Goal: Information Seeking & Learning: Learn about a topic

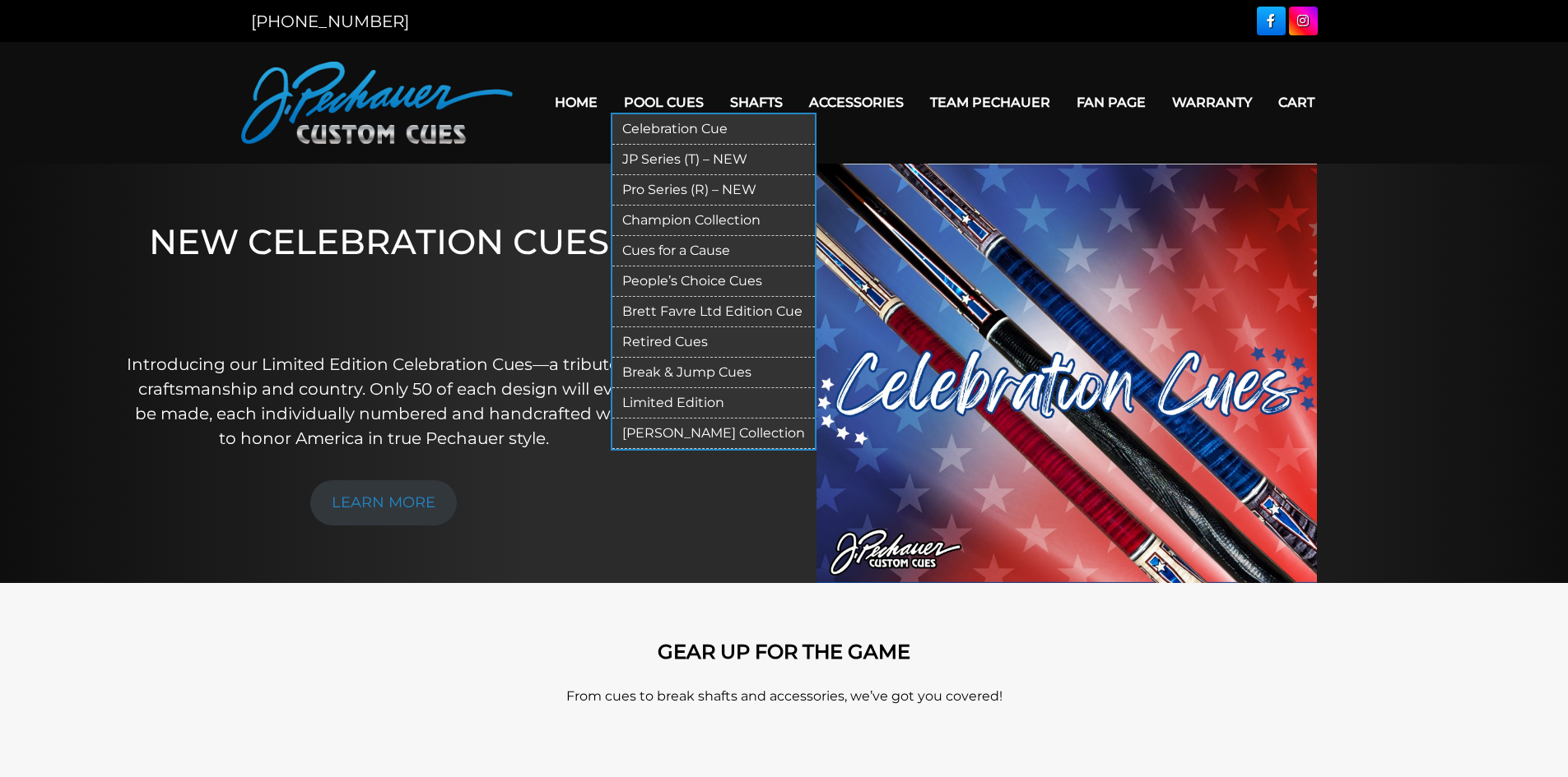
click at [681, 101] on link "Pool Cues" at bounding box center [664, 102] width 106 height 42
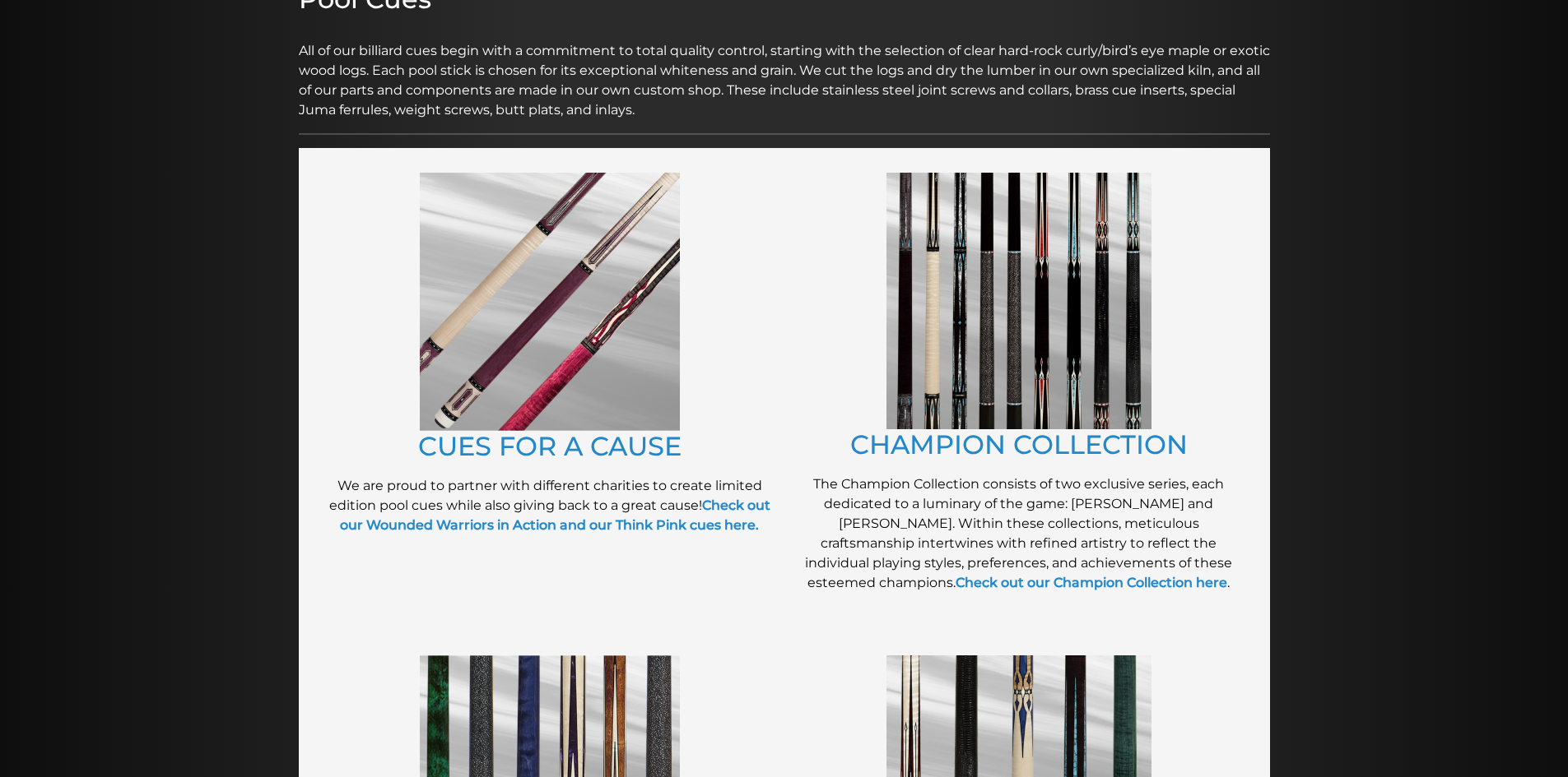
scroll to position [247, 0]
click at [981, 449] on link "CHAMPION COLLECTION" at bounding box center [1018, 443] width 337 height 32
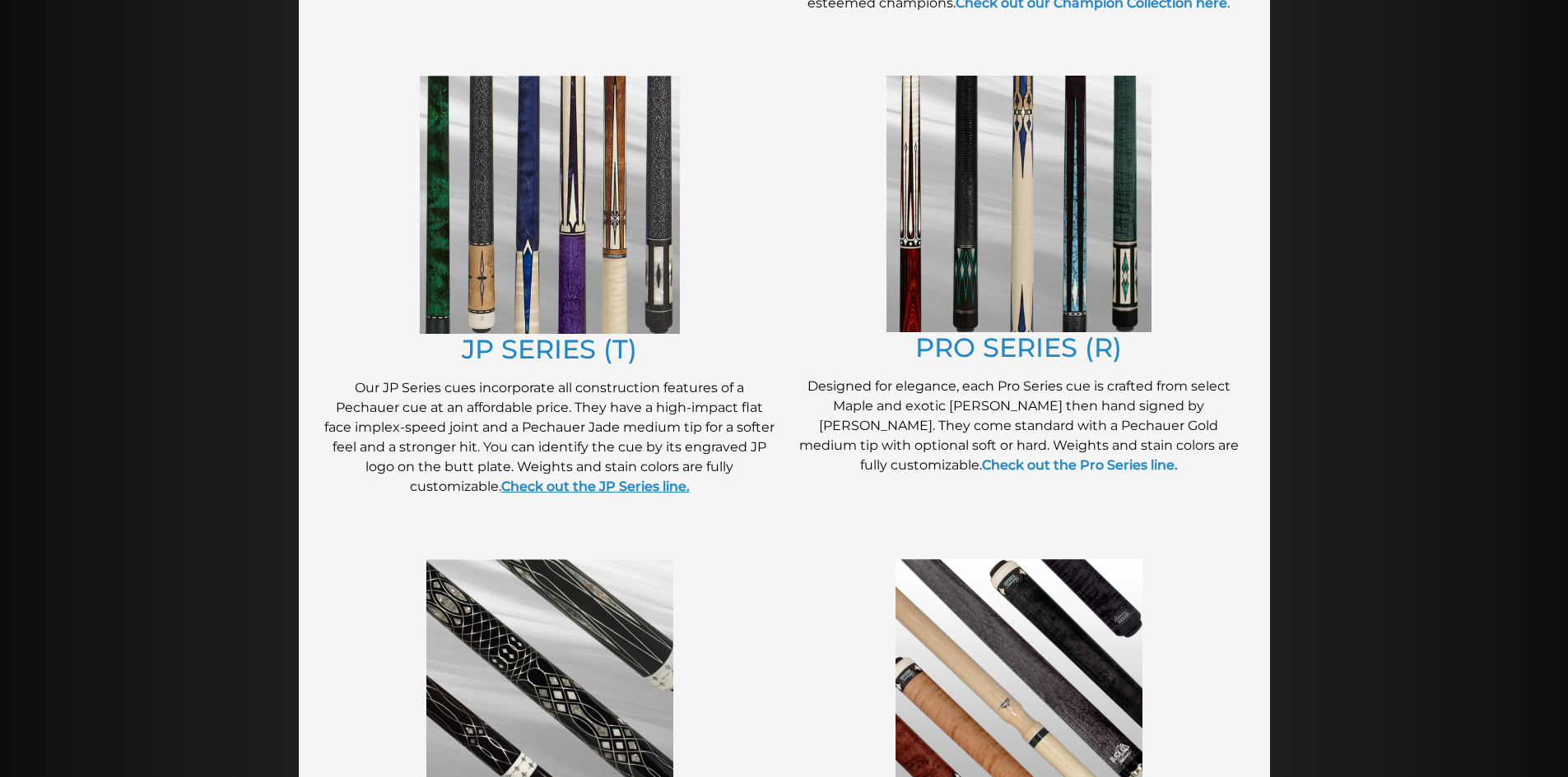
scroll to position [847, 0]
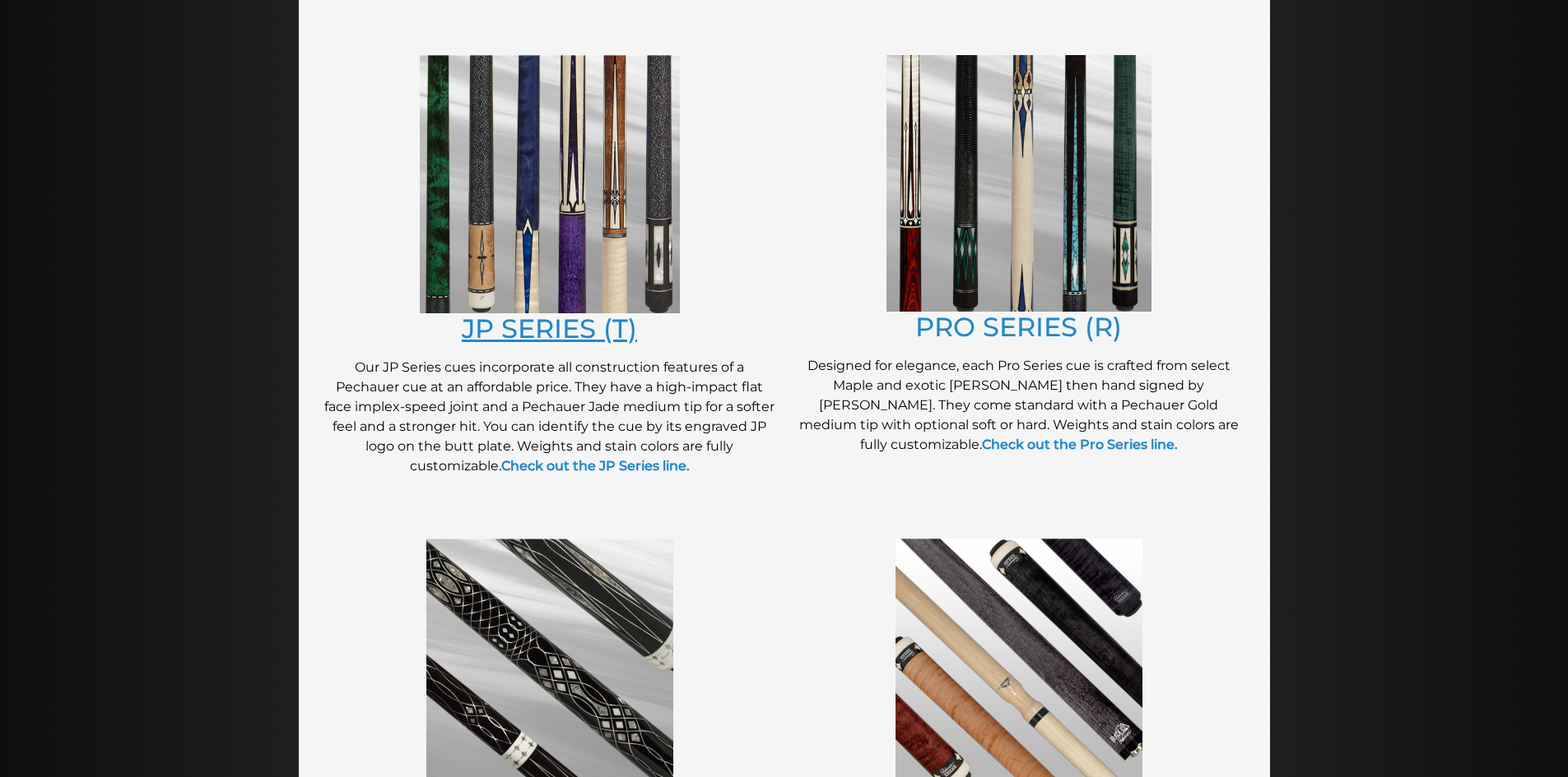
click at [526, 330] on link "JP SERIES (T)" at bounding box center [549, 329] width 175 height 32
click at [976, 327] on link "PRO SERIES (R)" at bounding box center [1019, 327] width 207 height 32
click at [981, 326] on link "PRO SERIES (R)" at bounding box center [1019, 327] width 207 height 32
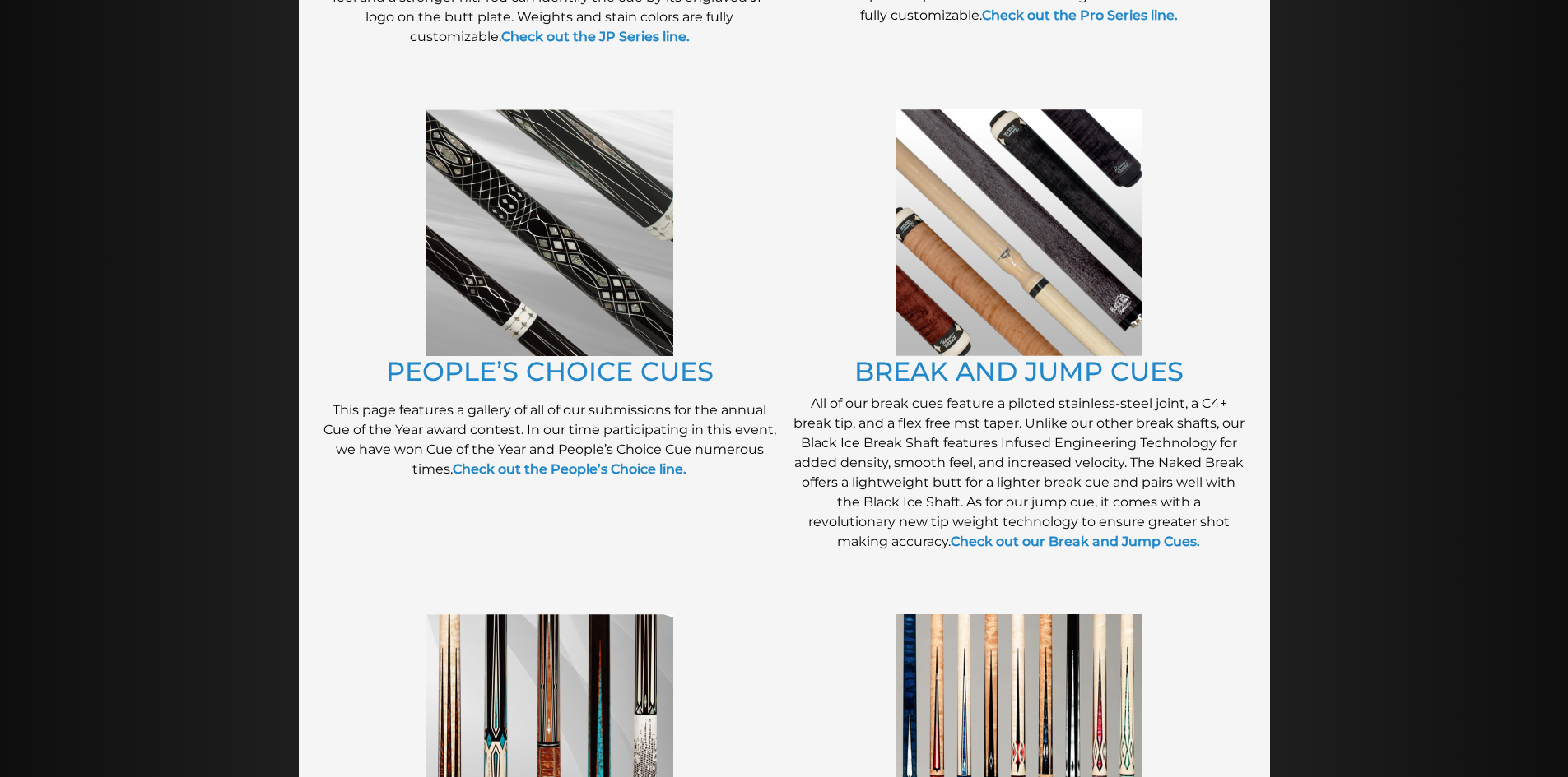
scroll to position [1289, 0]
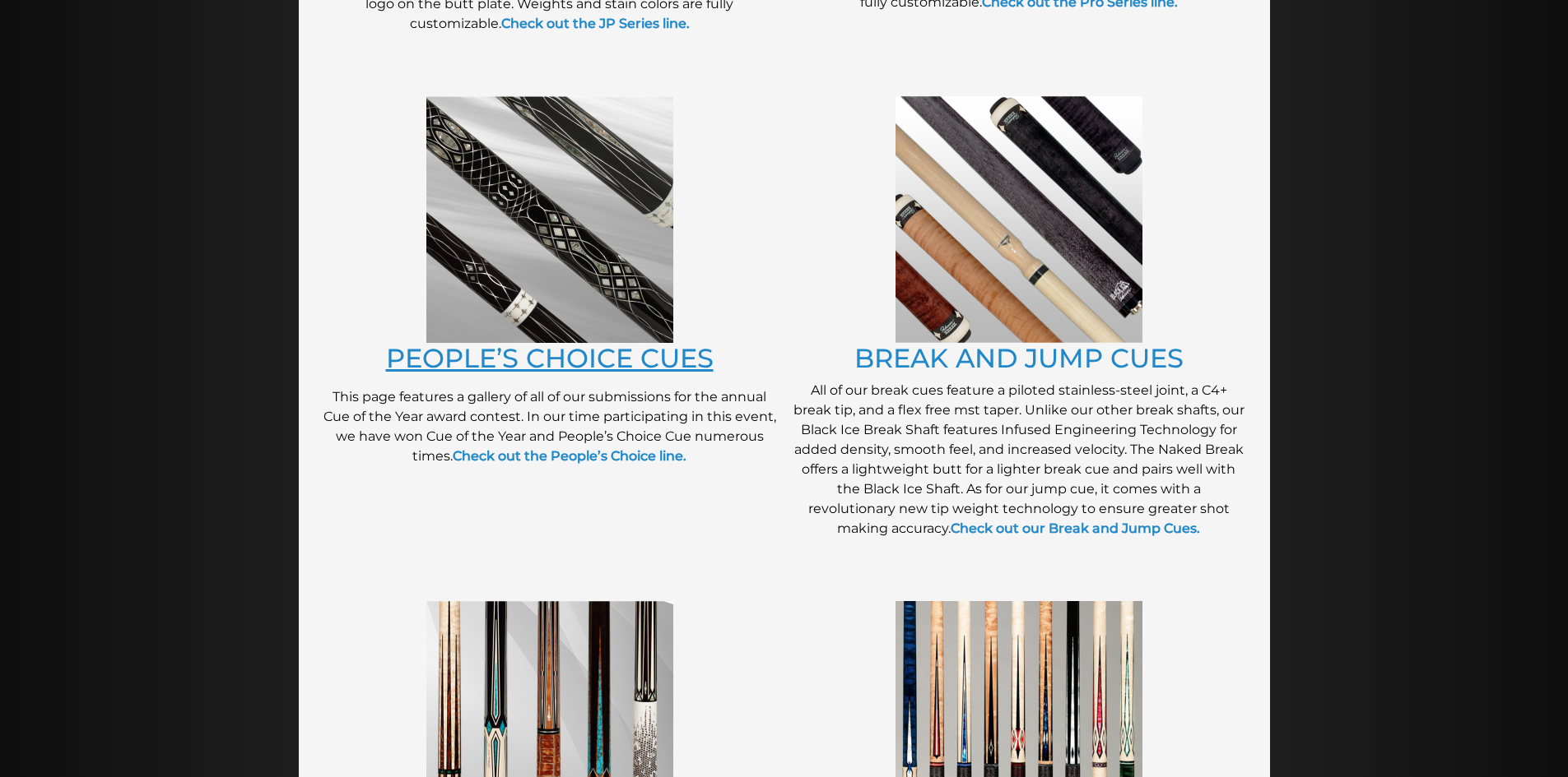
click at [526, 357] on link "PEOPLE’S CHOICE CUES" at bounding box center [550, 358] width 327 height 32
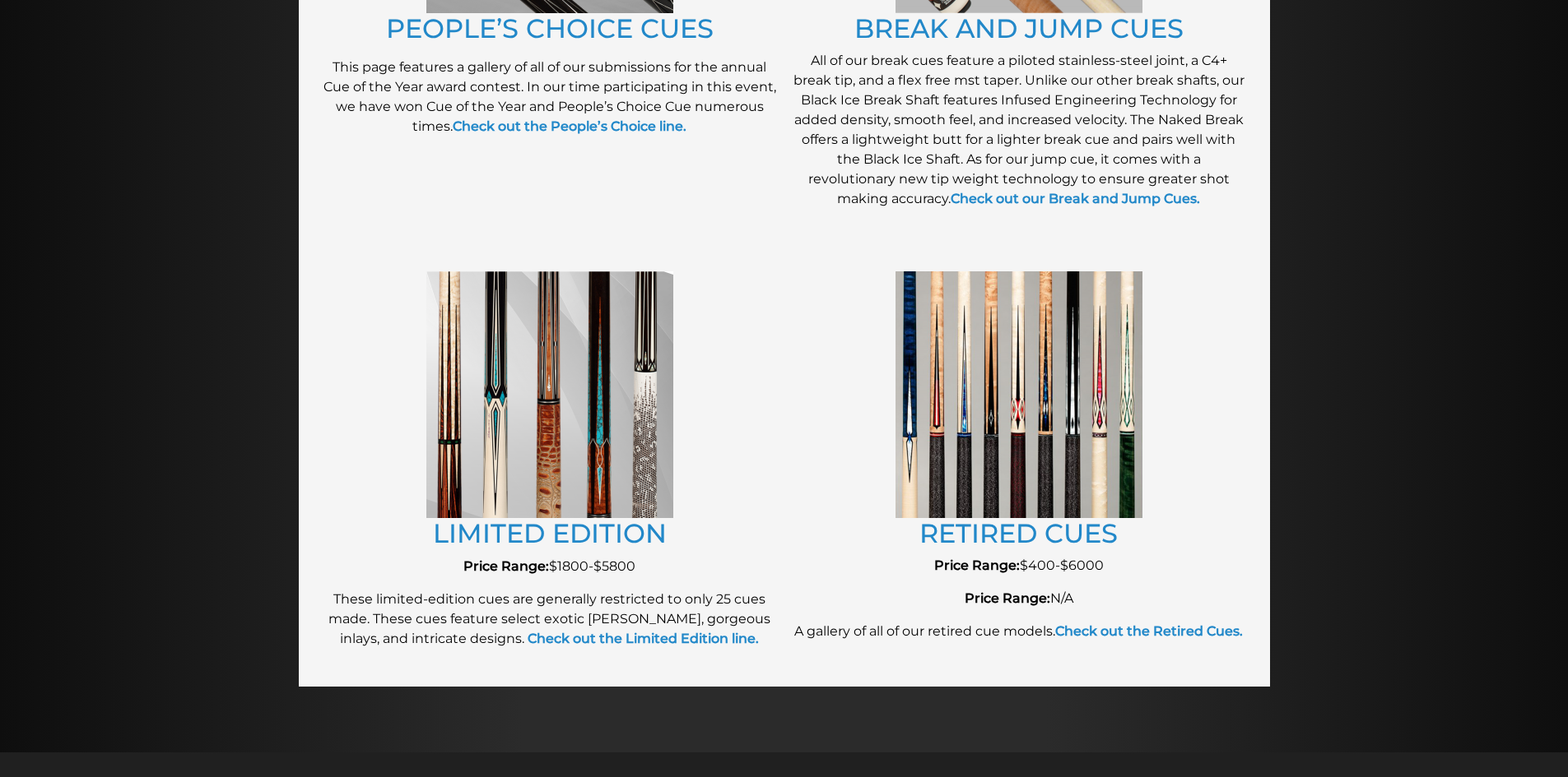
scroll to position [1620, 0]
click at [530, 542] on link "LIMITED EDITION" at bounding box center [550, 533] width 234 height 32
click at [977, 537] on link "RETIRED CUES" at bounding box center [1018, 533] width 198 height 32
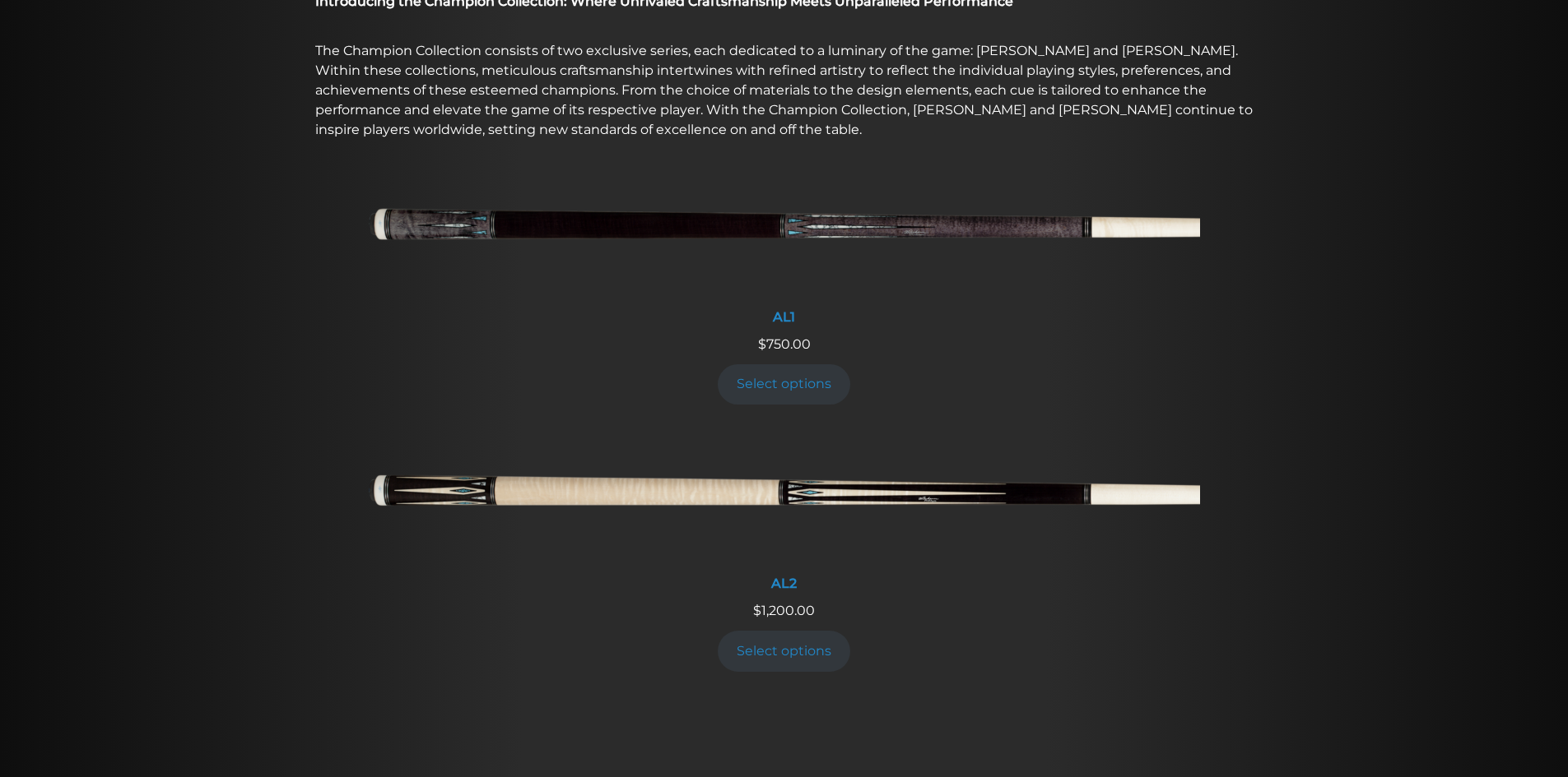
scroll to position [601, 0]
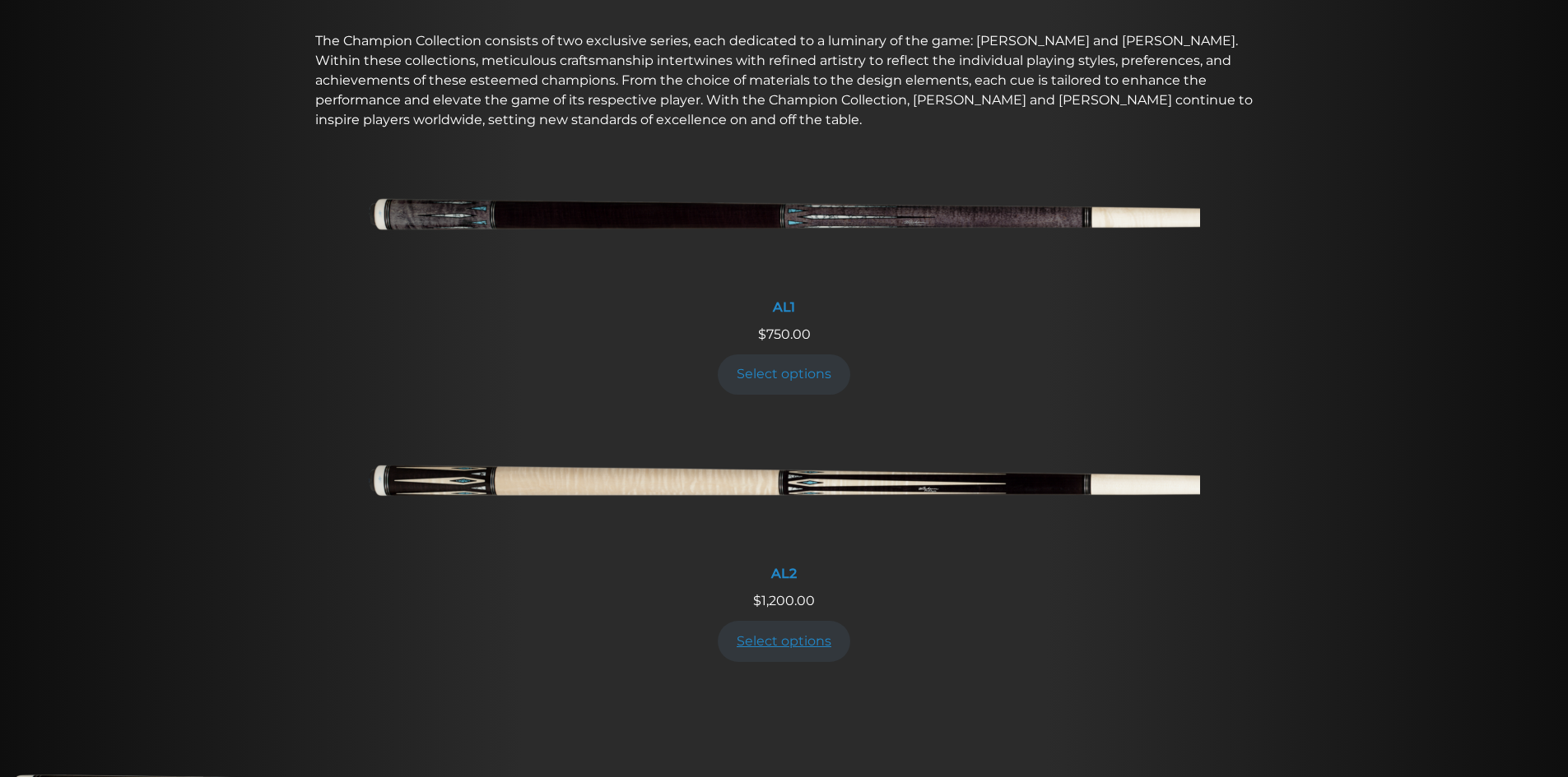
click at [778, 644] on link "Select options" at bounding box center [785, 641] width 133 height 40
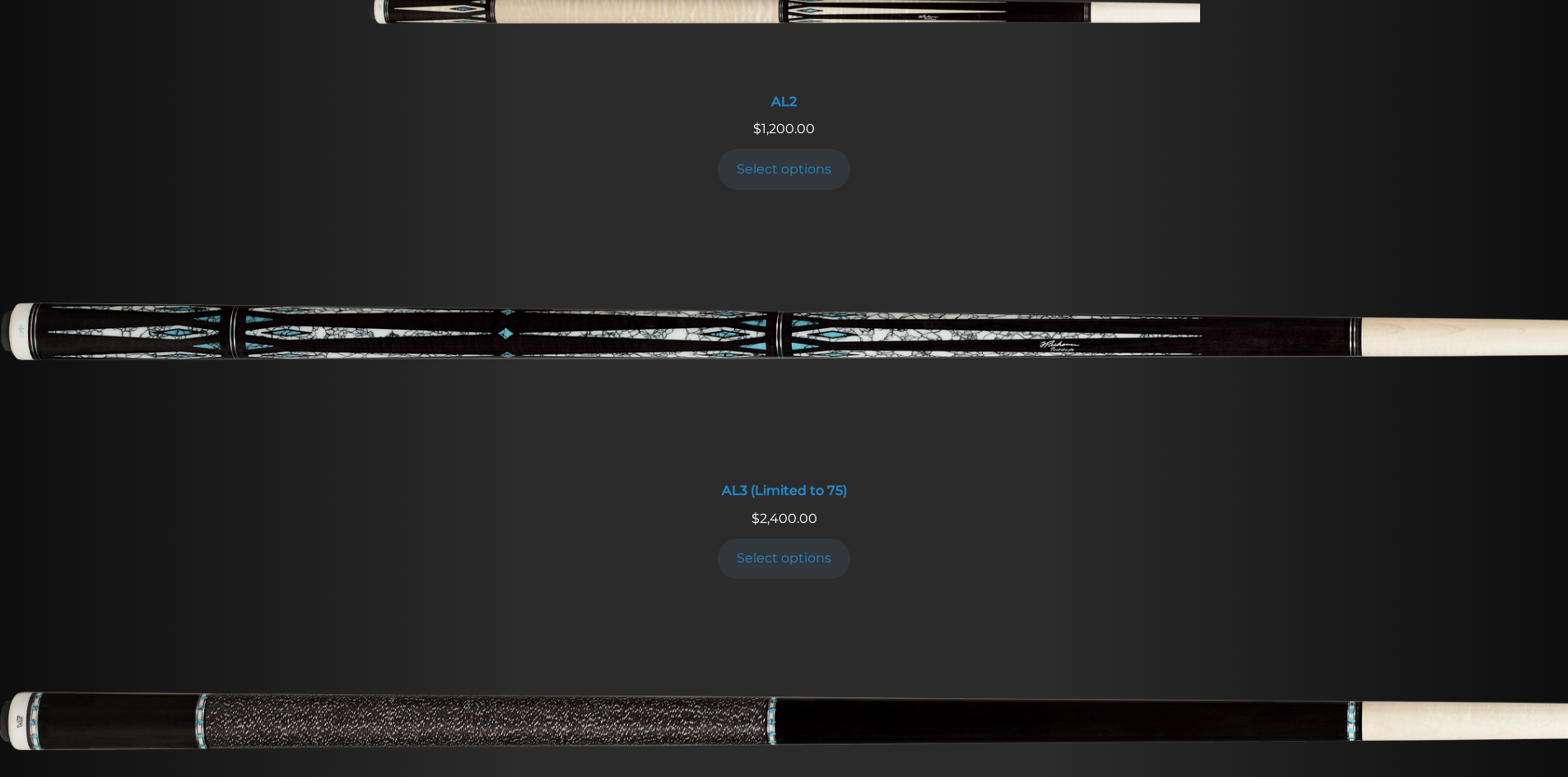
scroll to position [1077, 0]
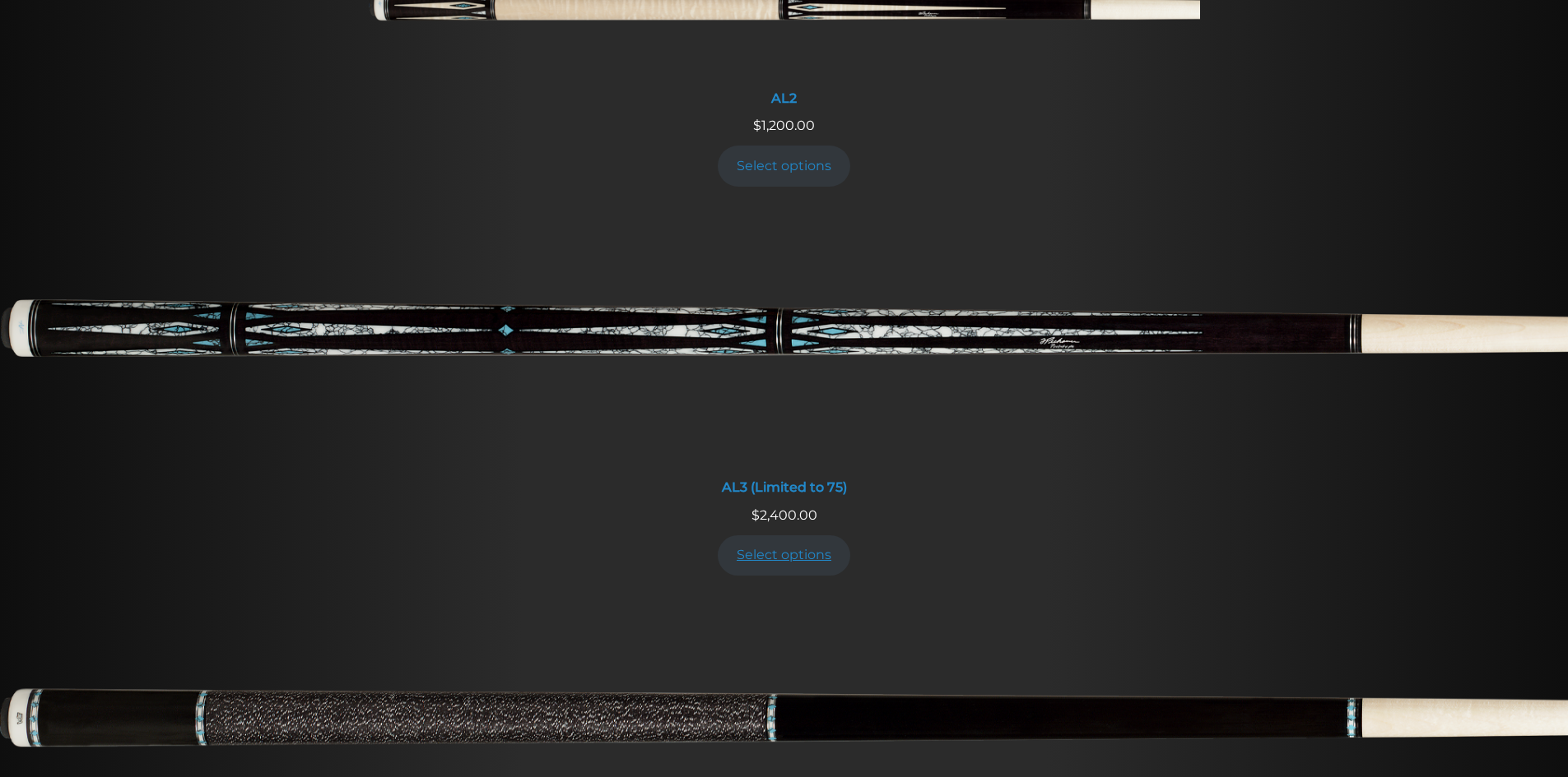
click at [772, 565] on link "Select options" at bounding box center [785, 555] width 133 height 40
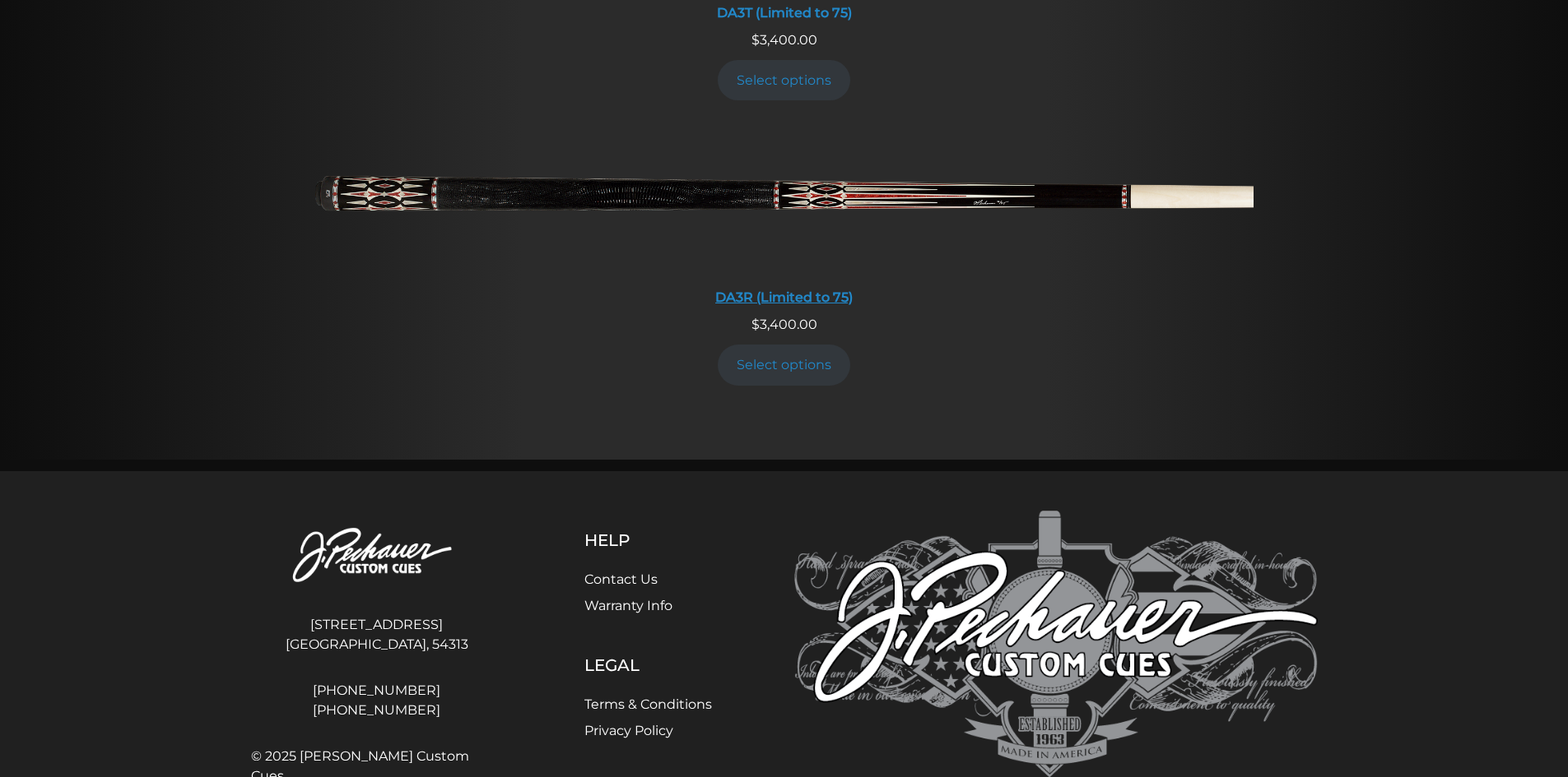
scroll to position [3380, 0]
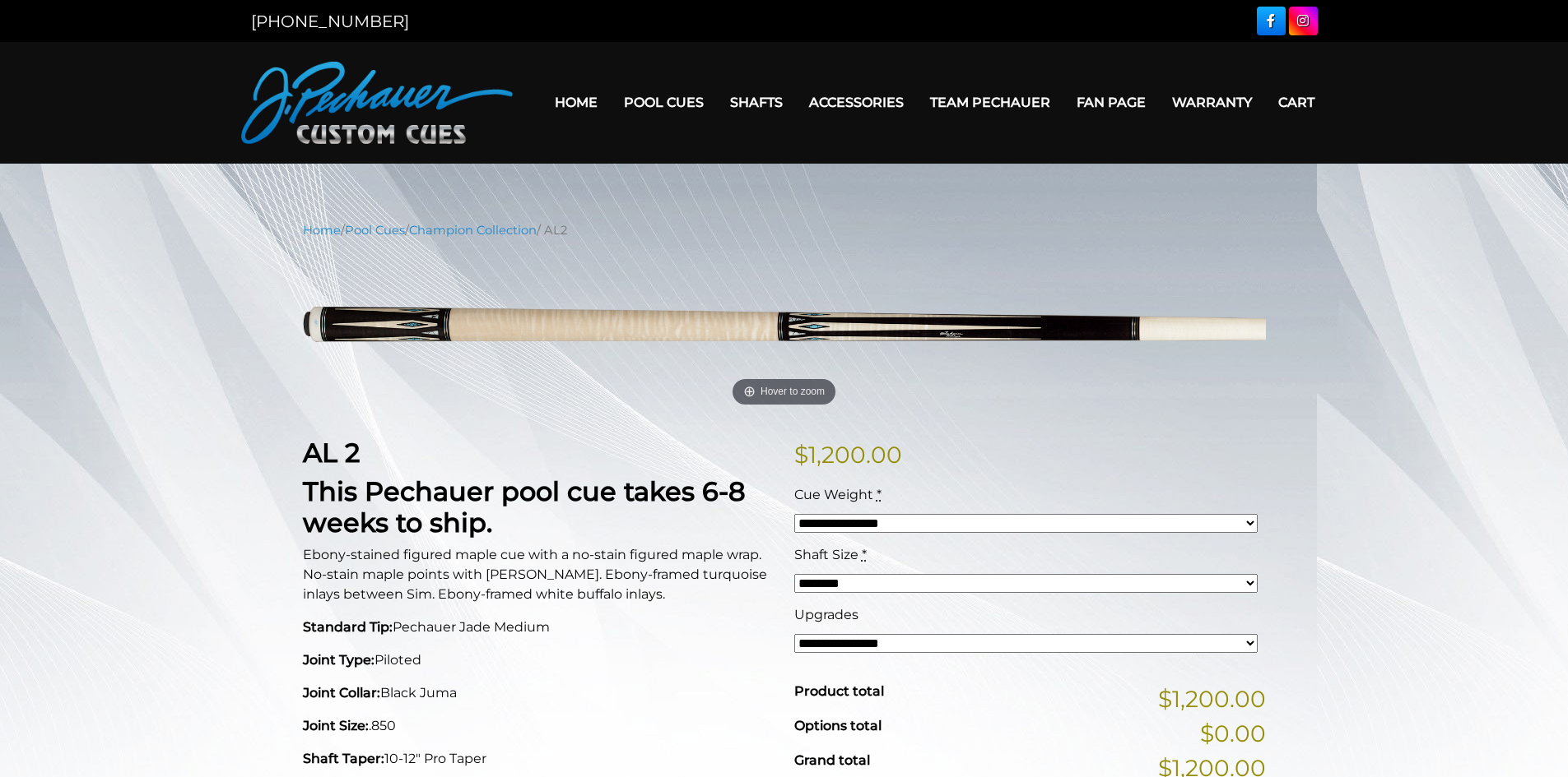
click at [869, 523] on select "**********" at bounding box center [1026, 523] width 463 height 19
select select "*****"
click at [794, 514] on select "**********" at bounding box center [1026, 523] width 463 height 19
click at [863, 583] on select "******** ******** ******* ********" at bounding box center [1026, 583] width 463 height 19
click at [794, 574] on select "******** ******** ******* ********" at bounding box center [1026, 583] width 463 height 19
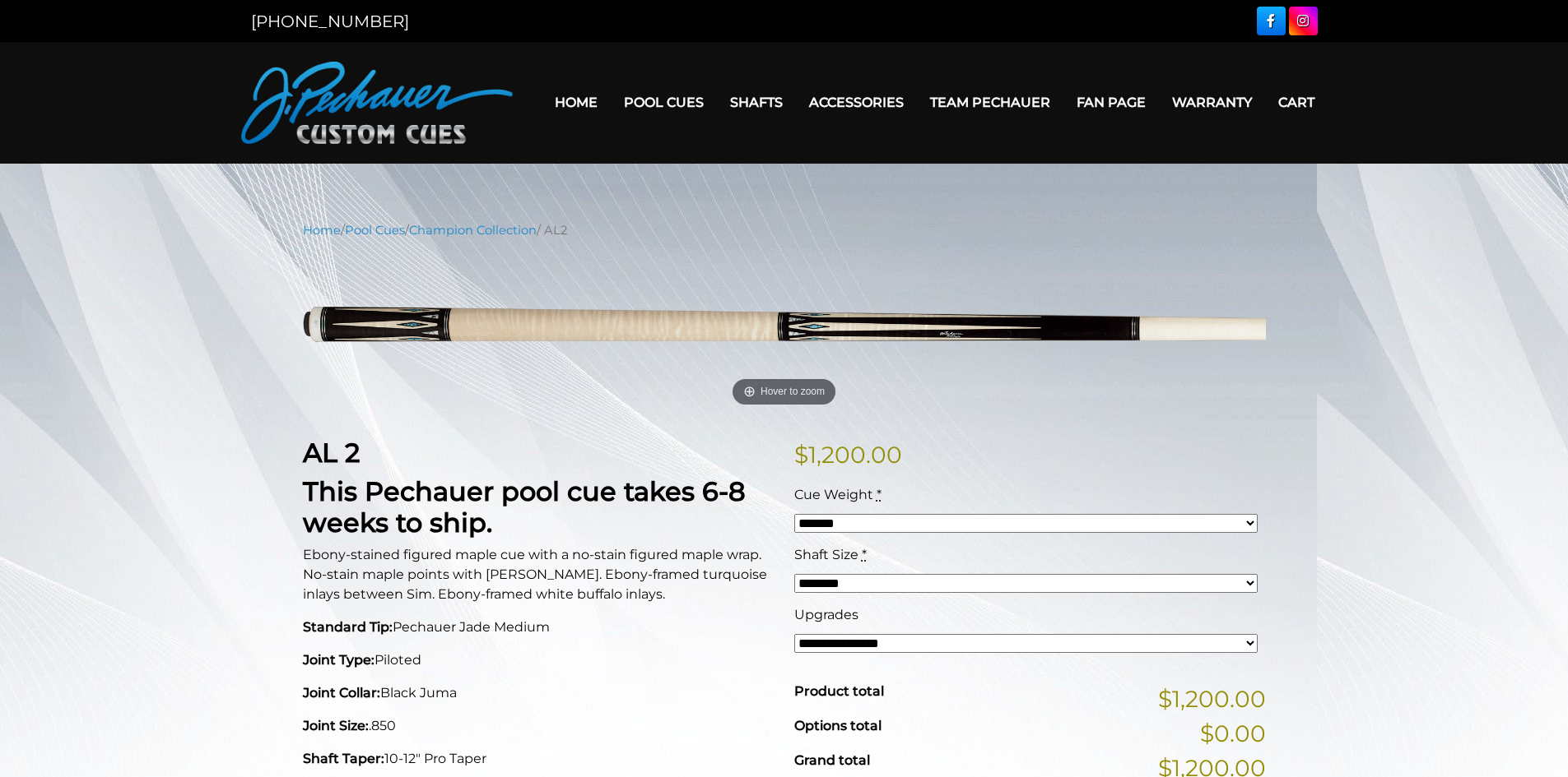
click at [866, 644] on select "**********" at bounding box center [1026, 644] width 463 height 19
select select "*****"
click at [794, 634] on select "**********" at bounding box center [1026, 644] width 463 height 19
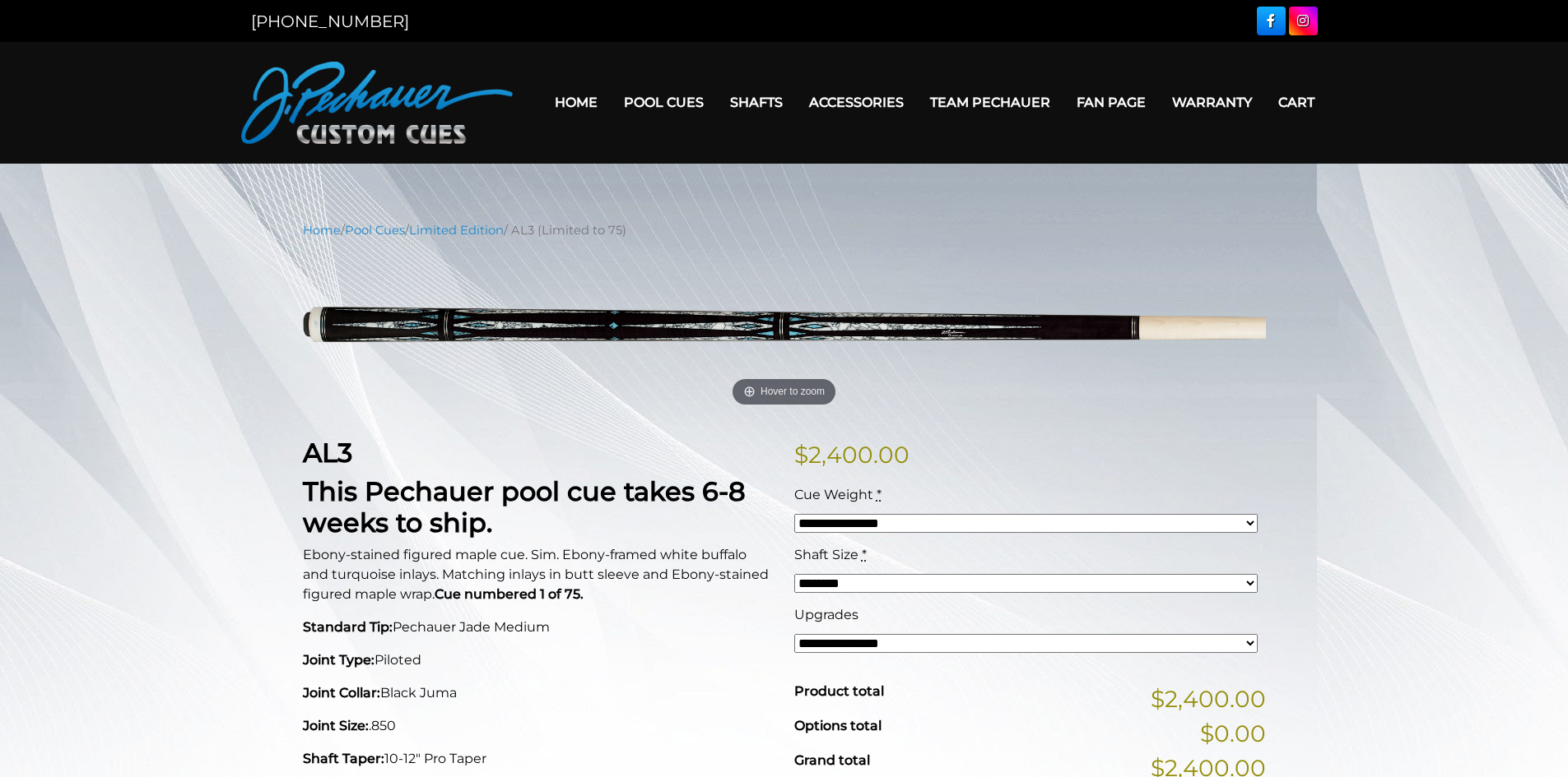
click at [866, 524] on select "**********" at bounding box center [1026, 523] width 463 height 19
select select "*****"
click at [794, 514] on select "**********" at bounding box center [1026, 523] width 463 height 19
click at [857, 642] on select "**********" at bounding box center [1026, 644] width 463 height 19
select select "*****"
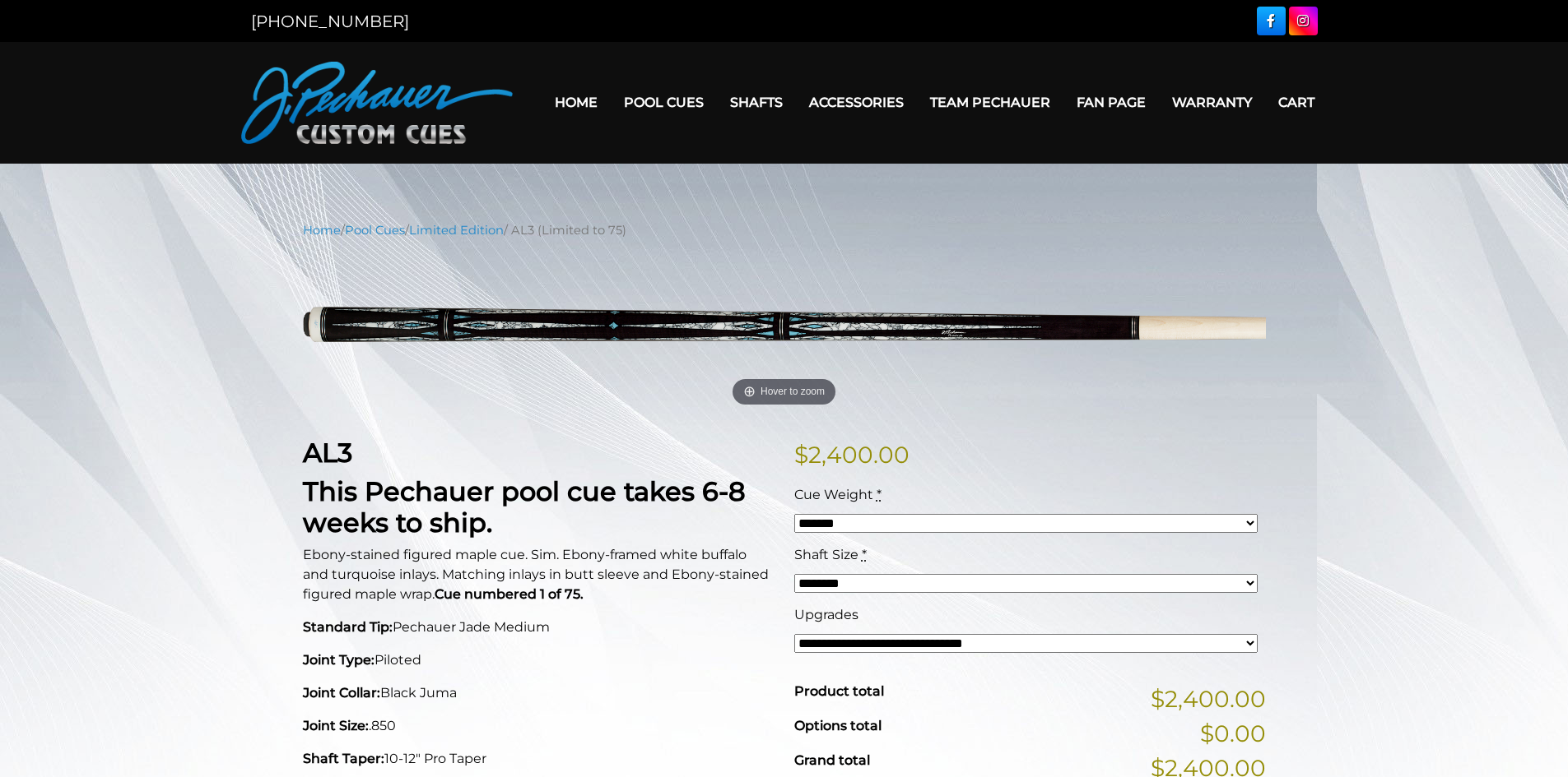
click at [794, 634] on select "**********" at bounding box center [1026, 644] width 463 height 19
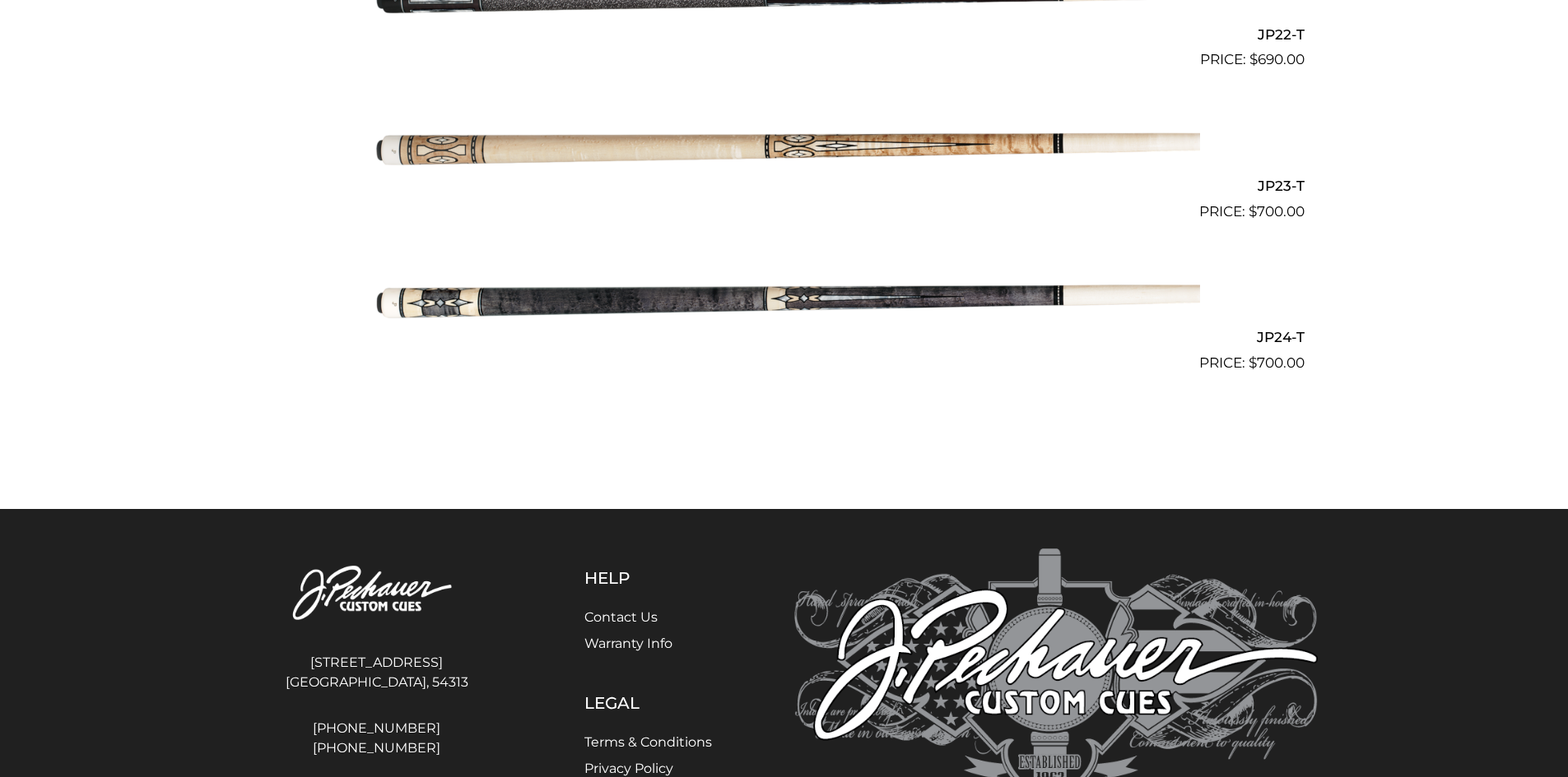
scroll to position [3800, 0]
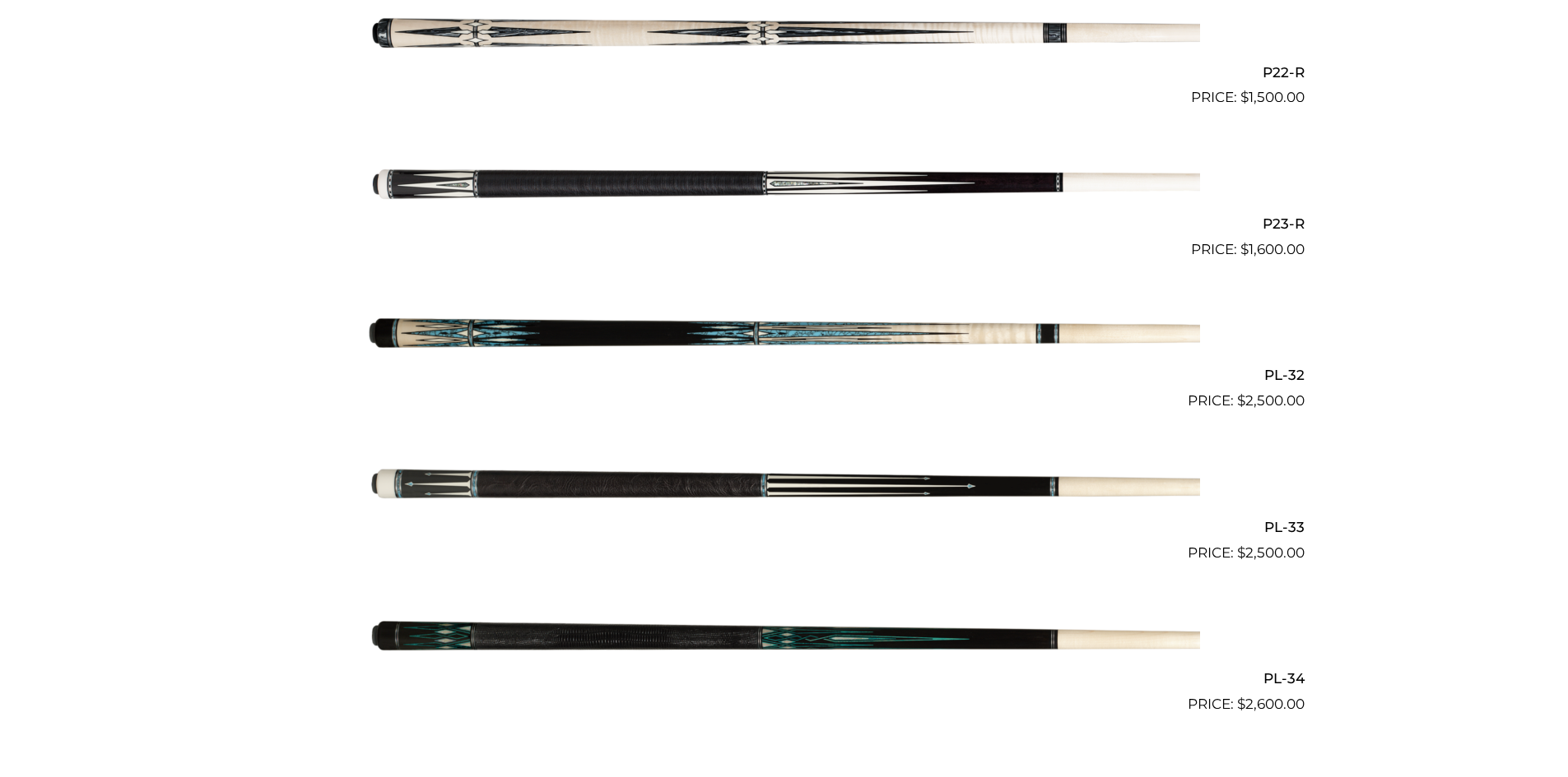
scroll to position [3758, 0]
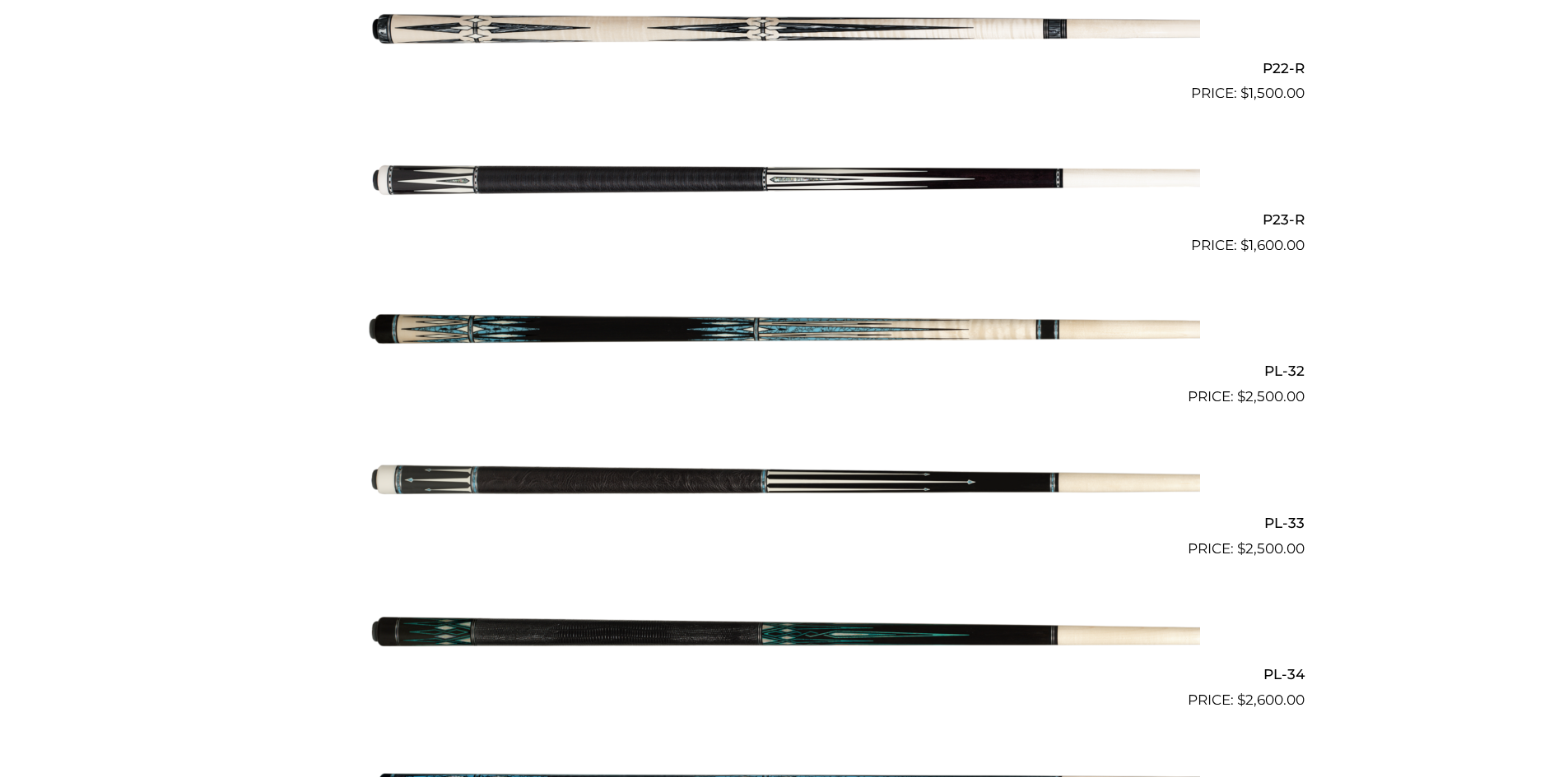
click at [725, 328] on img at bounding box center [784, 332] width 831 height 138
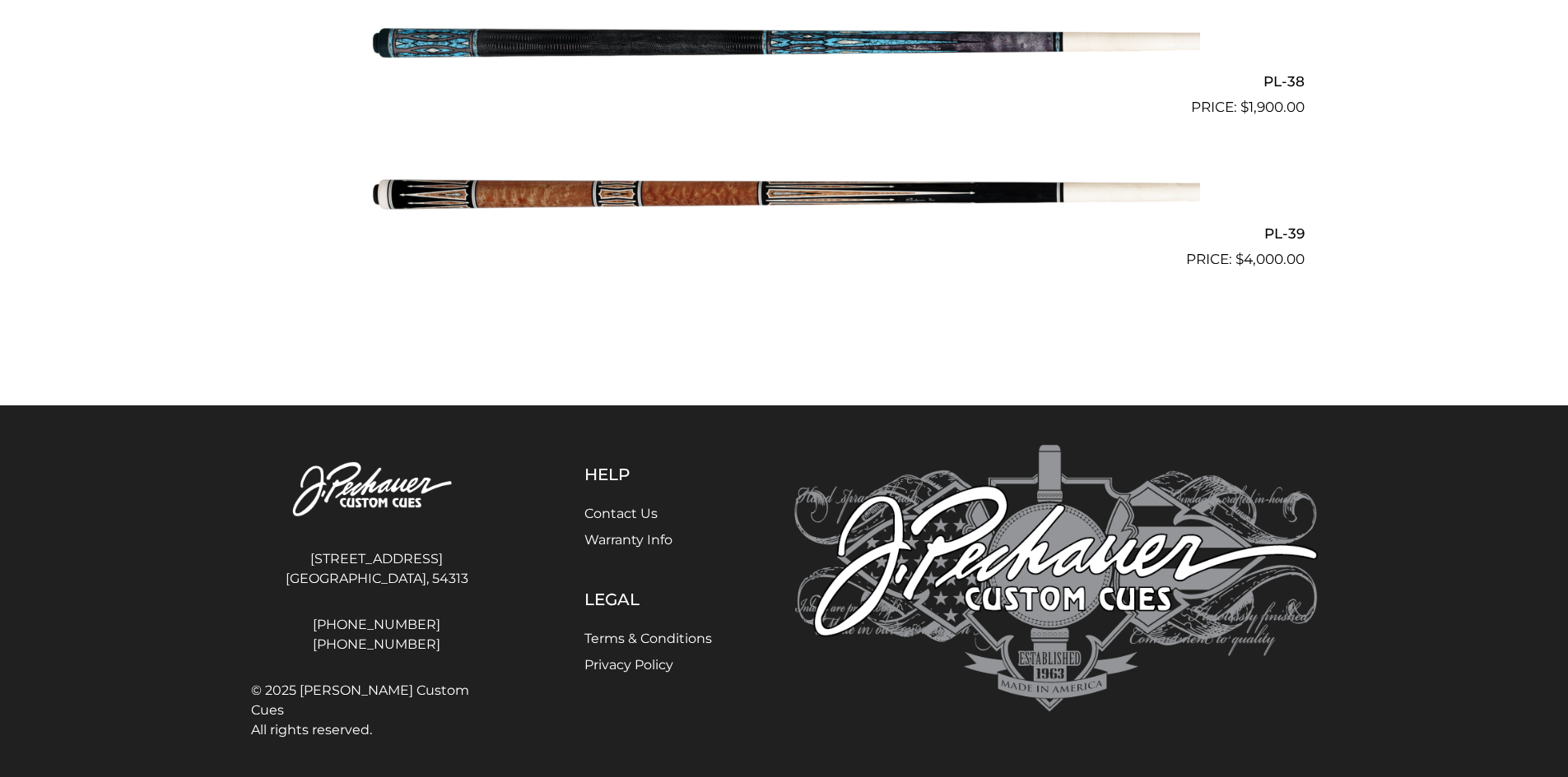
scroll to position [4809, 0]
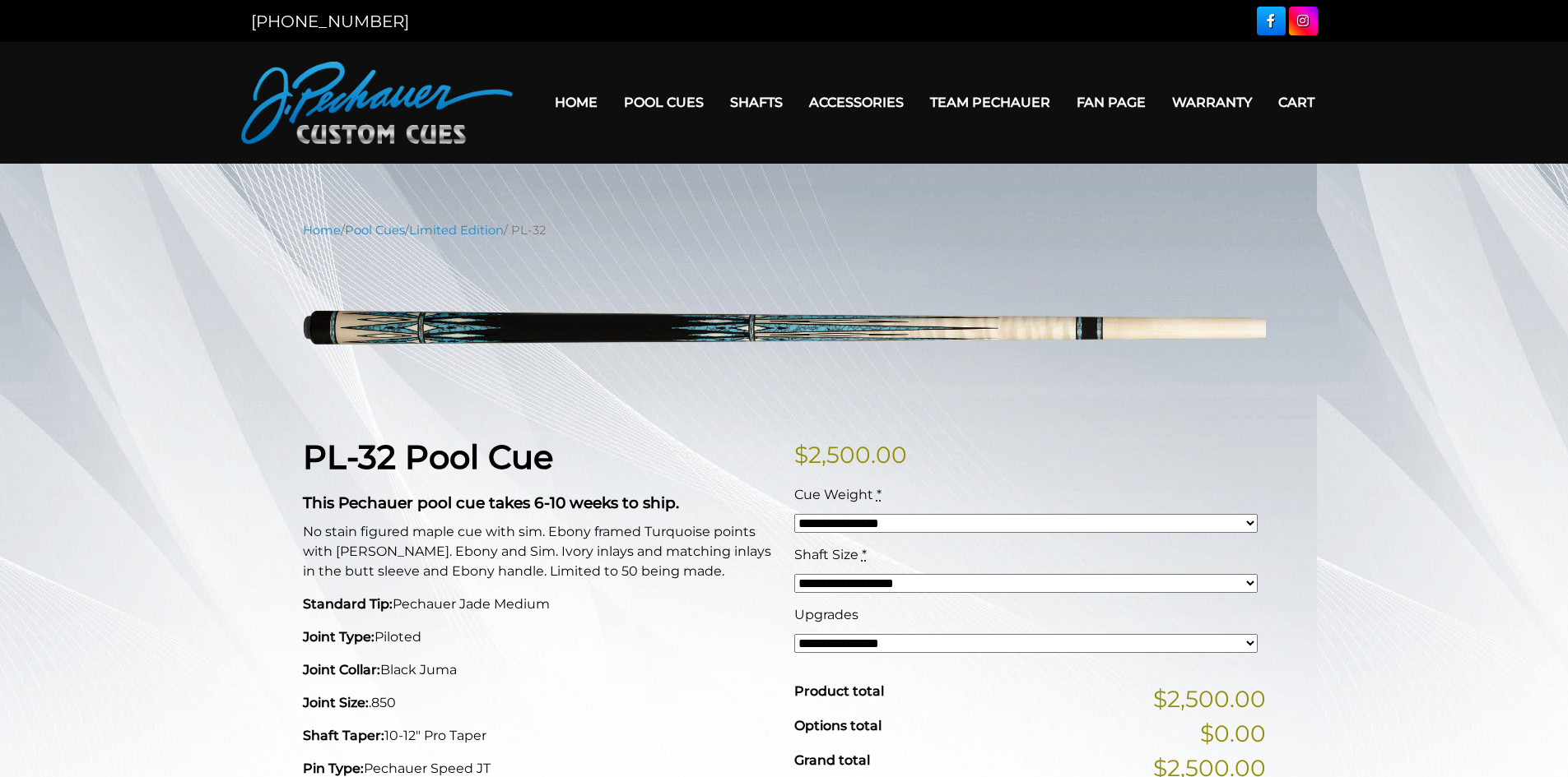
click at [829, 526] on select "**********" at bounding box center [1026, 523] width 463 height 19
select select "*****"
click at [794, 514] on select "**********" at bounding box center [1026, 523] width 463 height 19
click at [841, 576] on select "**********" at bounding box center [1026, 583] width 463 height 19
click at [794, 574] on select "**********" at bounding box center [1026, 583] width 463 height 19
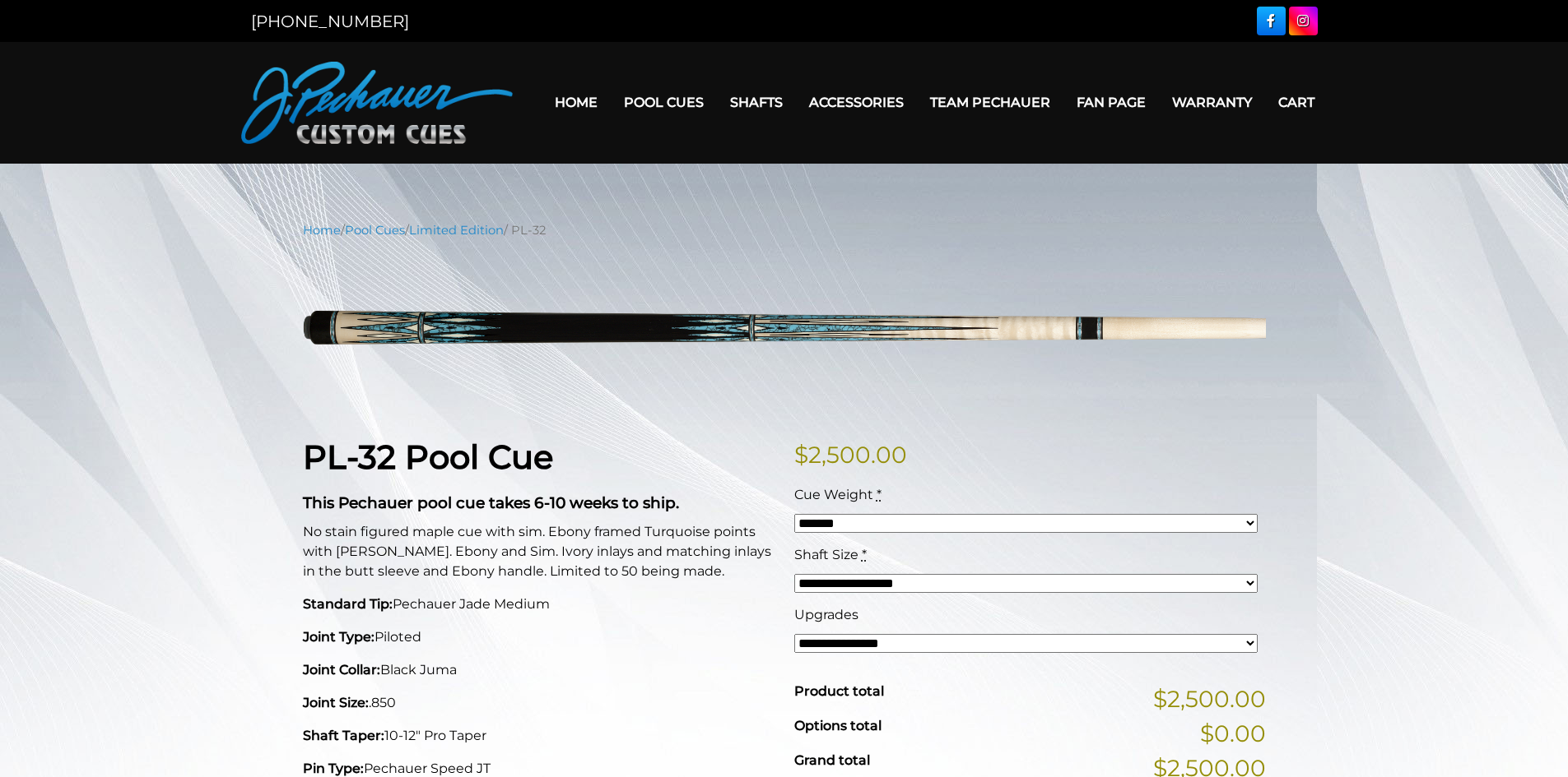
click at [854, 641] on select "**********" at bounding box center [1026, 644] width 463 height 19
select select "*****"
click at [794, 634] on select "**********" at bounding box center [1026, 644] width 463 height 19
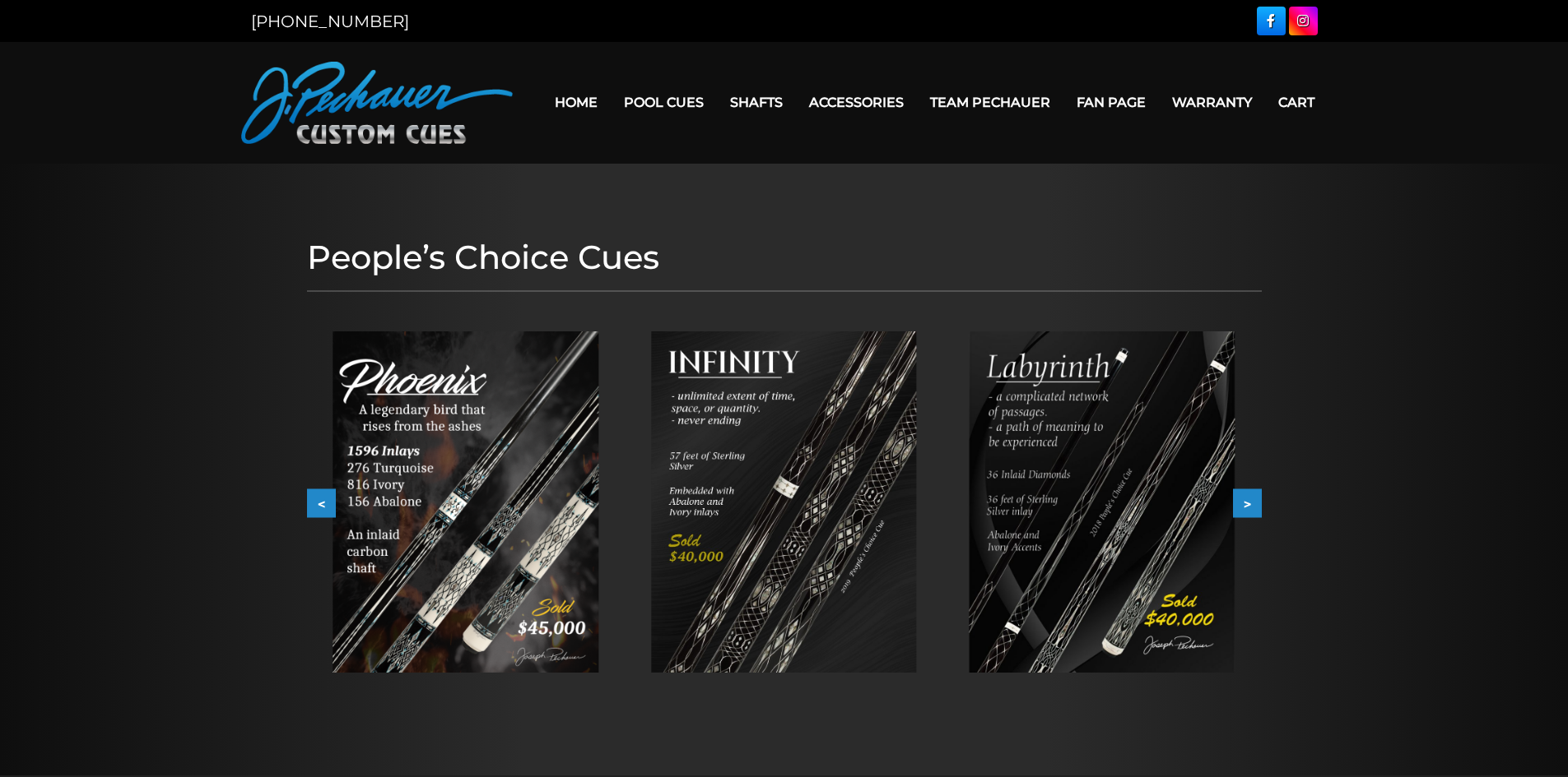
click at [1247, 502] on button ">" at bounding box center [1247, 504] width 29 height 29
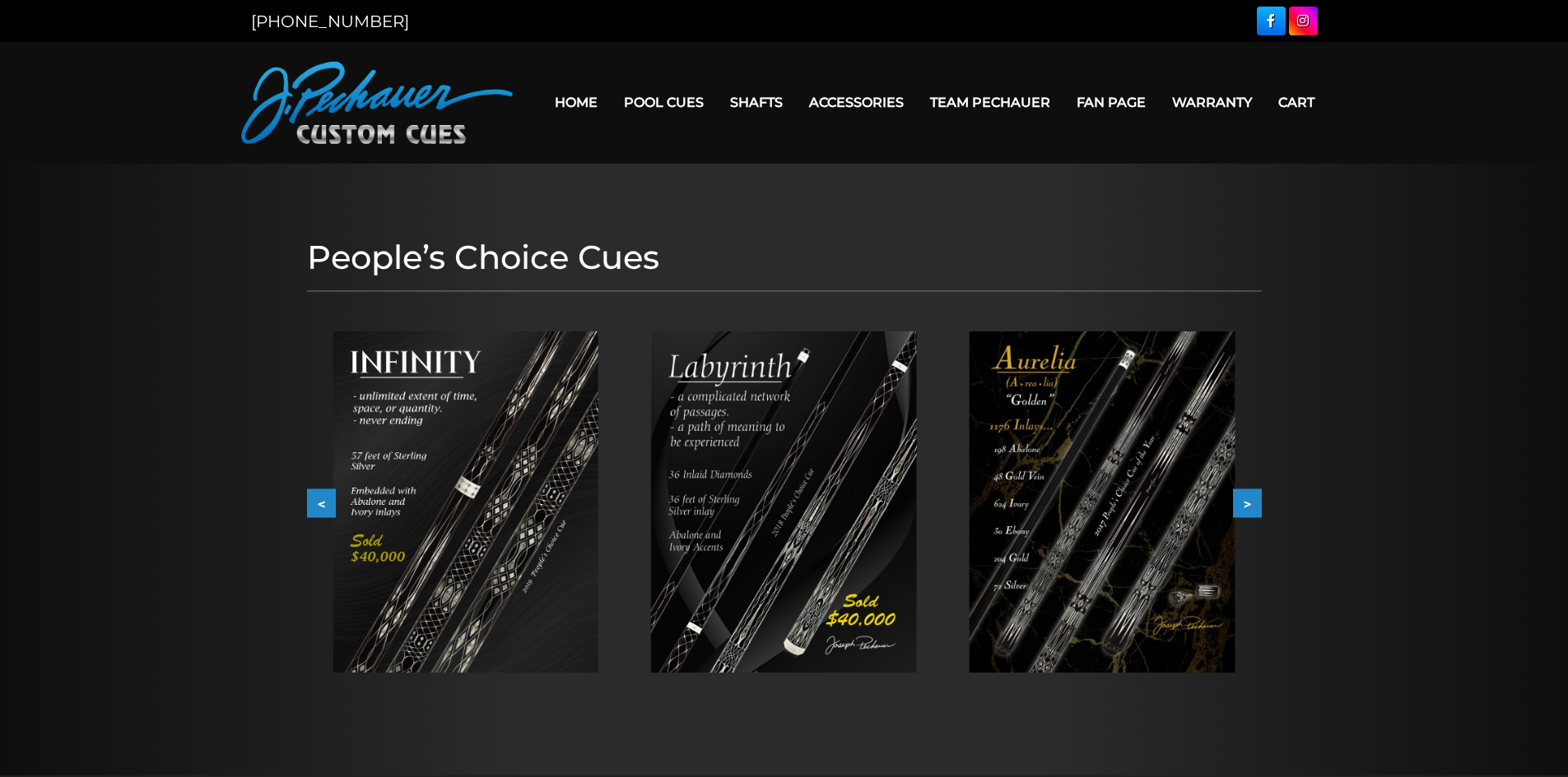
click at [1247, 502] on button ">" at bounding box center [1247, 504] width 29 height 29
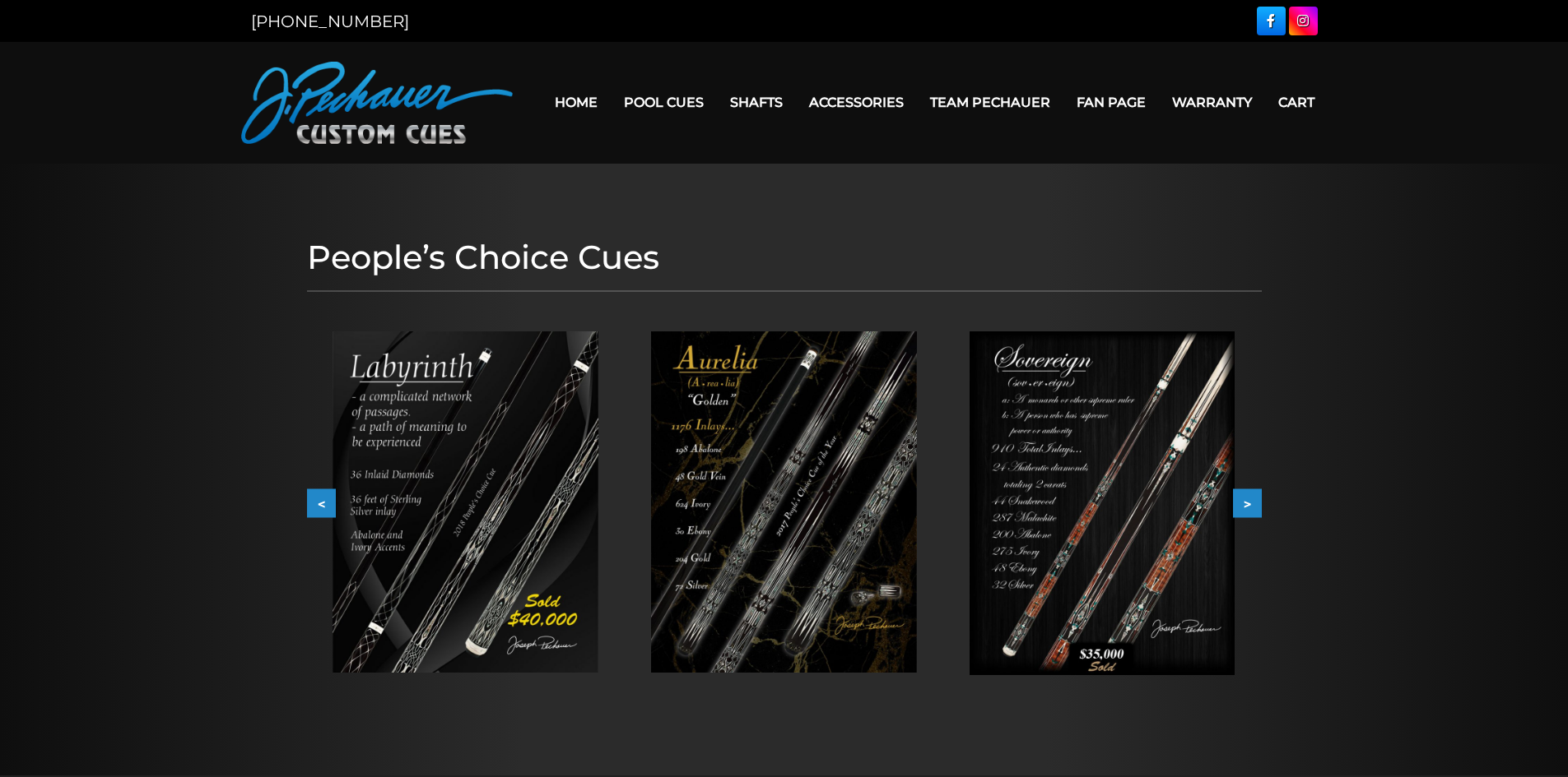
click at [1247, 502] on button ">" at bounding box center [1247, 504] width 29 height 29
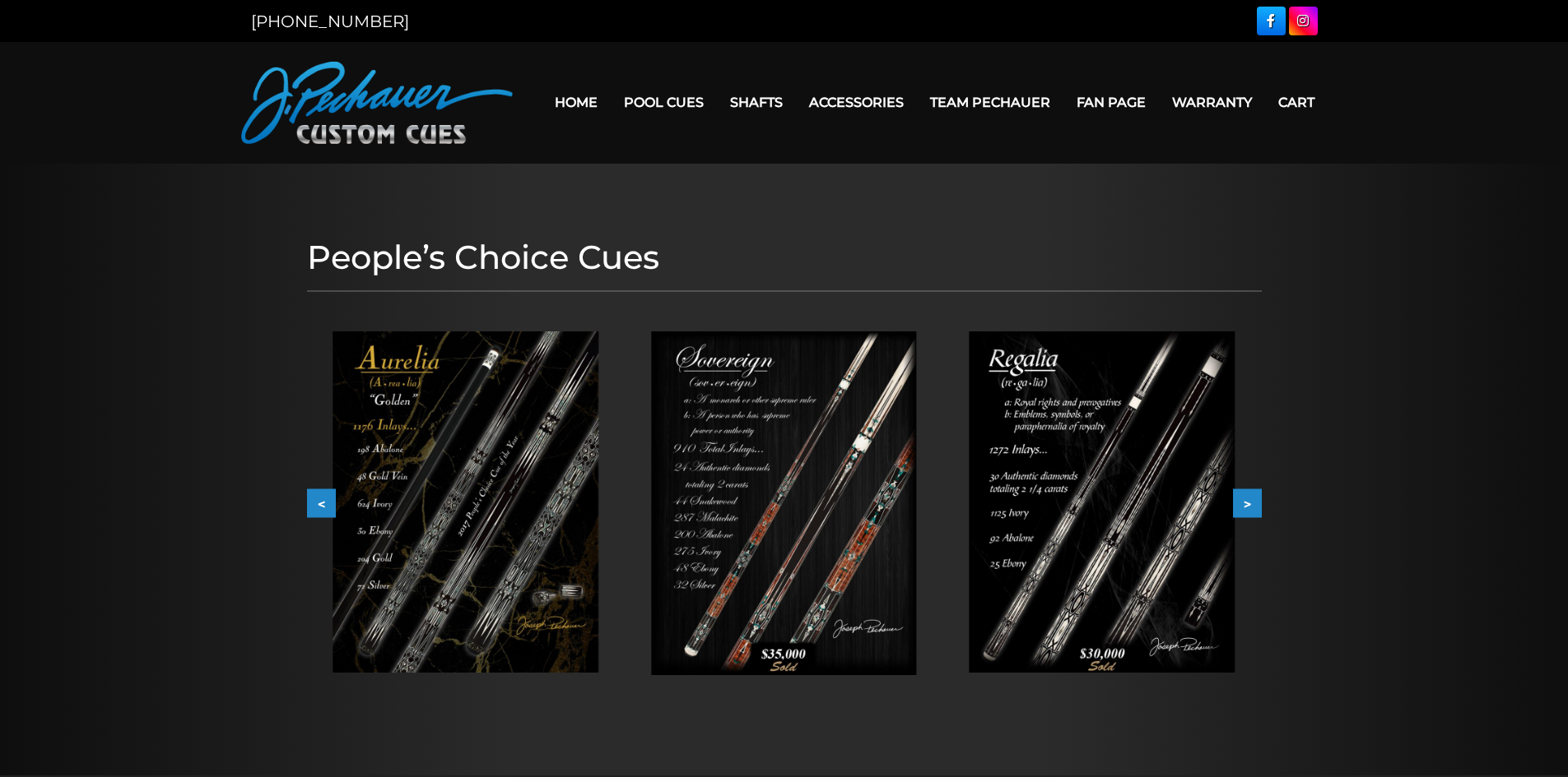
click at [1247, 502] on button ">" at bounding box center [1247, 504] width 29 height 29
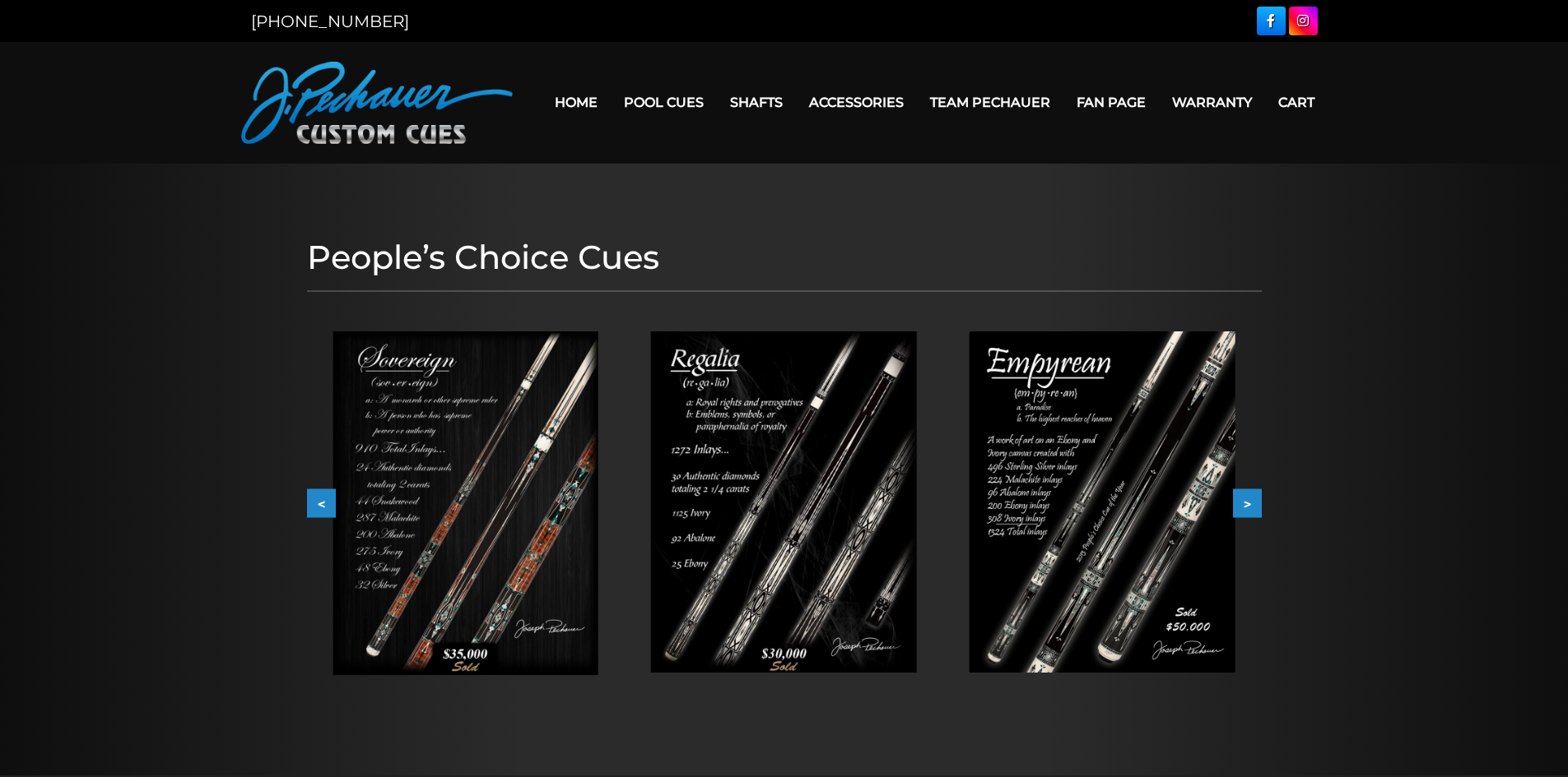
click at [1247, 502] on button ">" at bounding box center [1247, 504] width 29 height 29
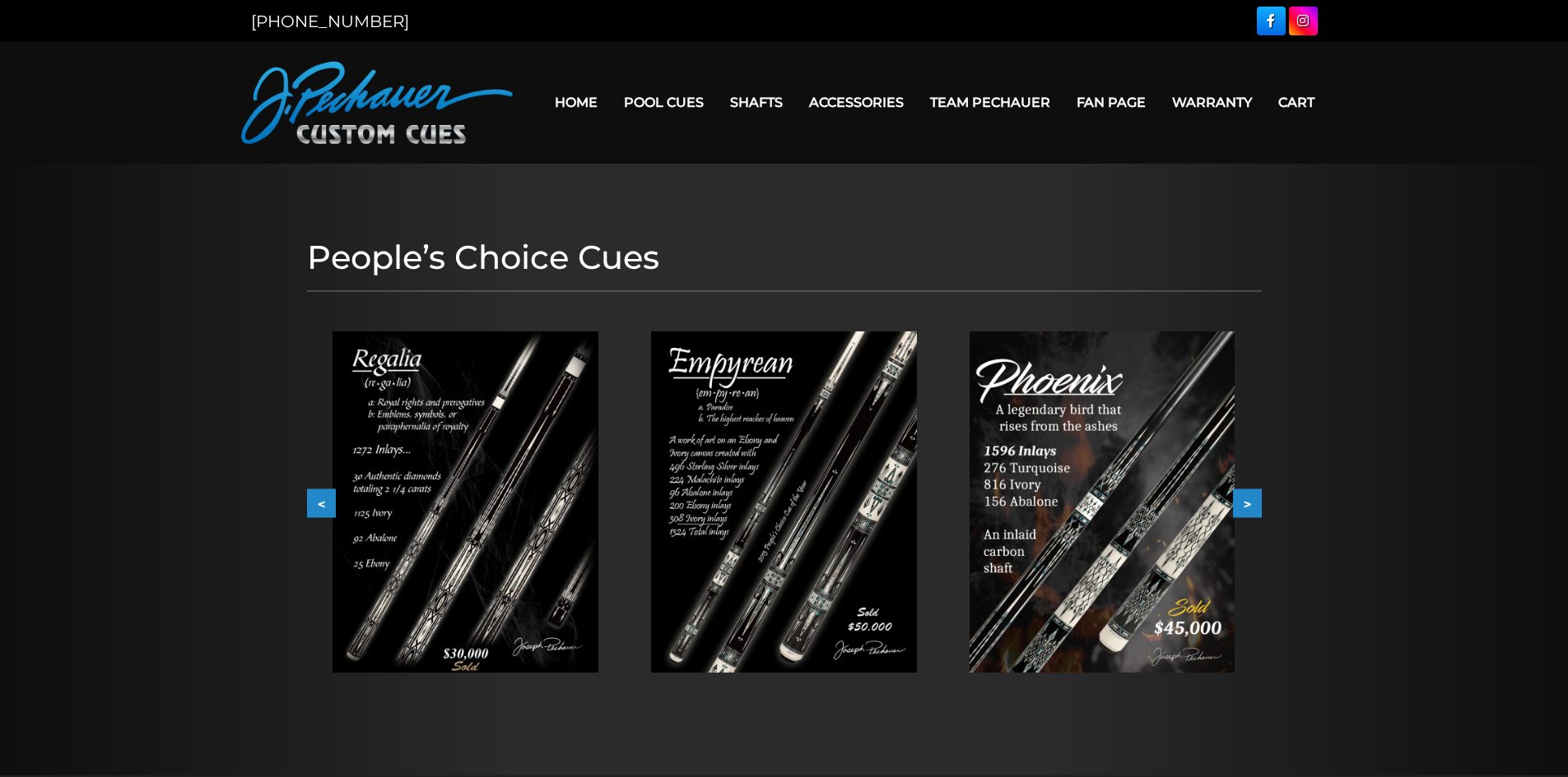
click at [1247, 502] on button ">" at bounding box center [1247, 504] width 29 height 29
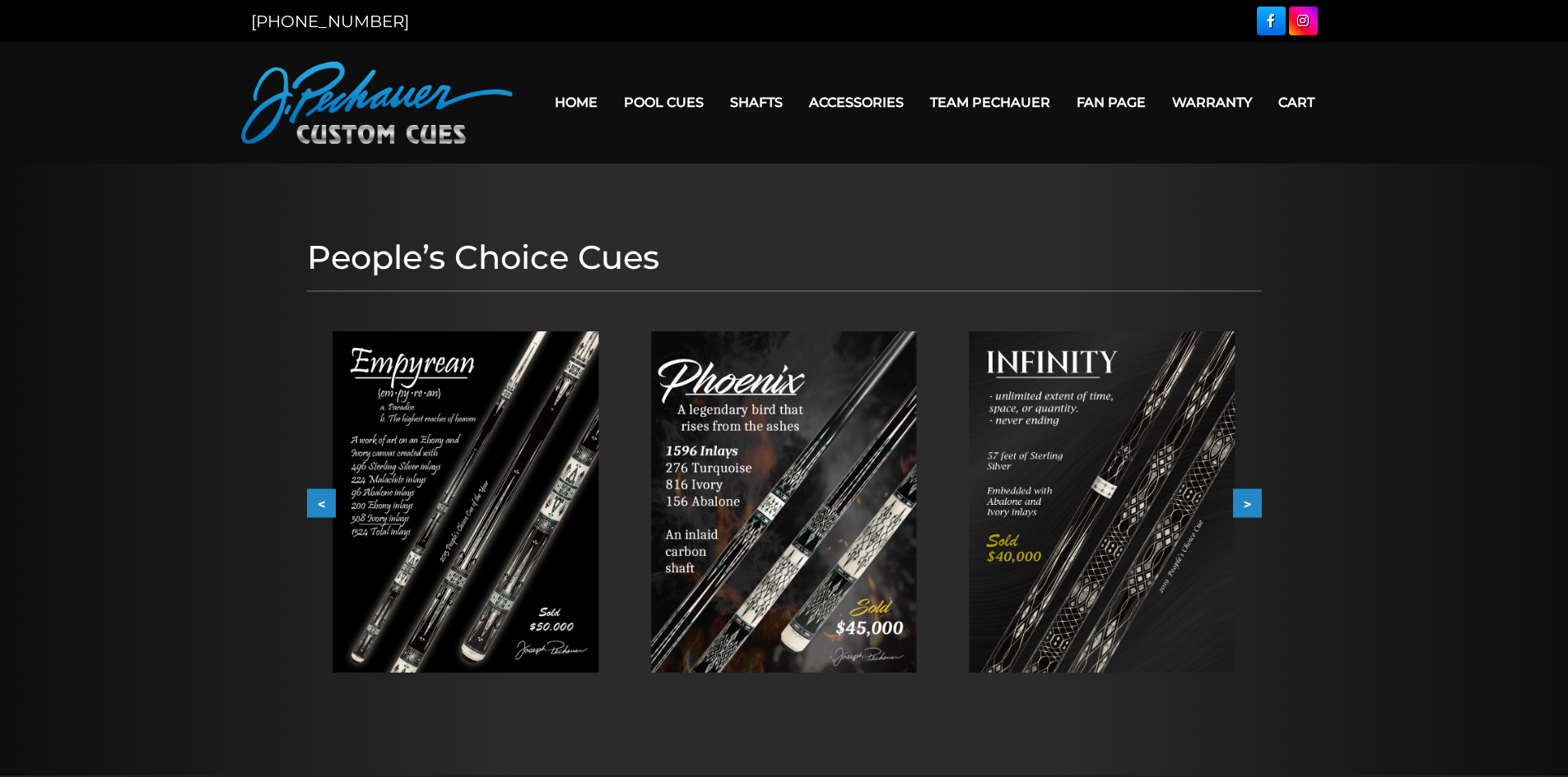
click at [1247, 502] on button ">" at bounding box center [1247, 504] width 29 height 29
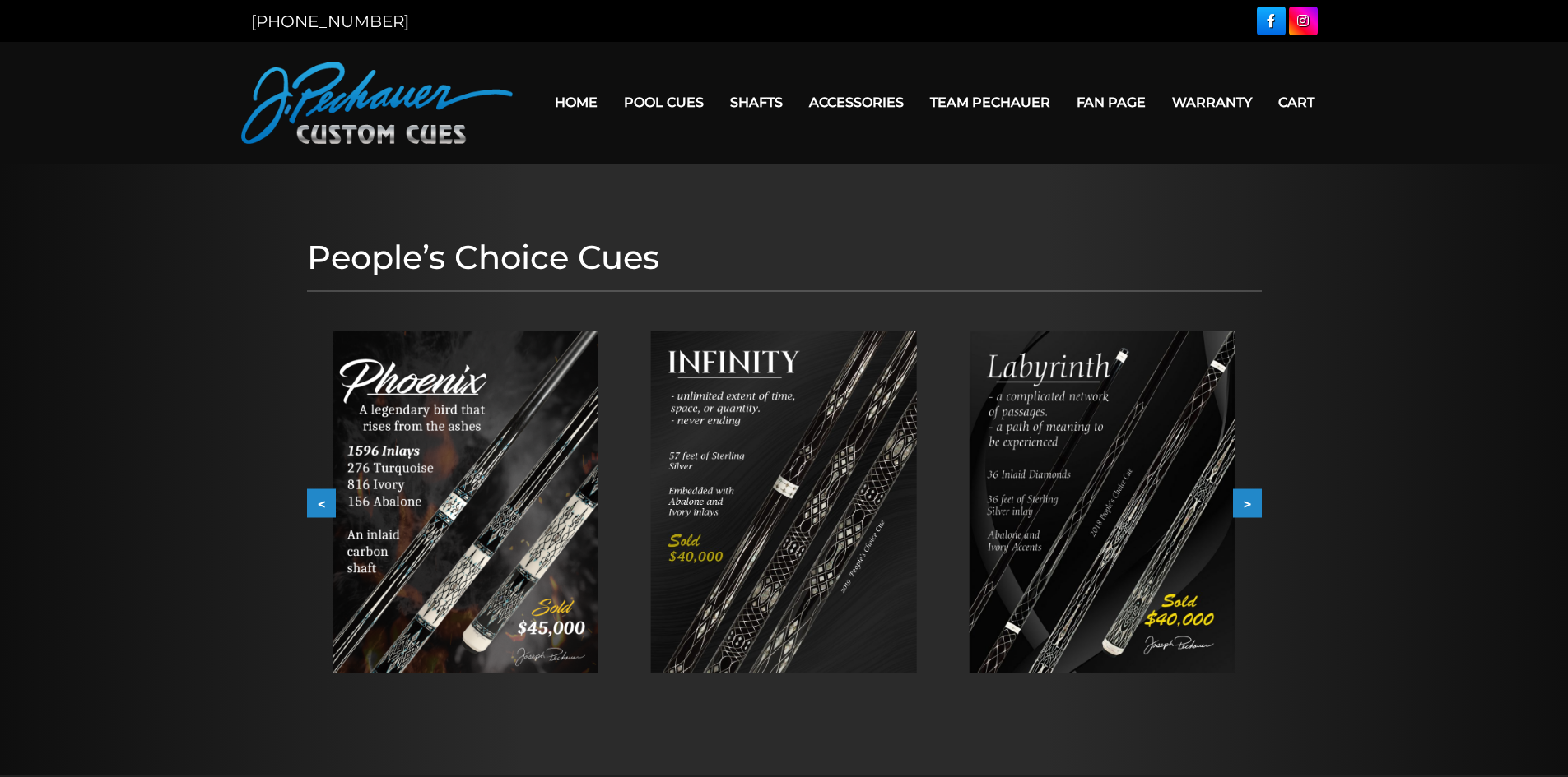
click at [1247, 502] on button ">" at bounding box center [1247, 504] width 29 height 29
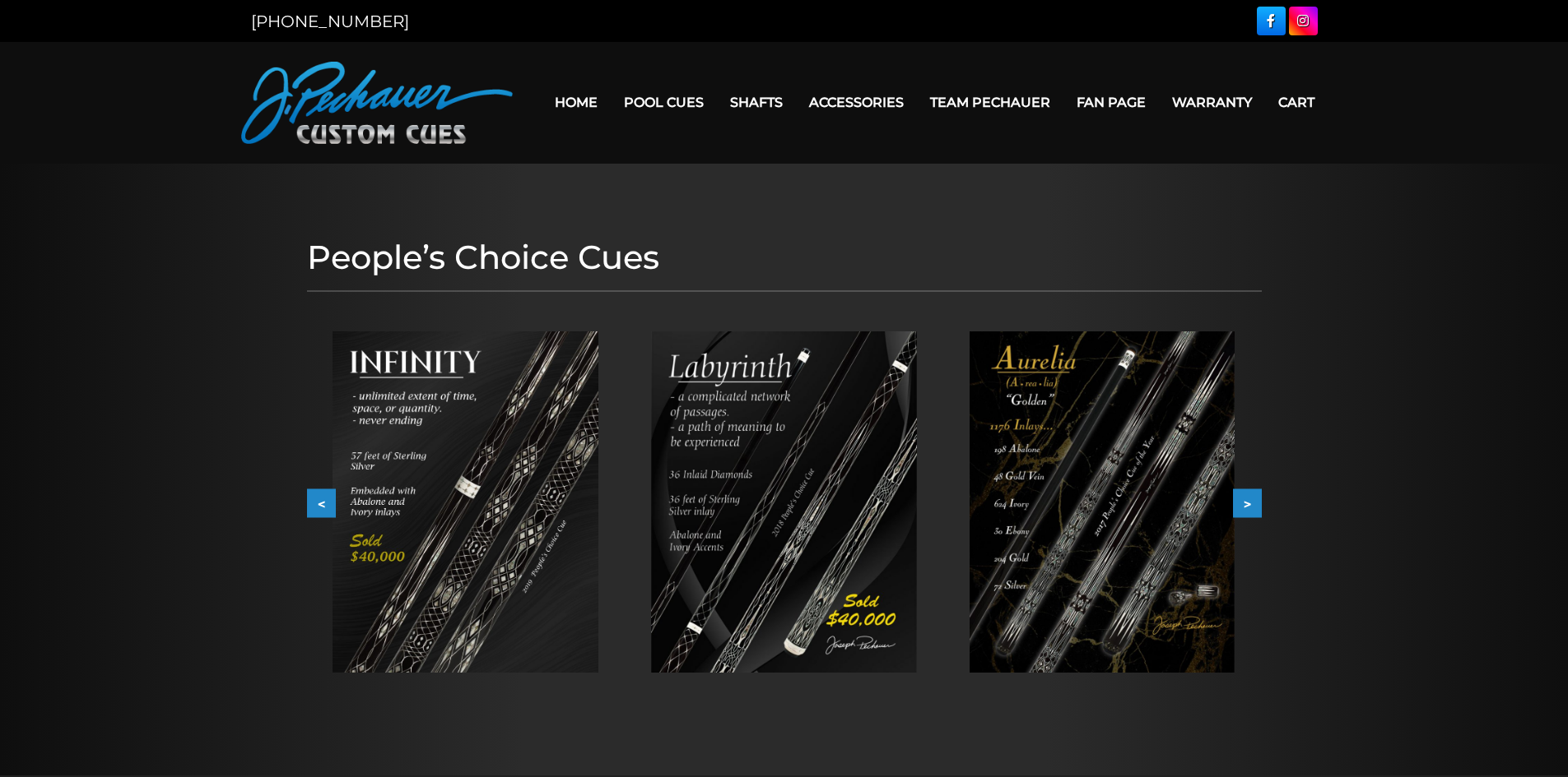
click at [1247, 502] on button ">" at bounding box center [1247, 504] width 29 height 29
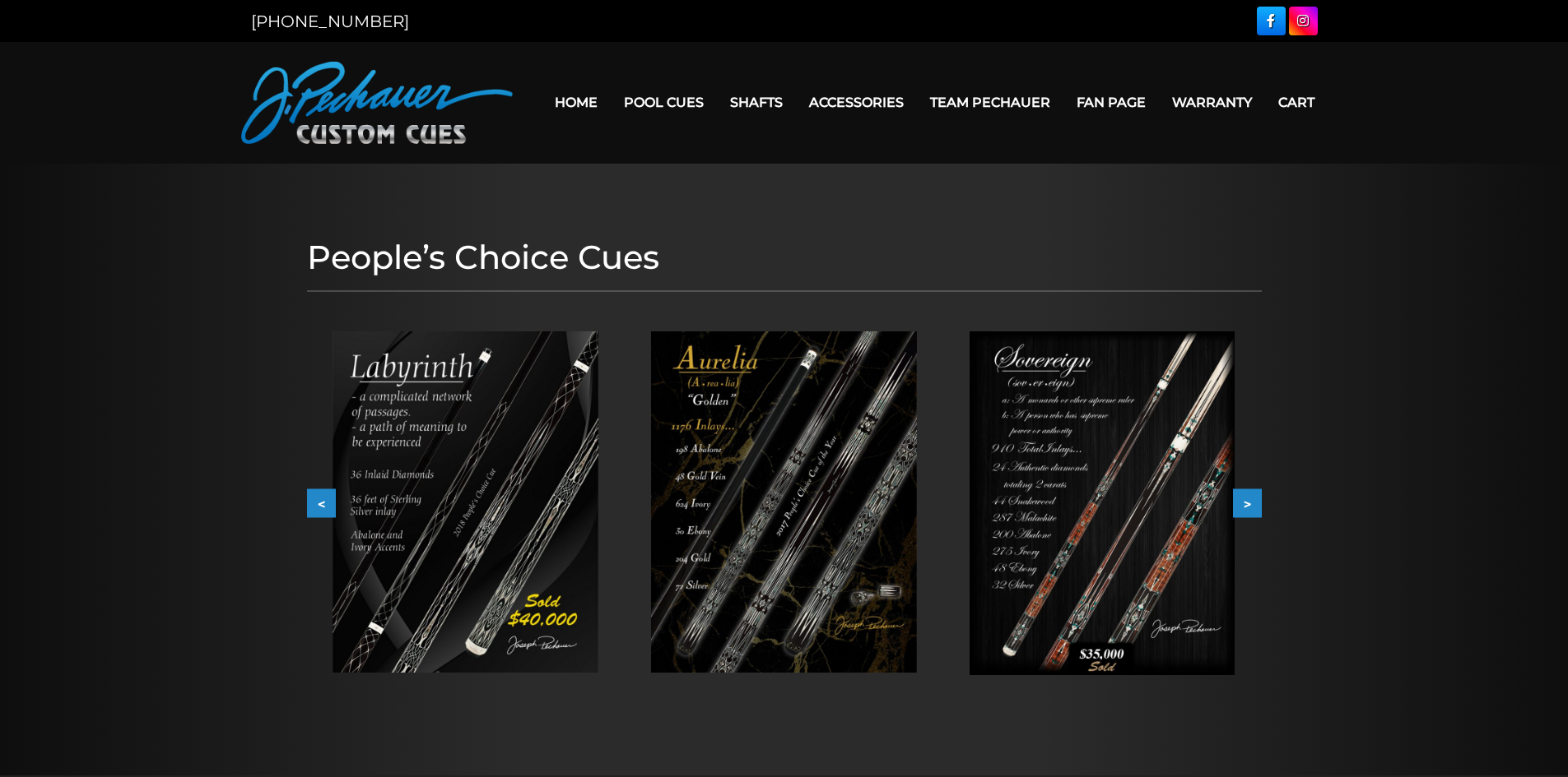
click at [1247, 502] on button ">" at bounding box center [1247, 504] width 29 height 29
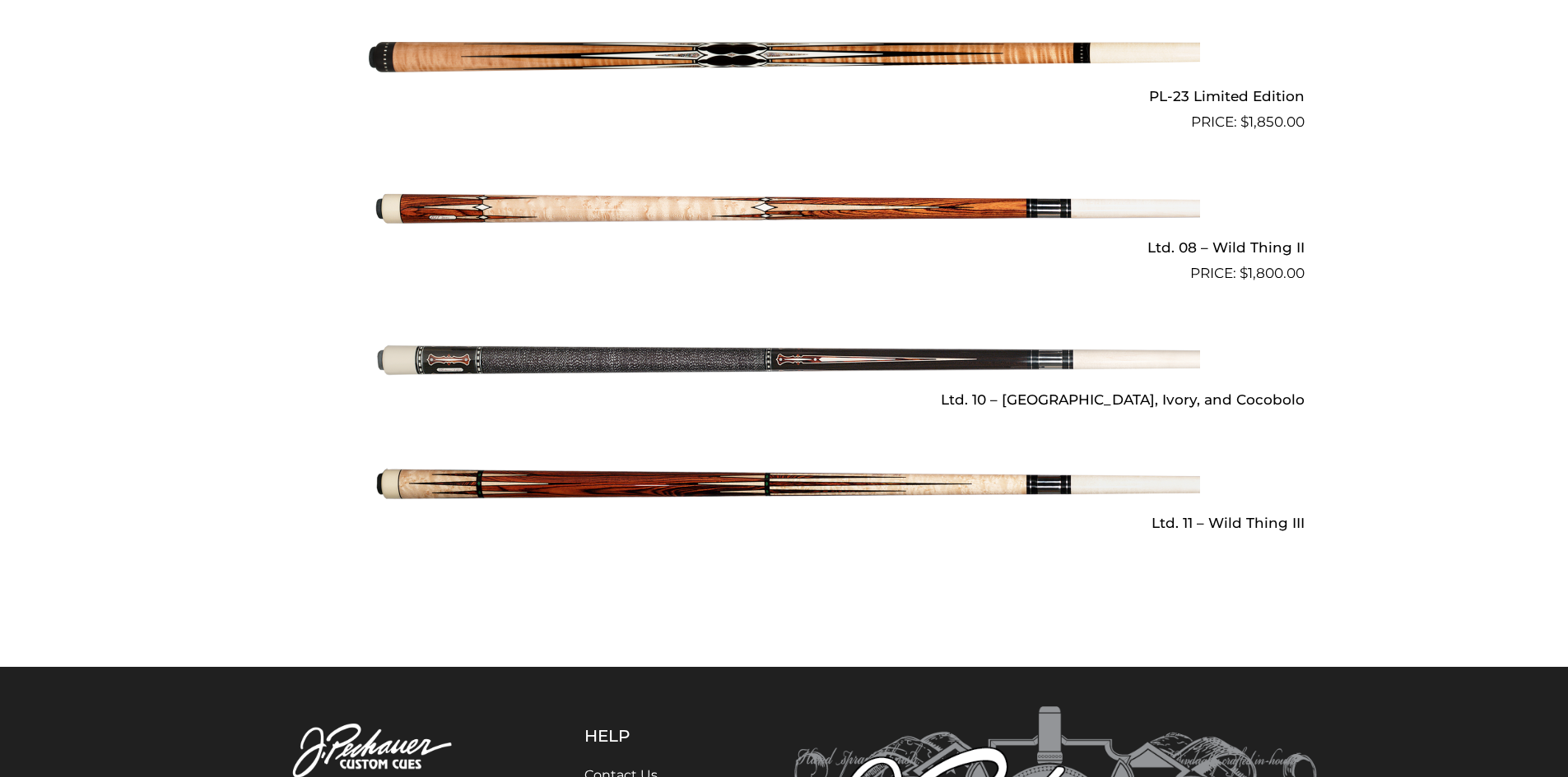
scroll to position [2662, 0]
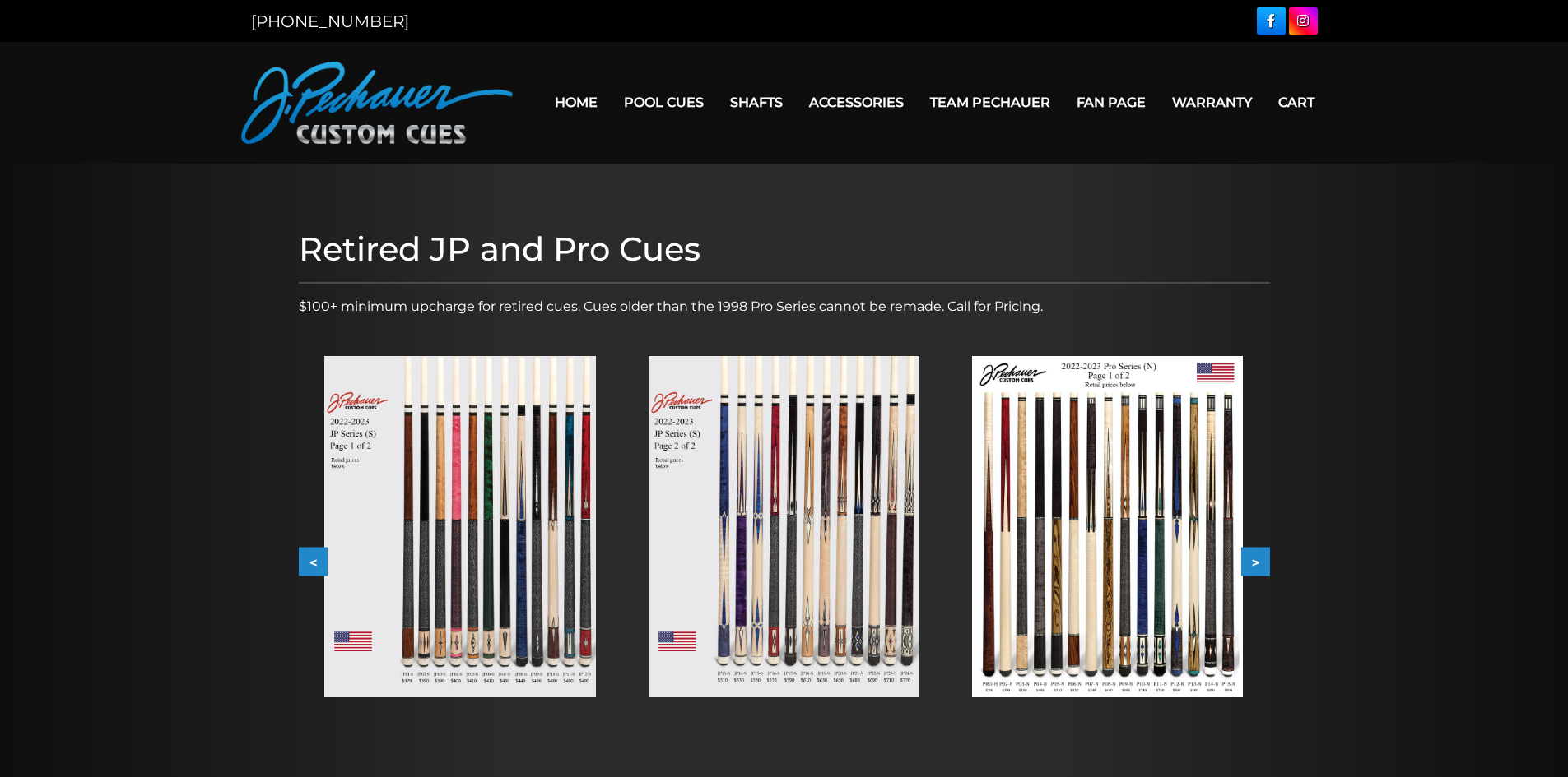
click at [1258, 560] on button ">" at bounding box center [1255, 562] width 29 height 29
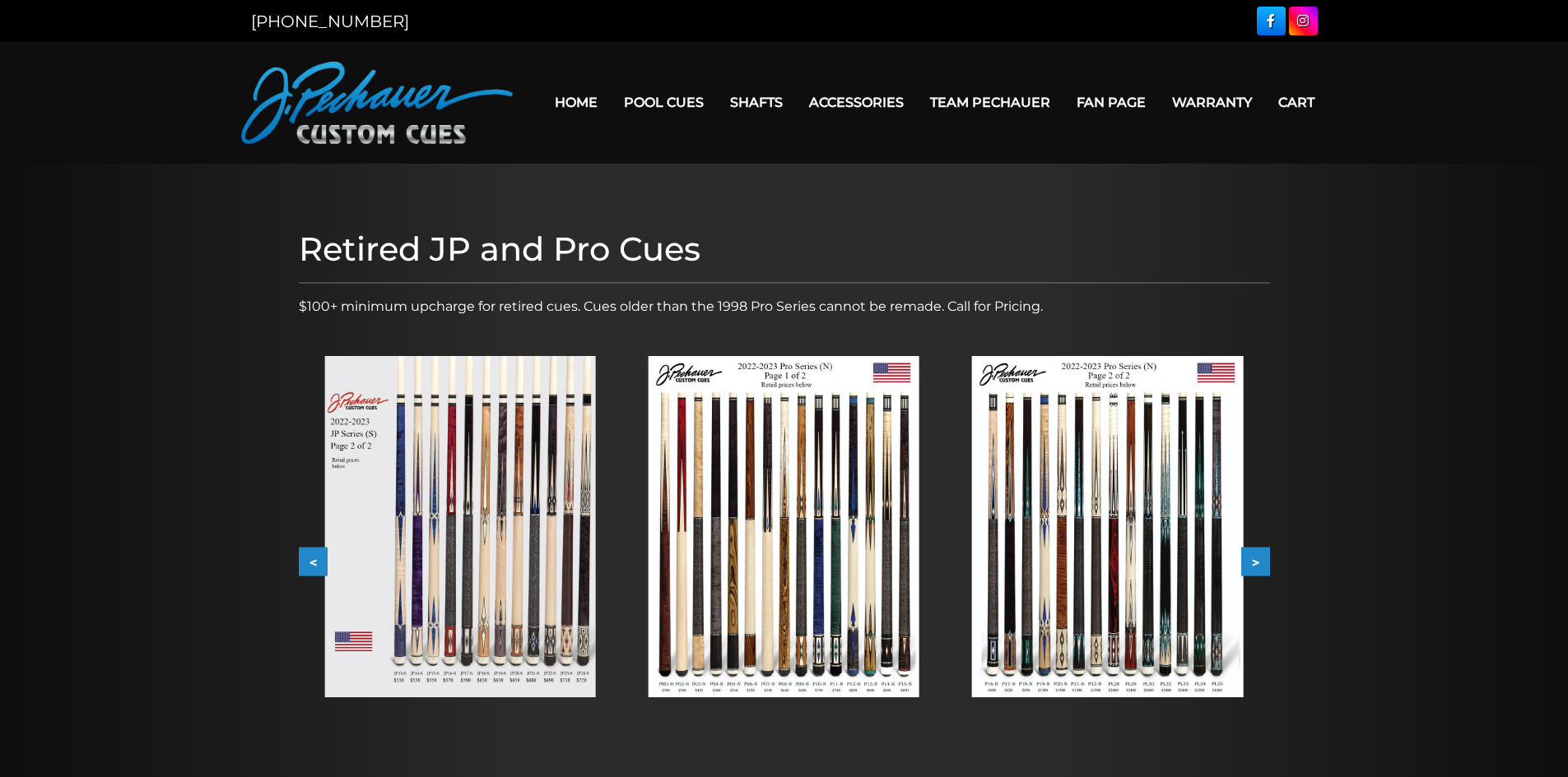
click at [1258, 560] on button ">" at bounding box center [1255, 562] width 29 height 29
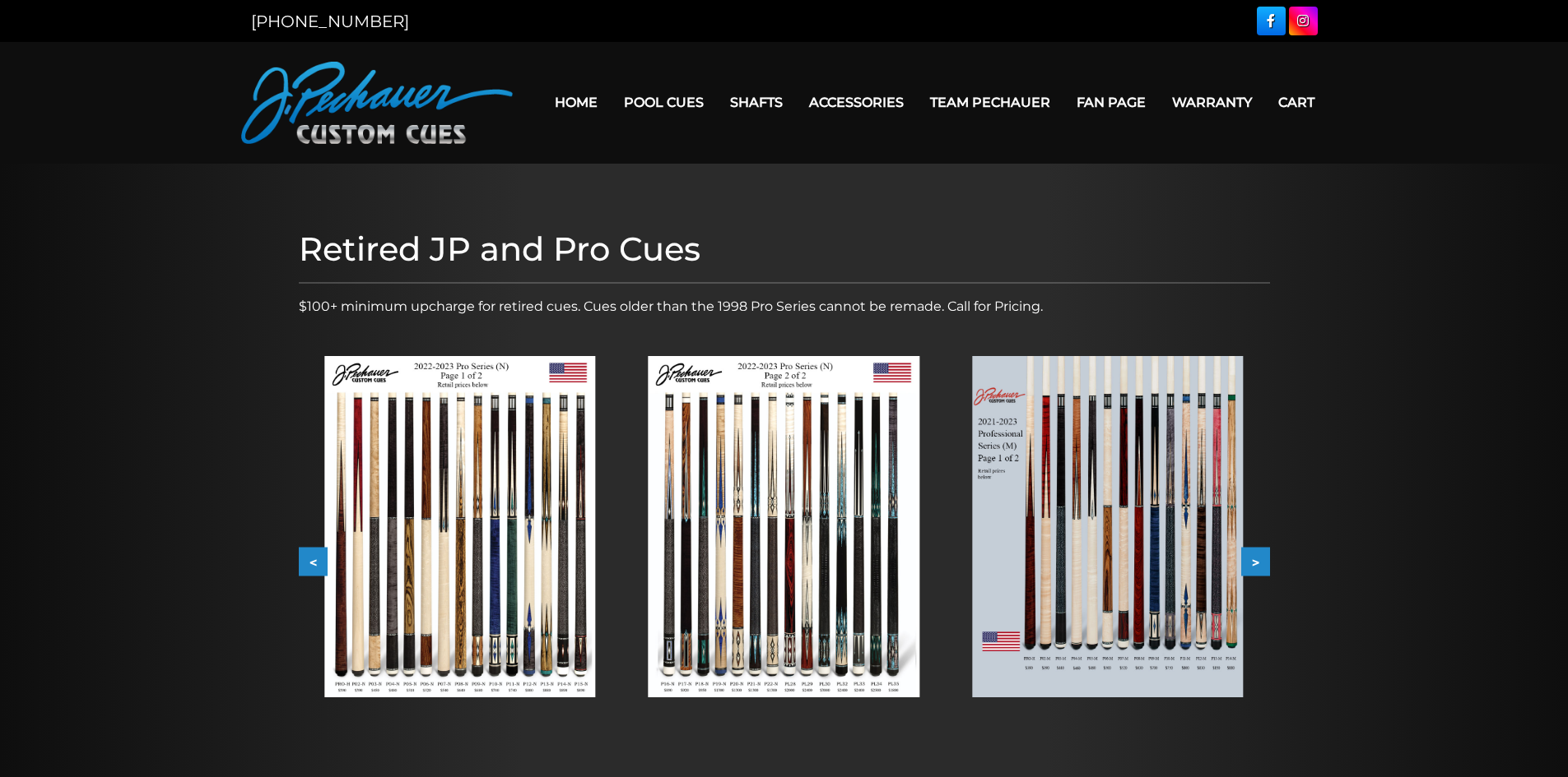
click at [1258, 560] on button ">" at bounding box center [1255, 562] width 29 height 29
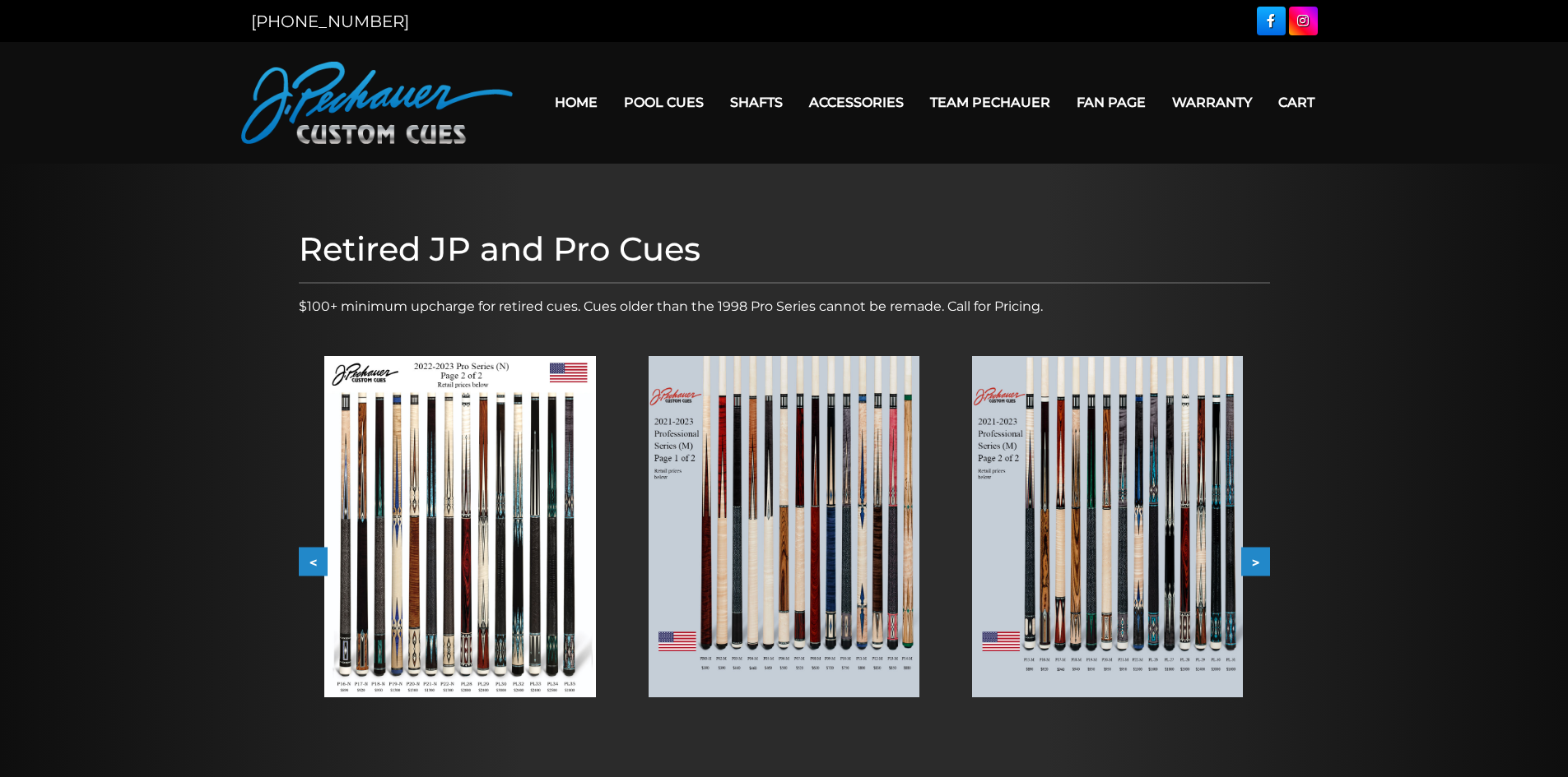
click at [1258, 560] on button ">" at bounding box center [1255, 562] width 29 height 29
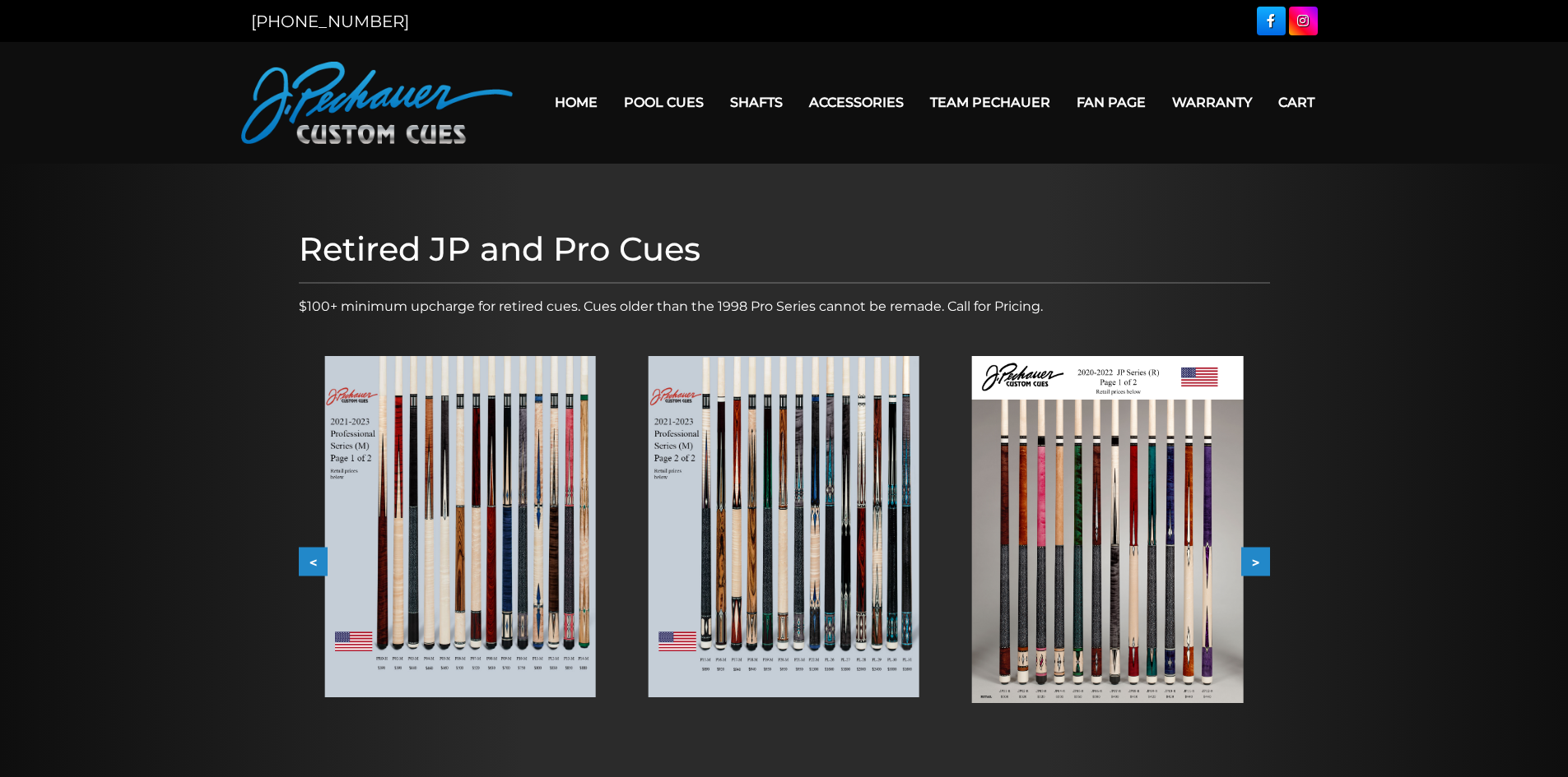
click at [1258, 560] on button ">" at bounding box center [1255, 562] width 29 height 29
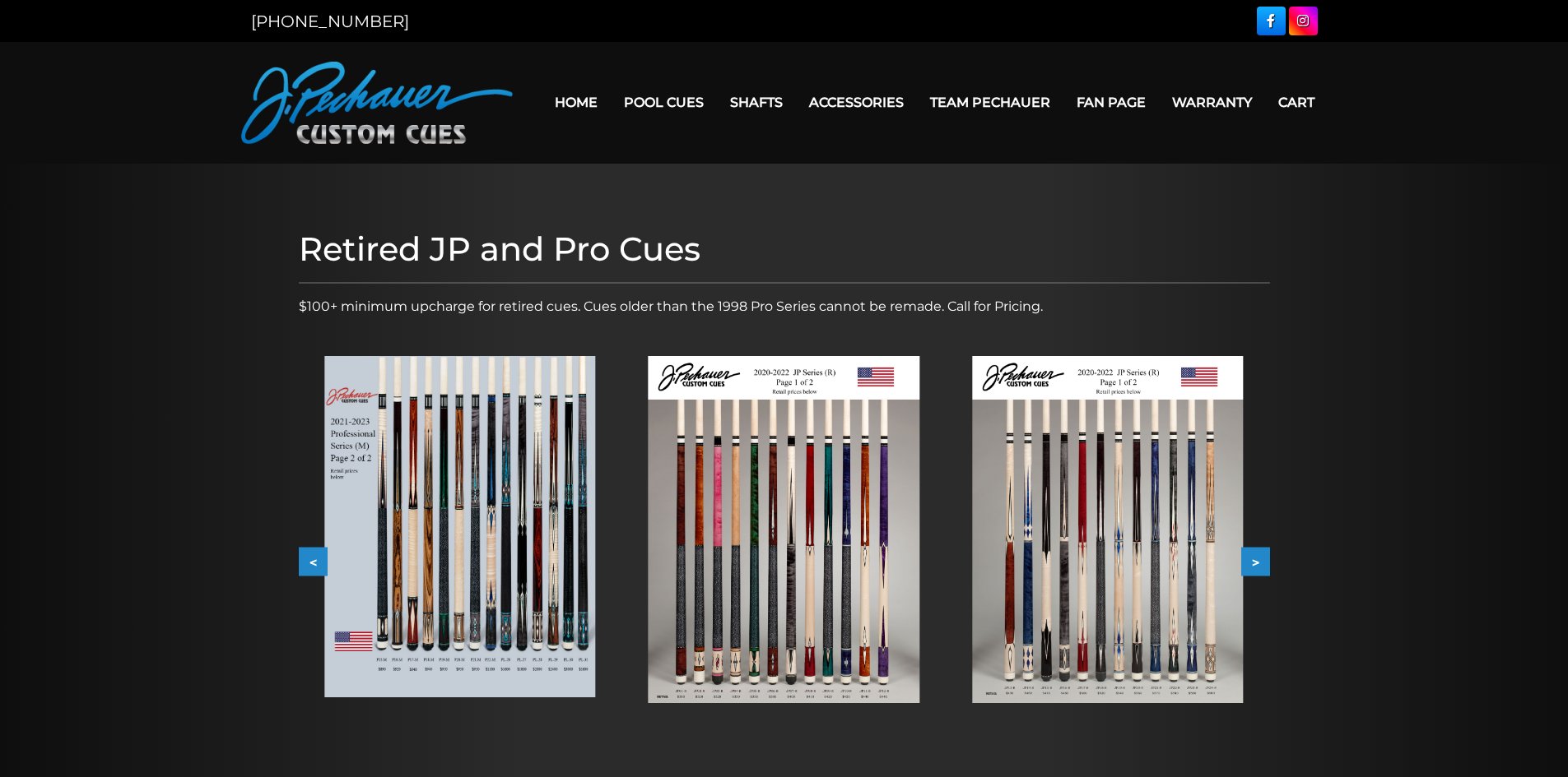
click at [1258, 560] on button ">" at bounding box center [1255, 562] width 29 height 29
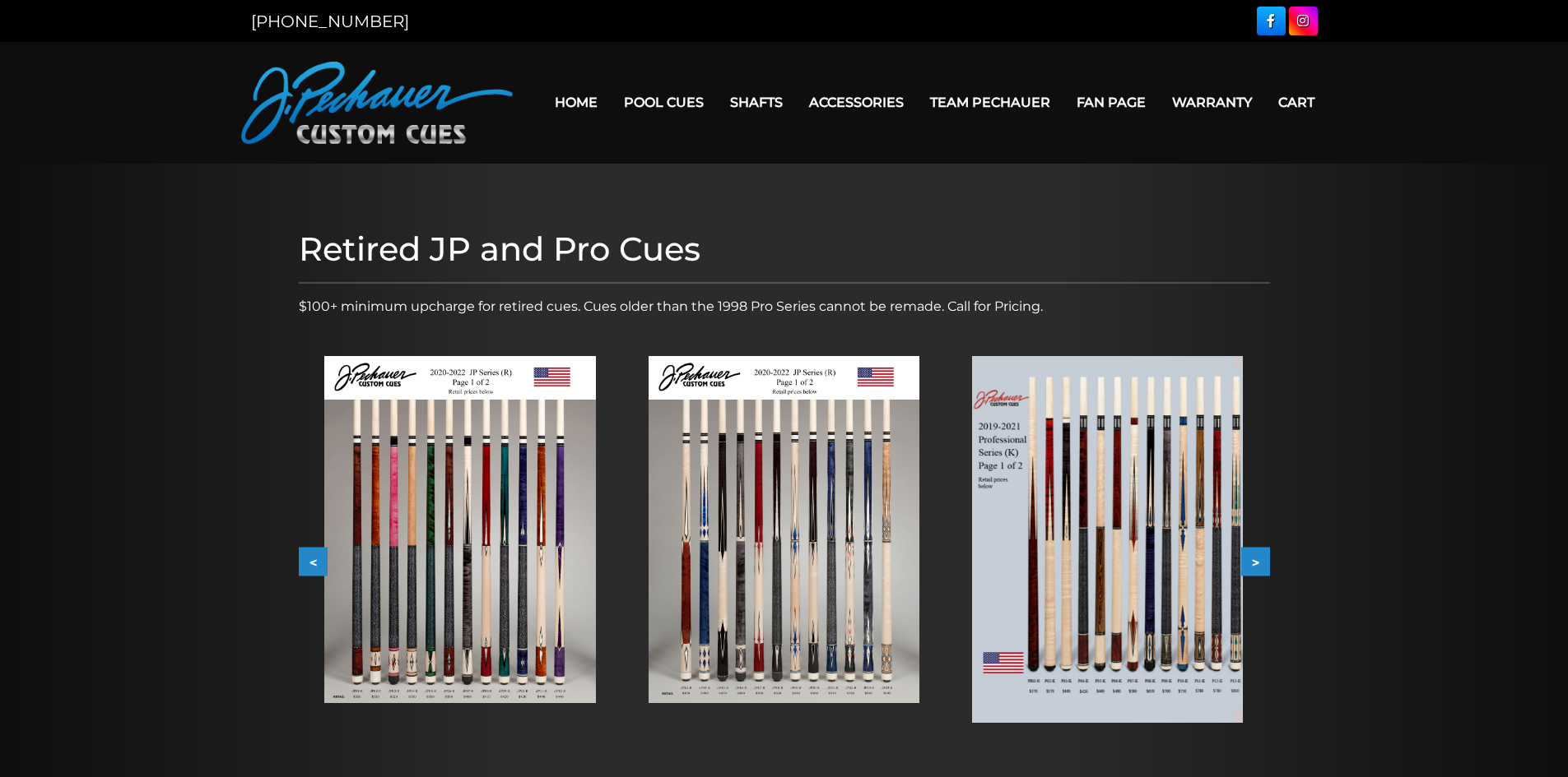
click at [1258, 560] on button ">" at bounding box center [1255, 562] width 29 height 29
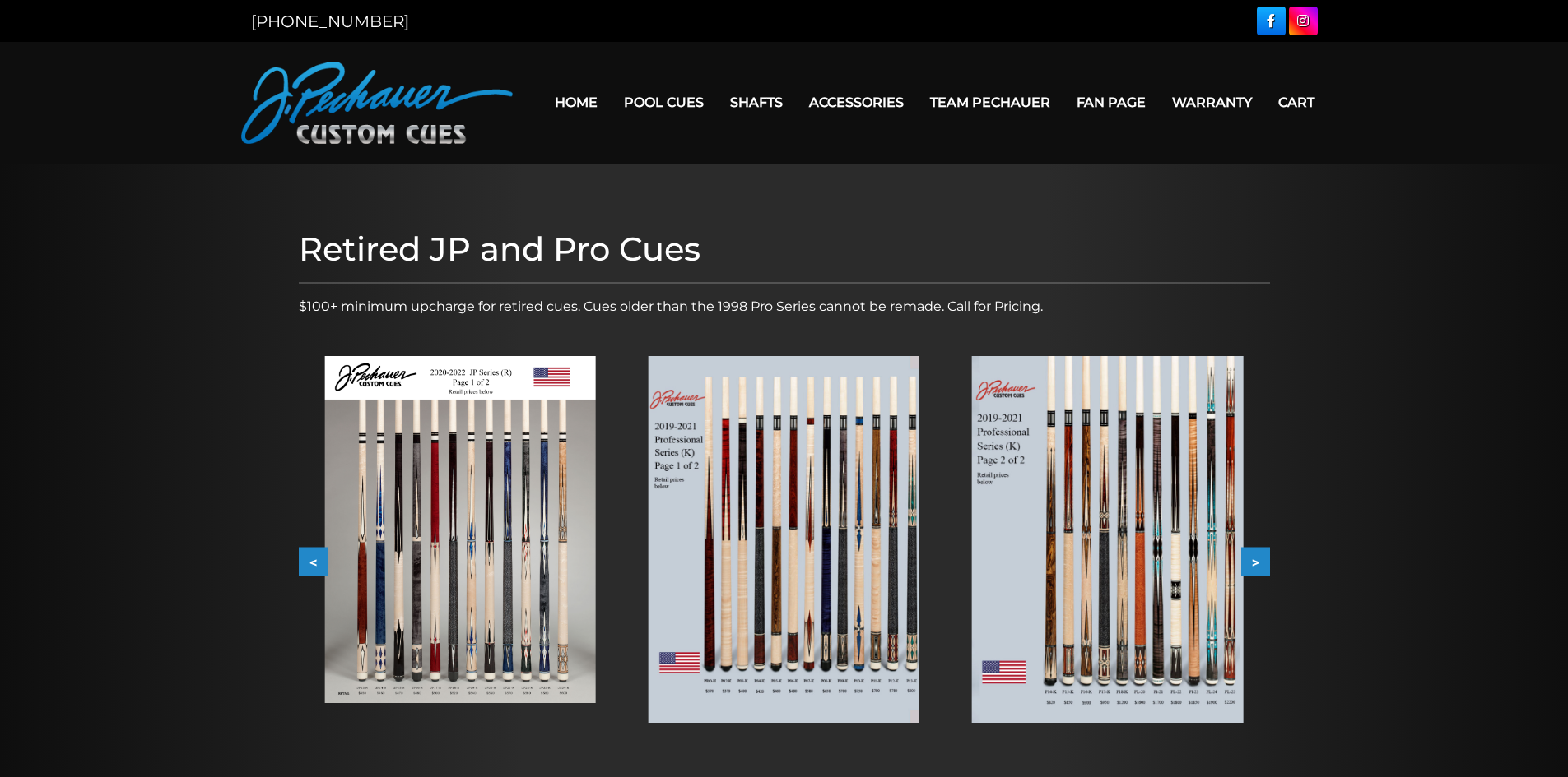
click at [468, 649] on img at bounding box center [460, 529] width 271 height 347
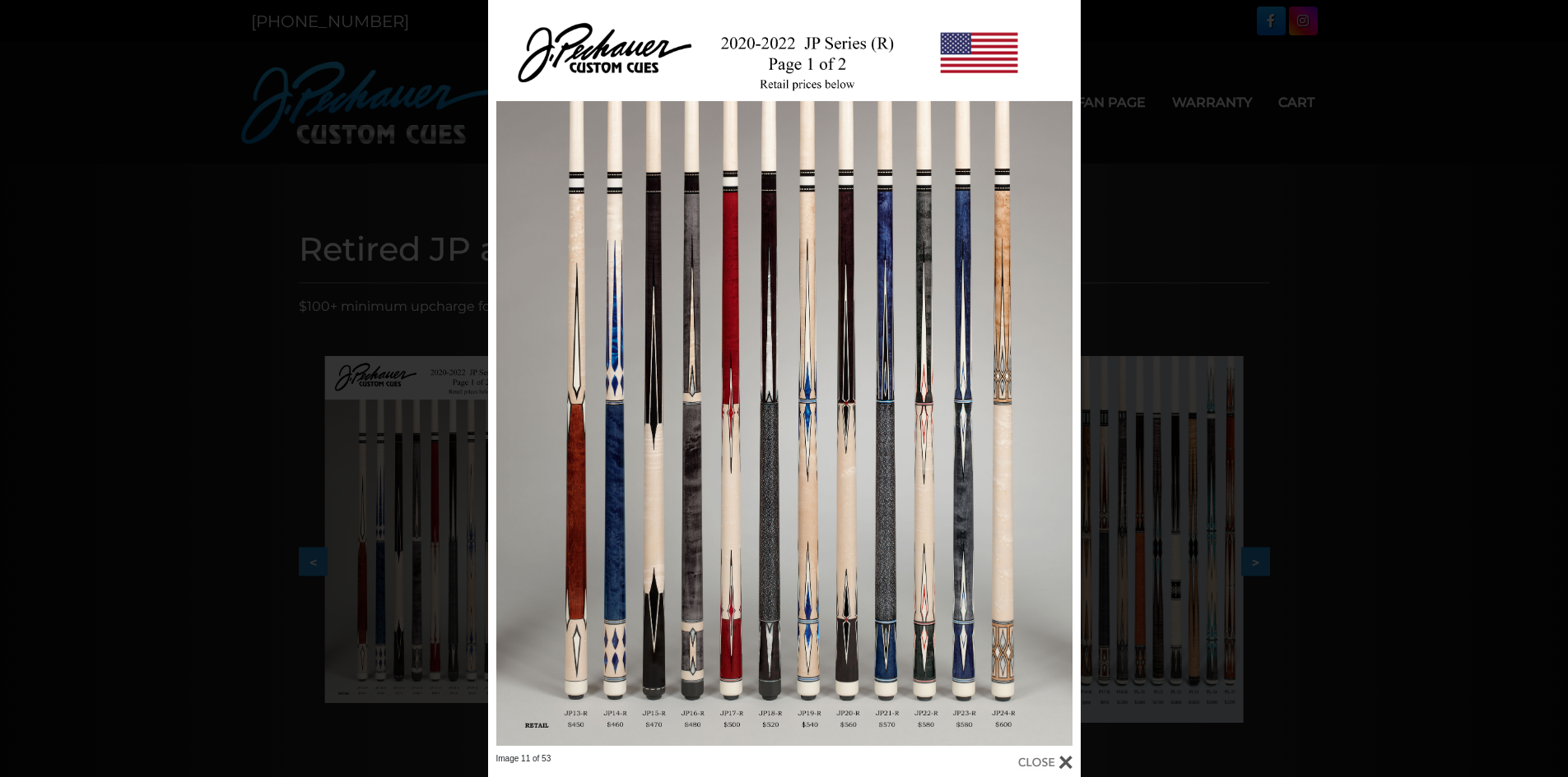
click at [1067, 765] on div at bounding box center [1045, 762] width 55 height 18
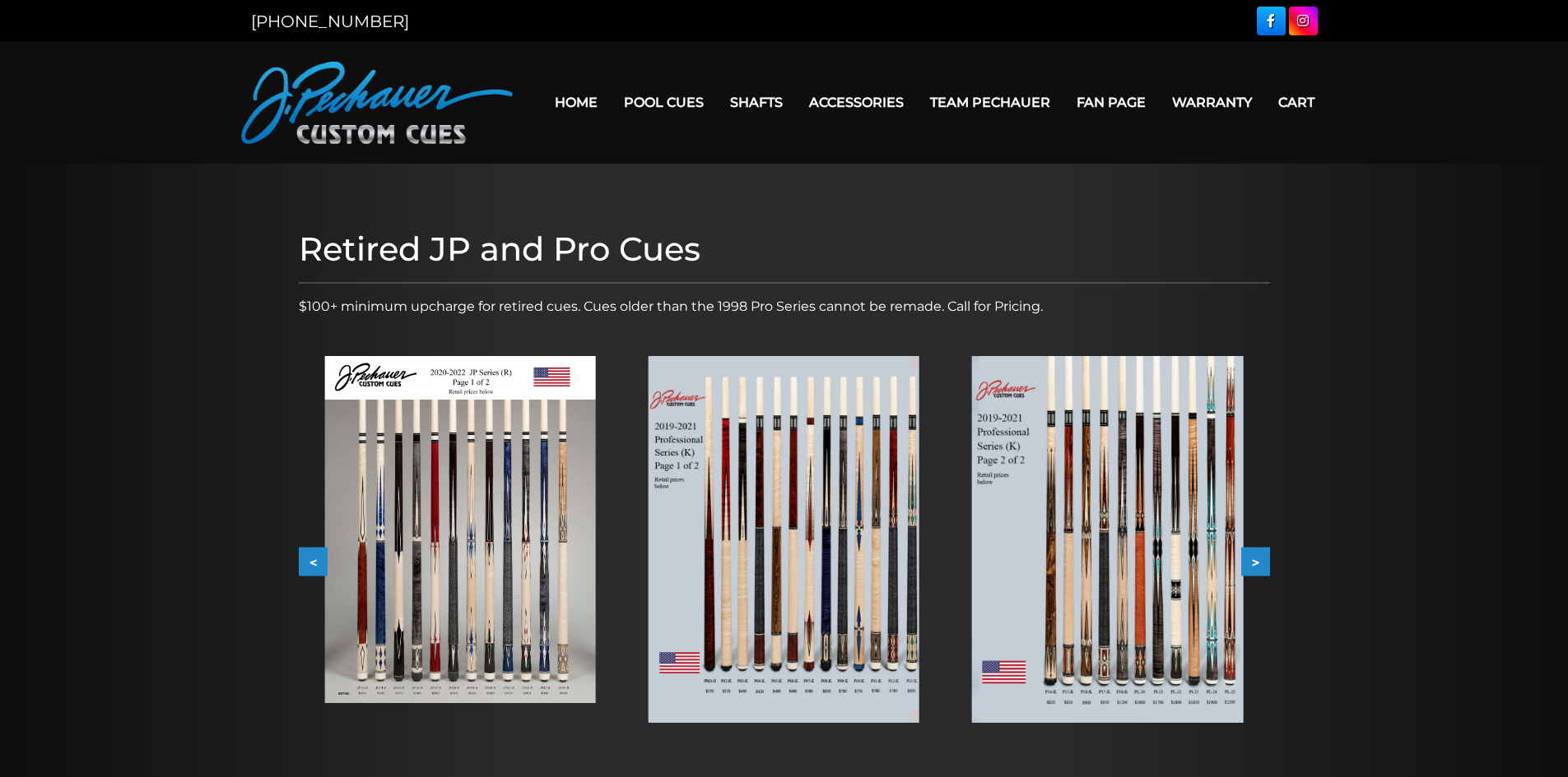
click at [1217, 617] on img at bounding box center [1107, 539] width 271 height 367
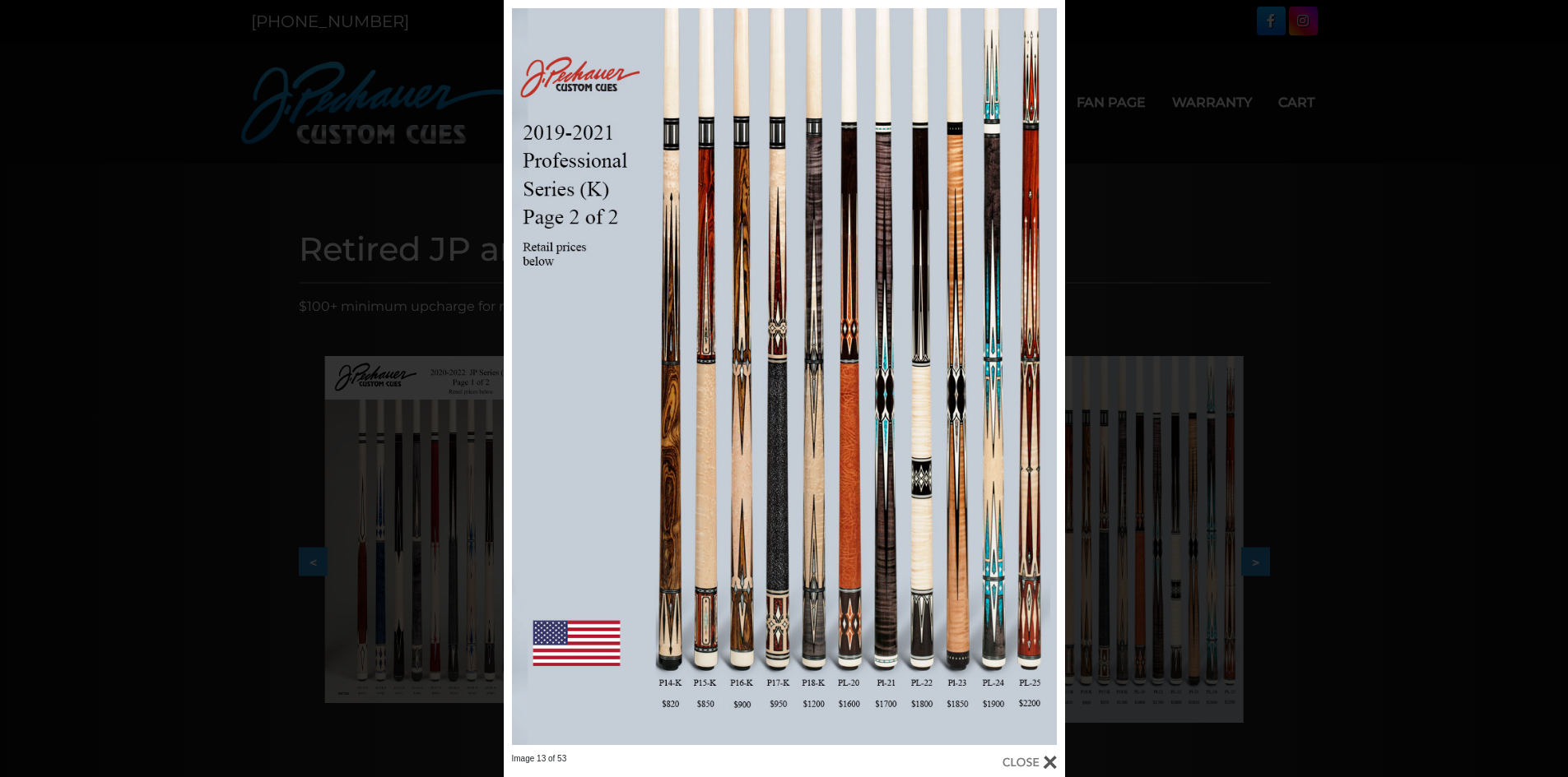
click at [1053, 760] on div at bounding box center [1029, 762] width 55 height 18
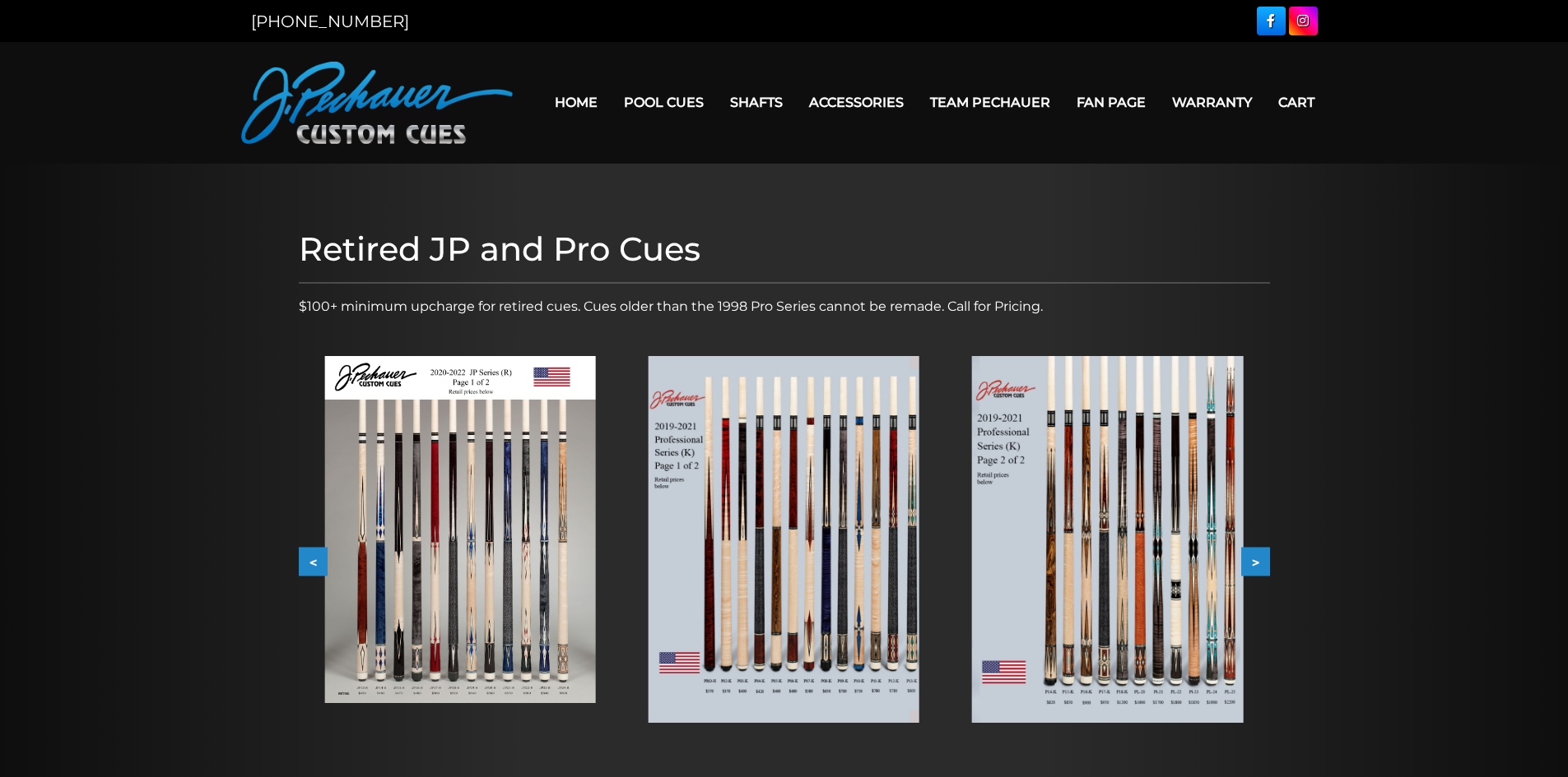
click at [1254, 559] on button ">" at bounding box center [1255, 562] width 29 height 29
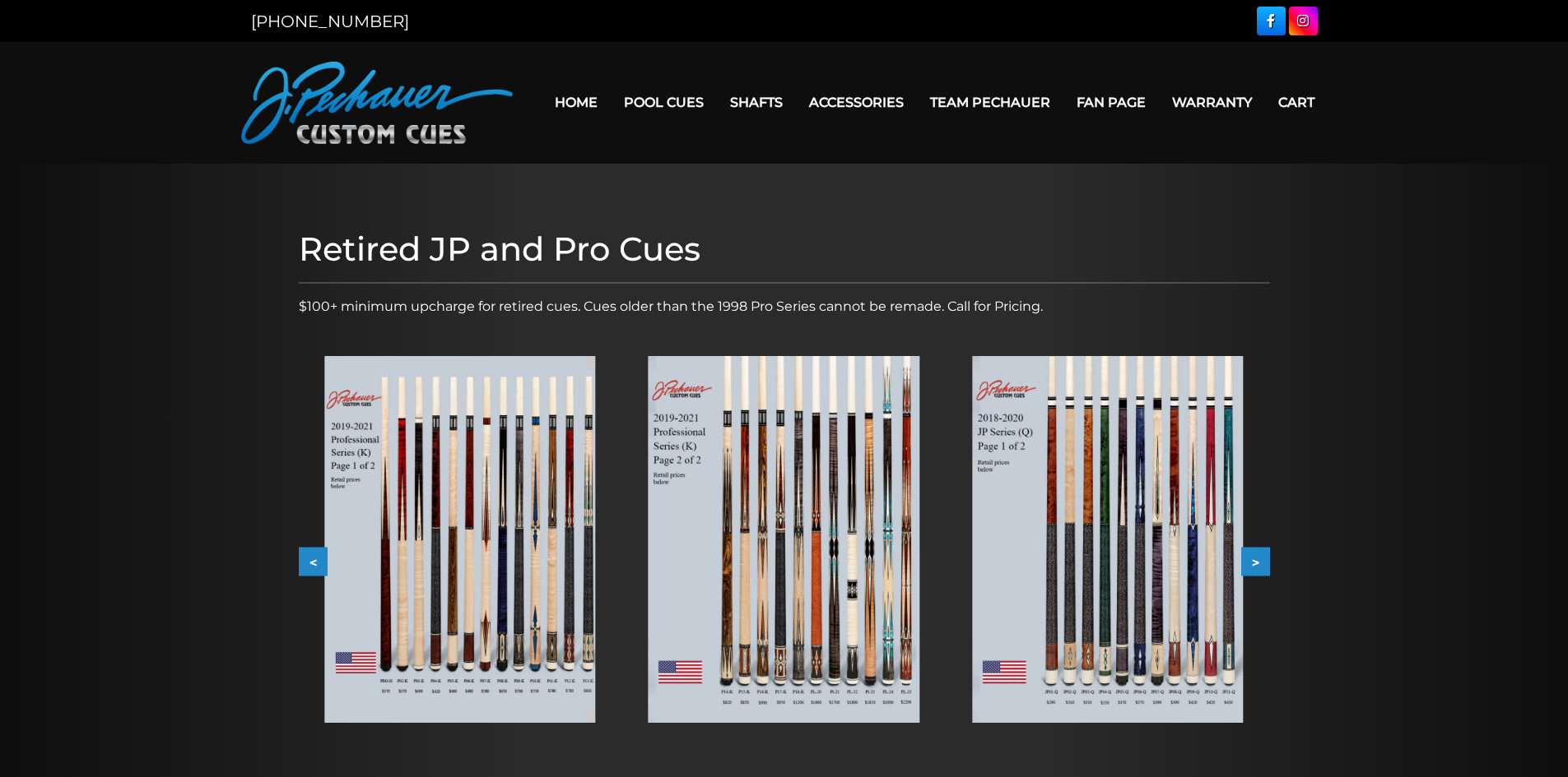
click at [1258, 560] on button ">" at bounding box center [1255, 562] width 29 height 29
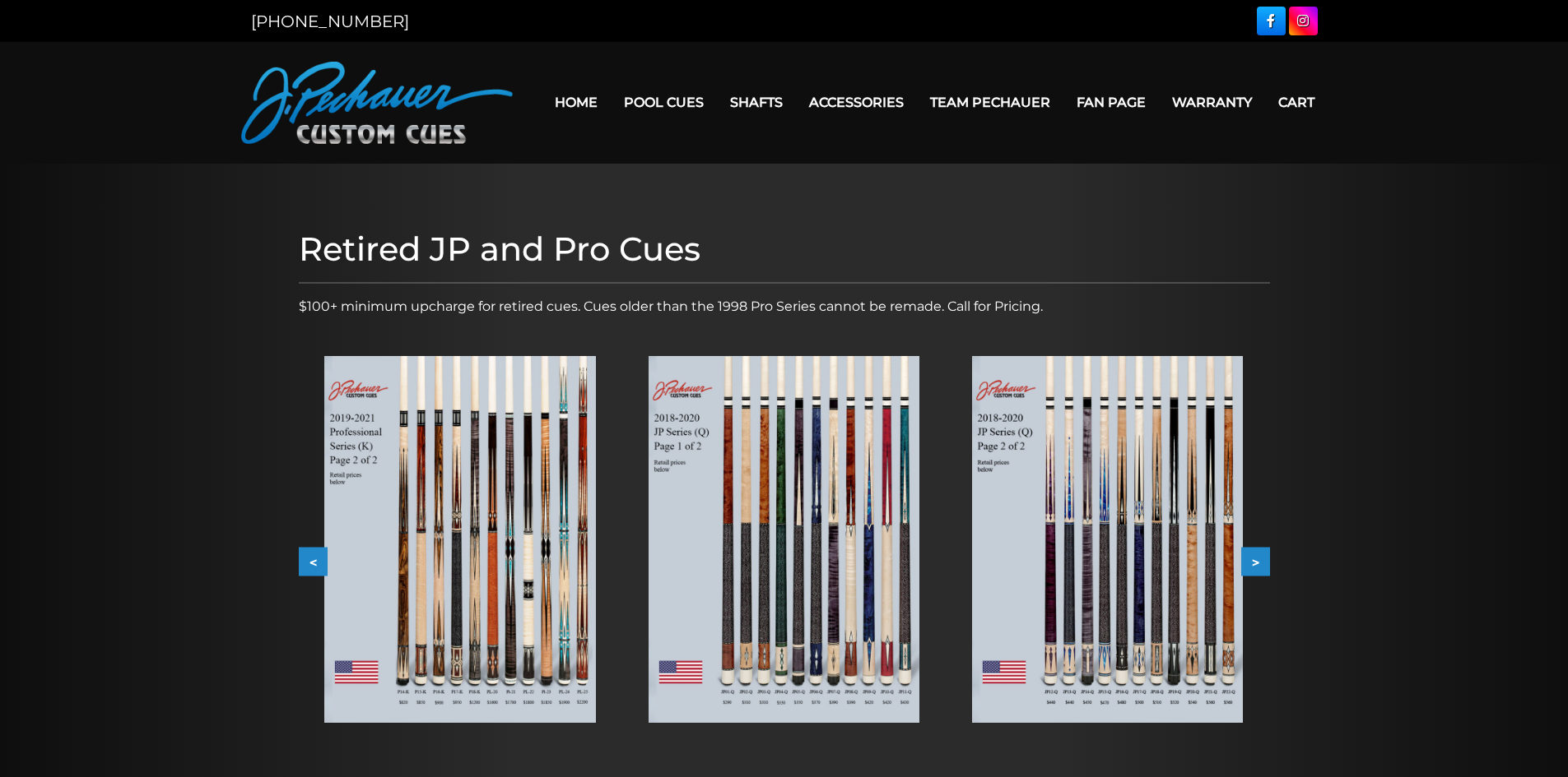
click at [1259, 562] on button ">" at bounding box center [1255, 562] width 29 height 29
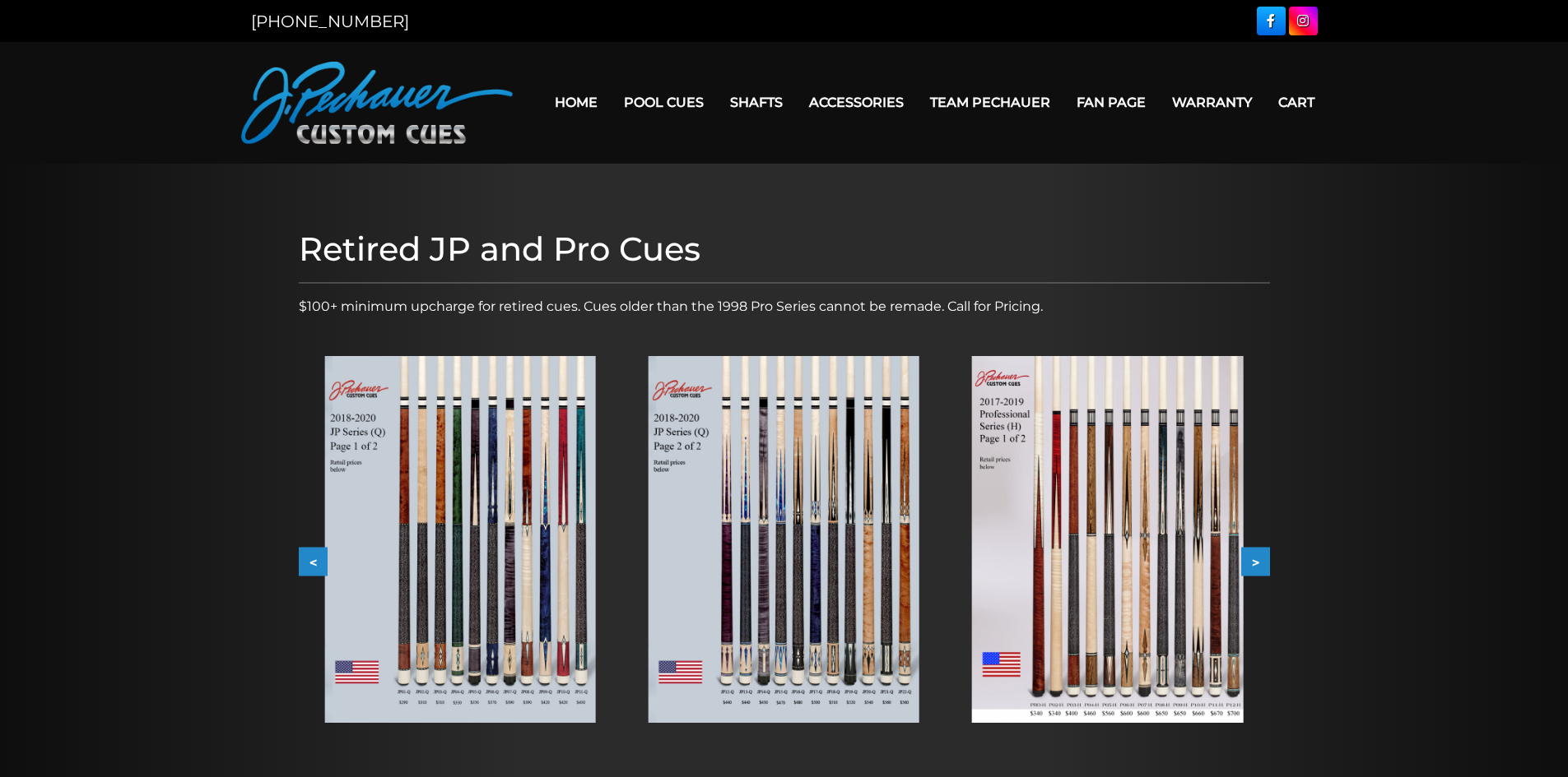
click at [1259, 562] on button ">" at bounding box center [1255, 562] width 29 height 29
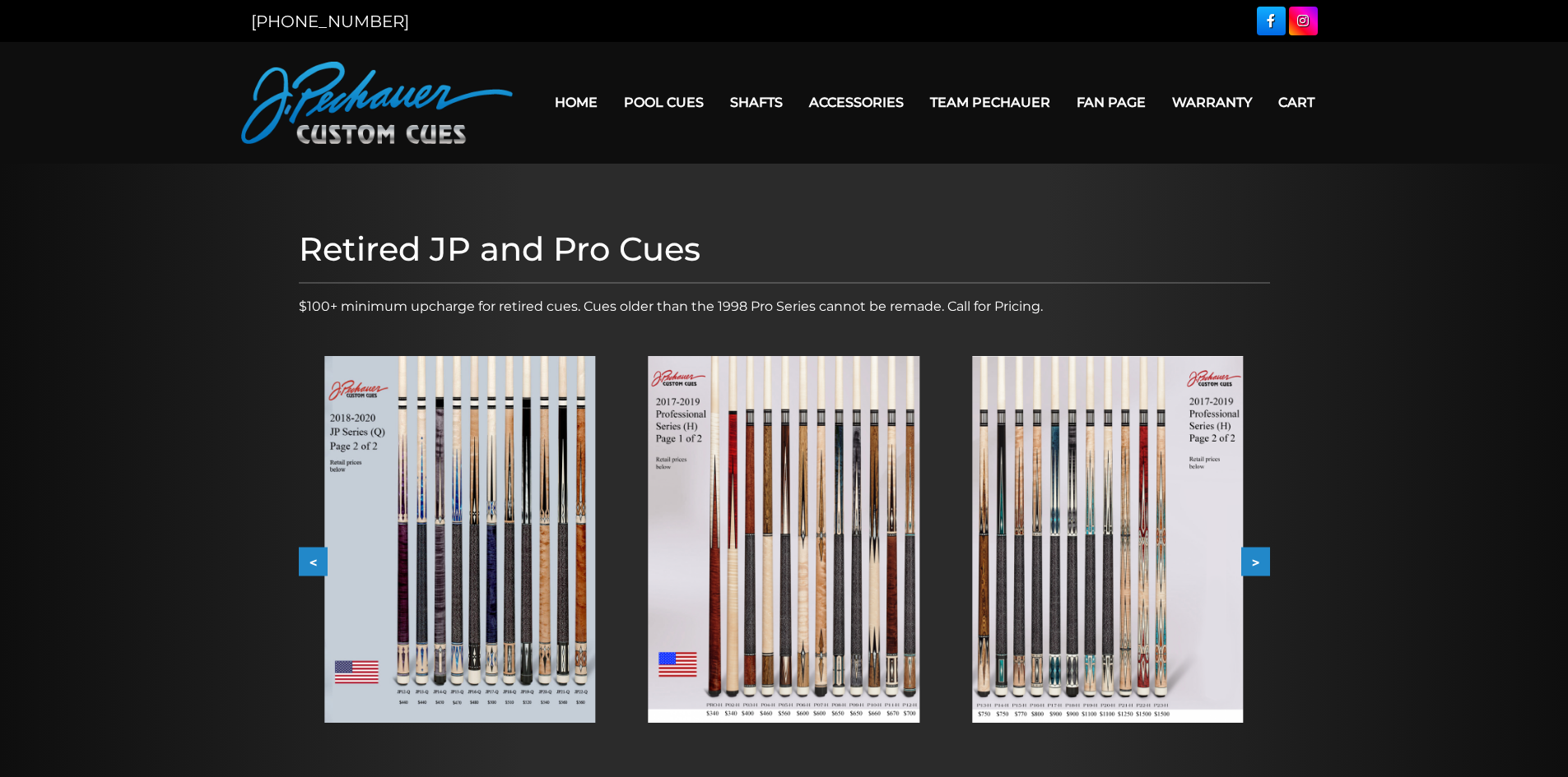
click at [1137, 566] on img at bounding box center [1107, 539] width 271 height 367
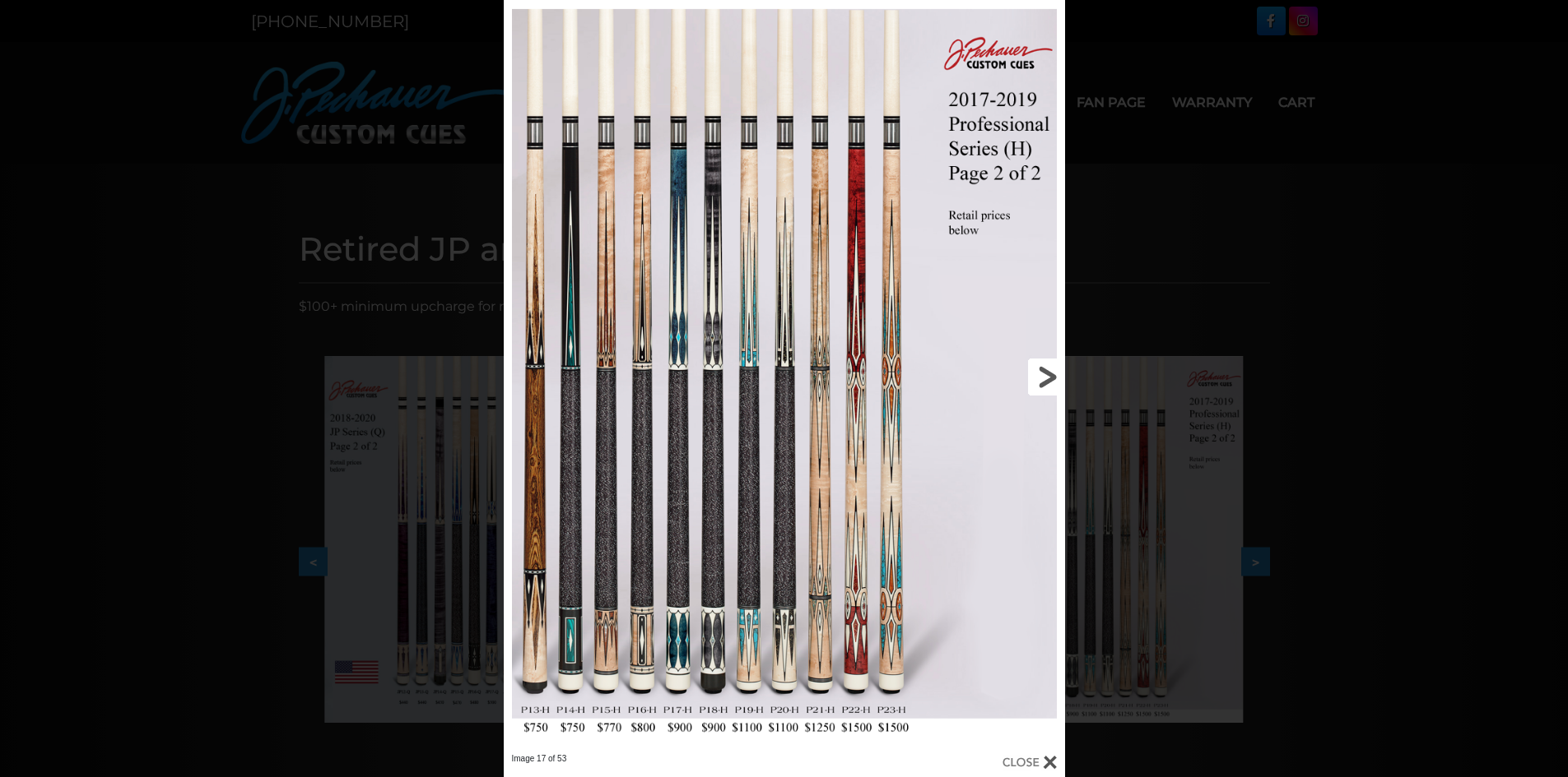
click at [1036, 378] on link at bounding box center [938, 377] width 253 height 754
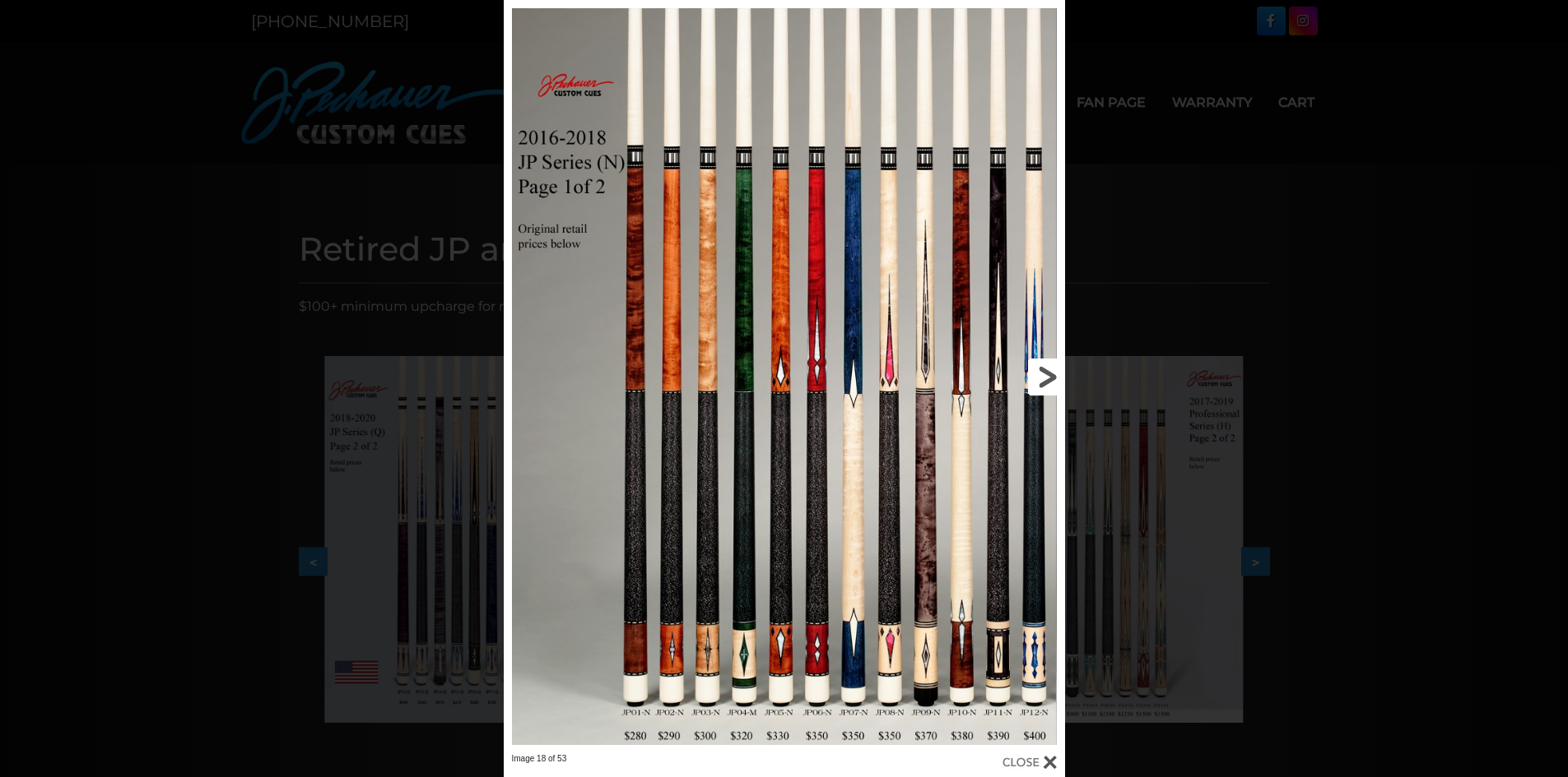
click at [1036, 378] on link at bounding box center [938, 377] width 253 height 754
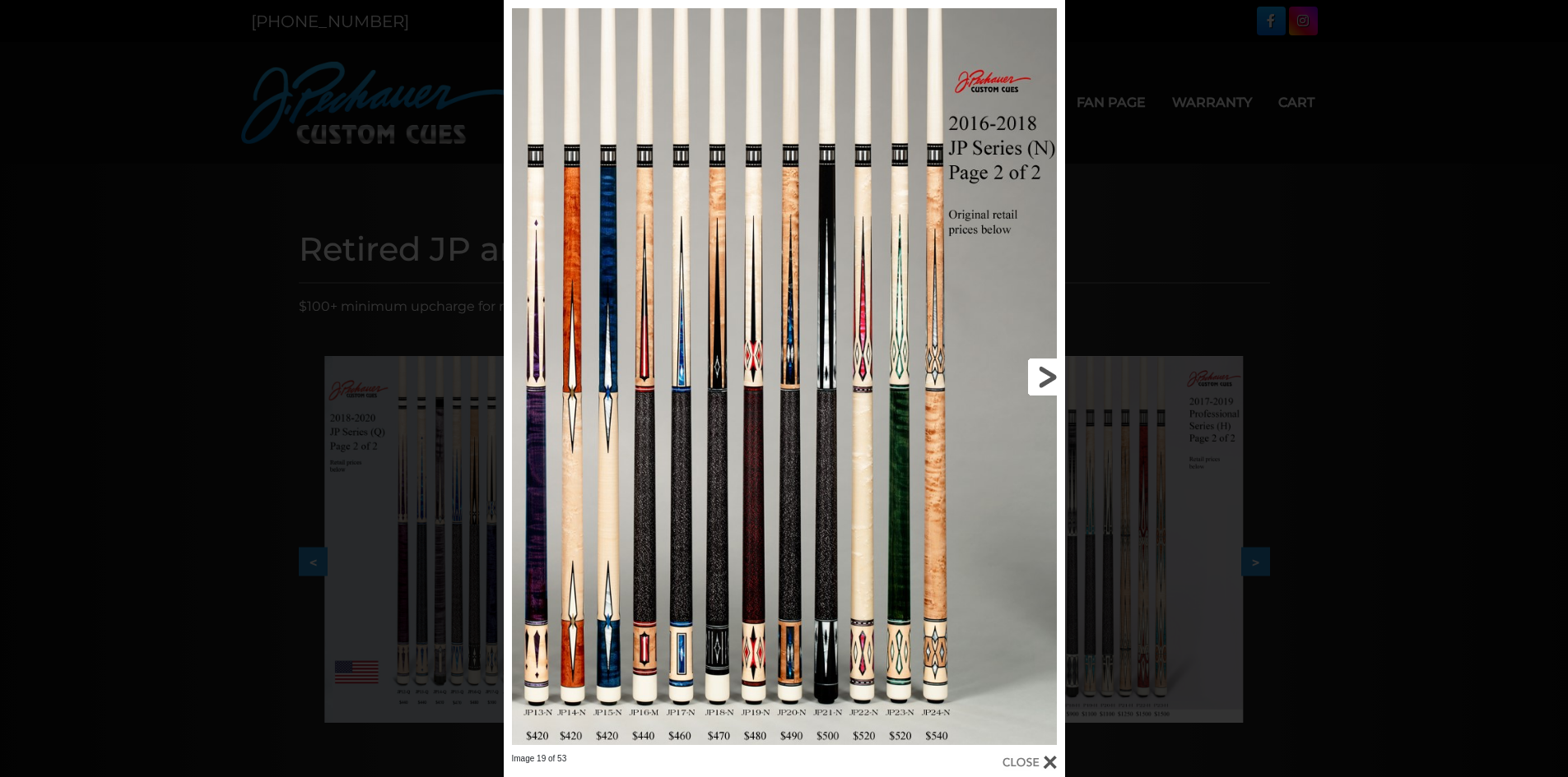
click at [1039, 377] on link at bounding box center [938, 377] width 253 height 754
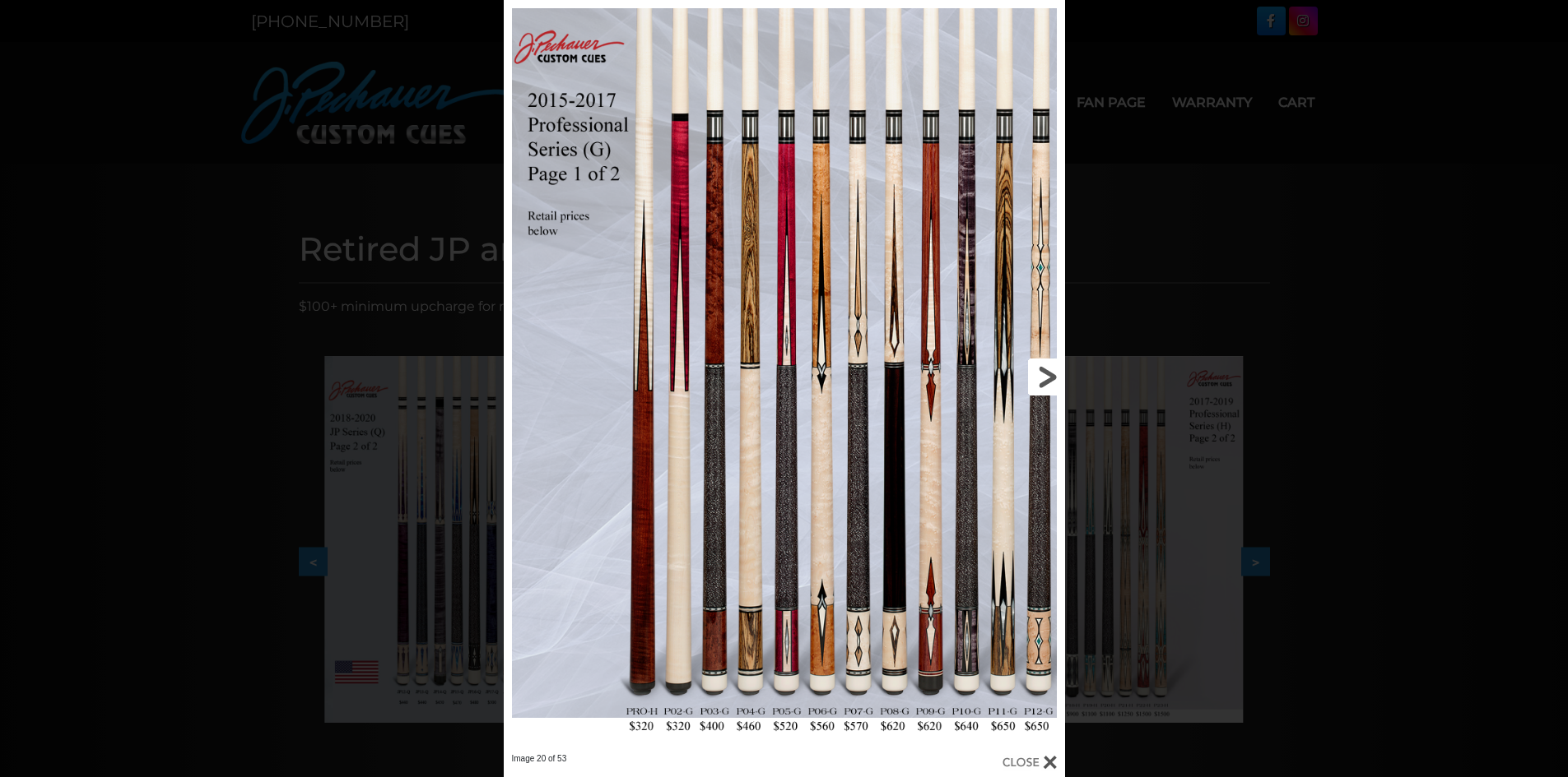
click at [1039, 377] on link at bounding box center [938, 377] width 253 height 754
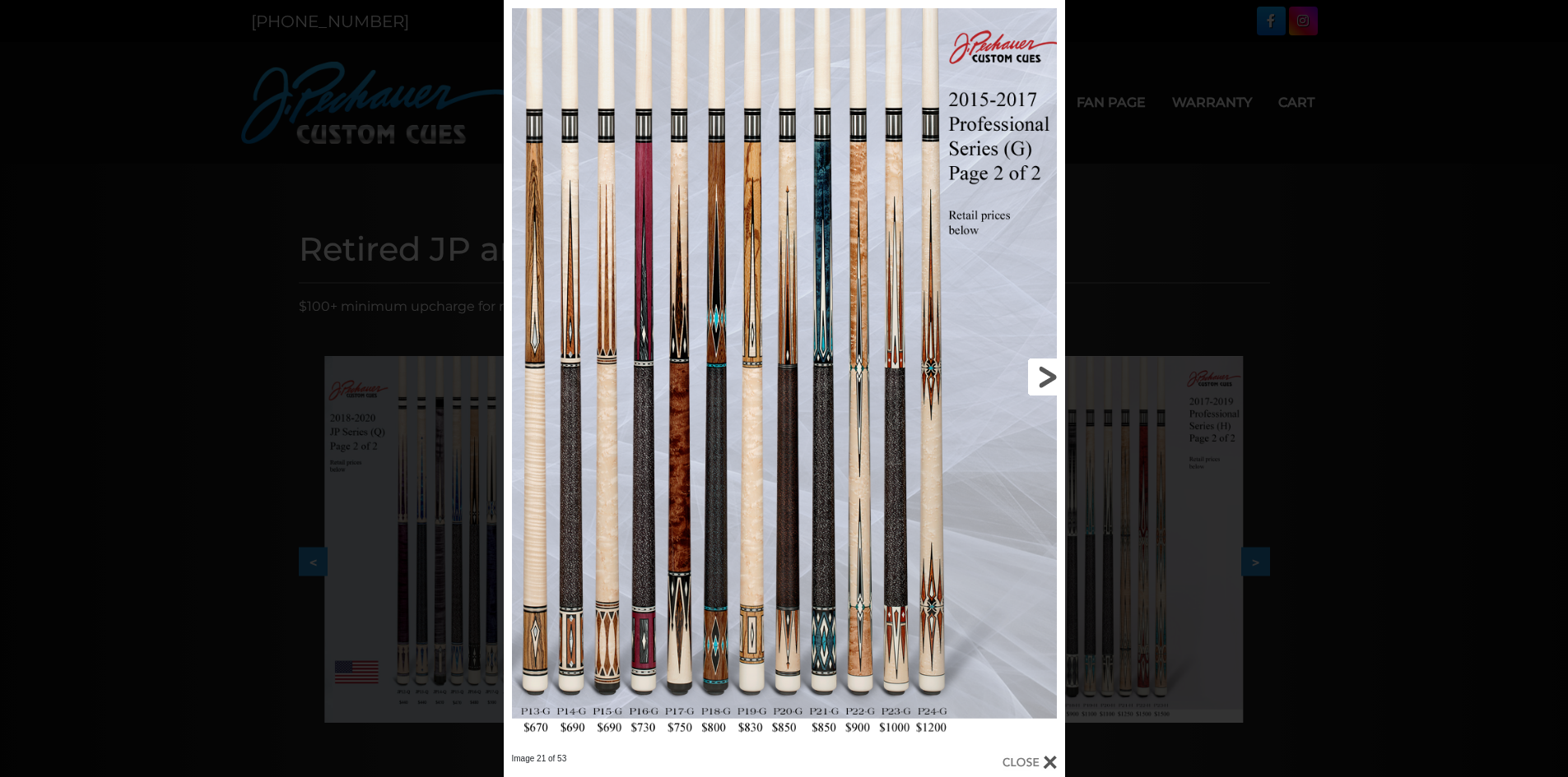
click at [1039, 377] on link at bounding box center [938, 377] width 253 height 754
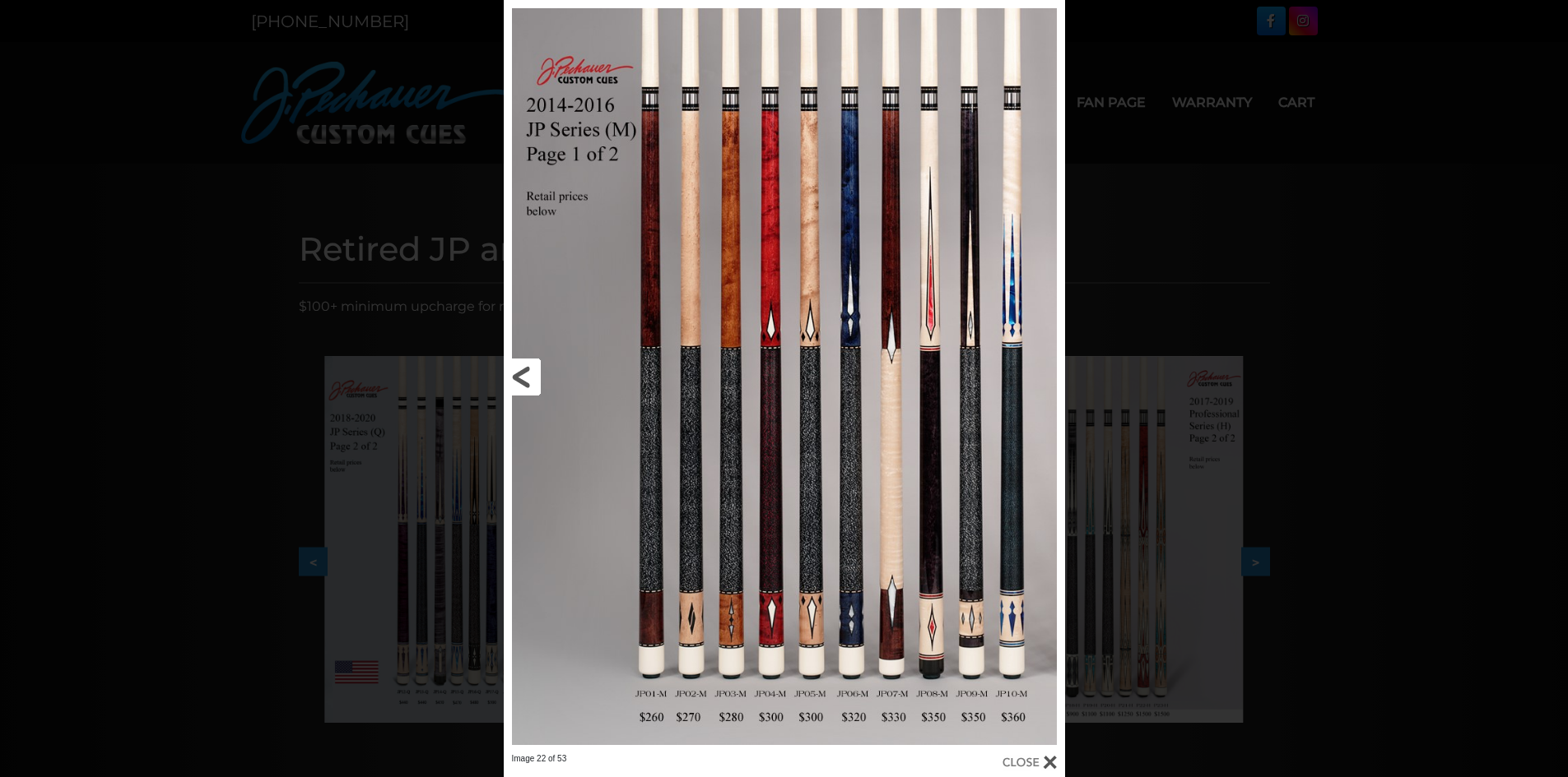
click at [525, 373] on link at bounding box center [630, 377] width 253 height 754
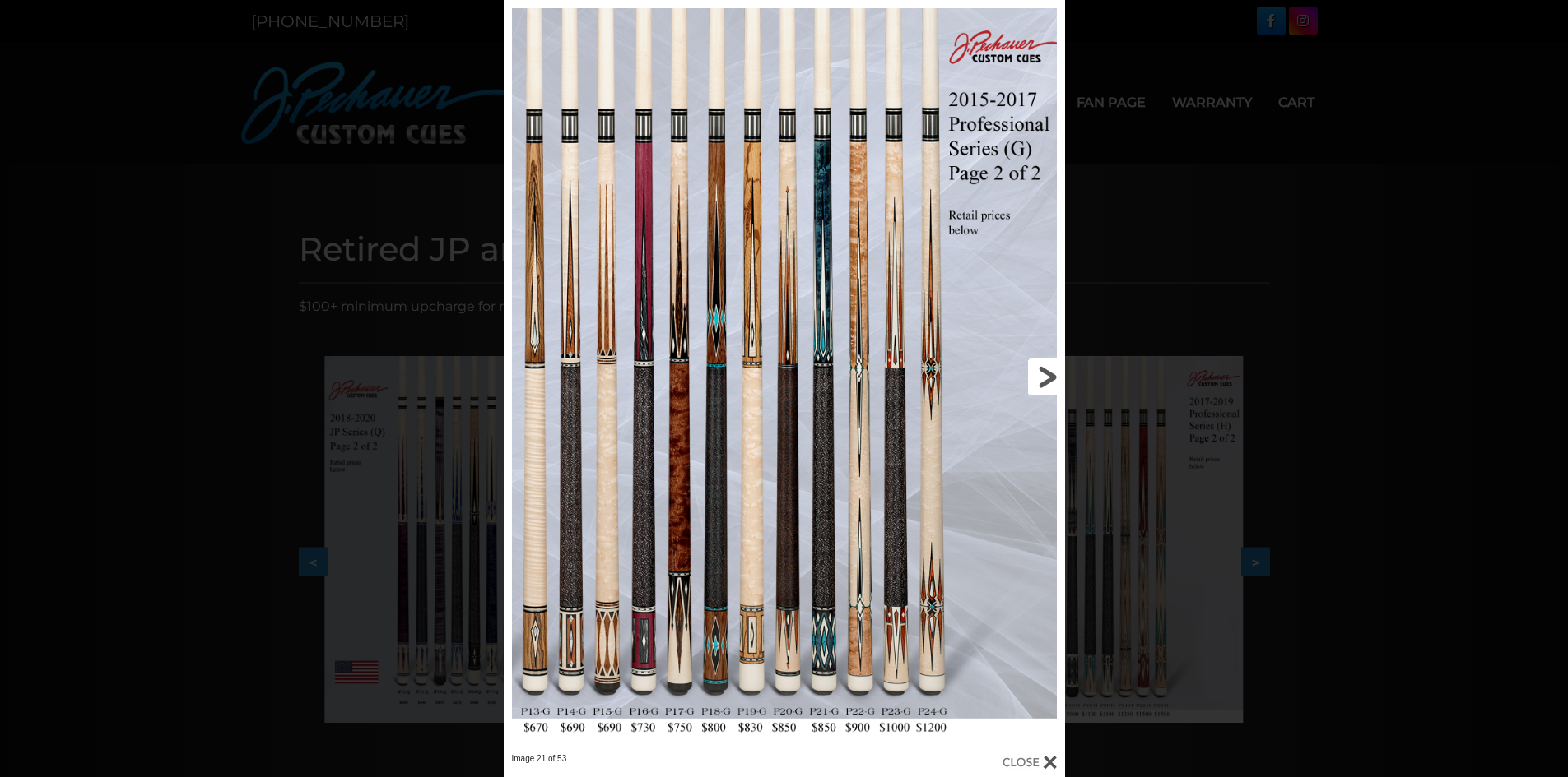
click at [1040, 378] on link at bounding box center [938, 377] width 253 height 754
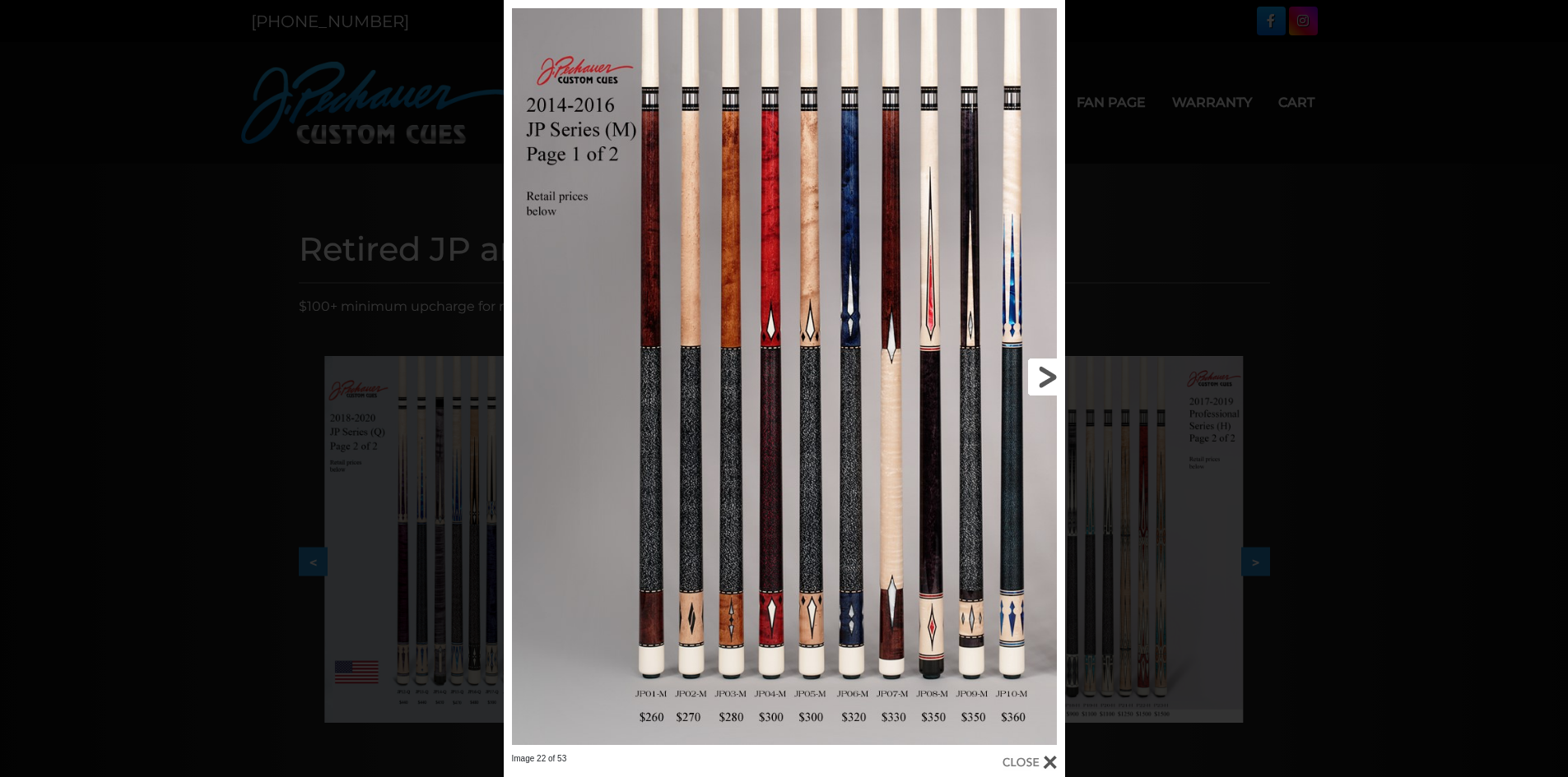
click at [1040, 378] on link at bounding box center [938, 377] width 253 height 754
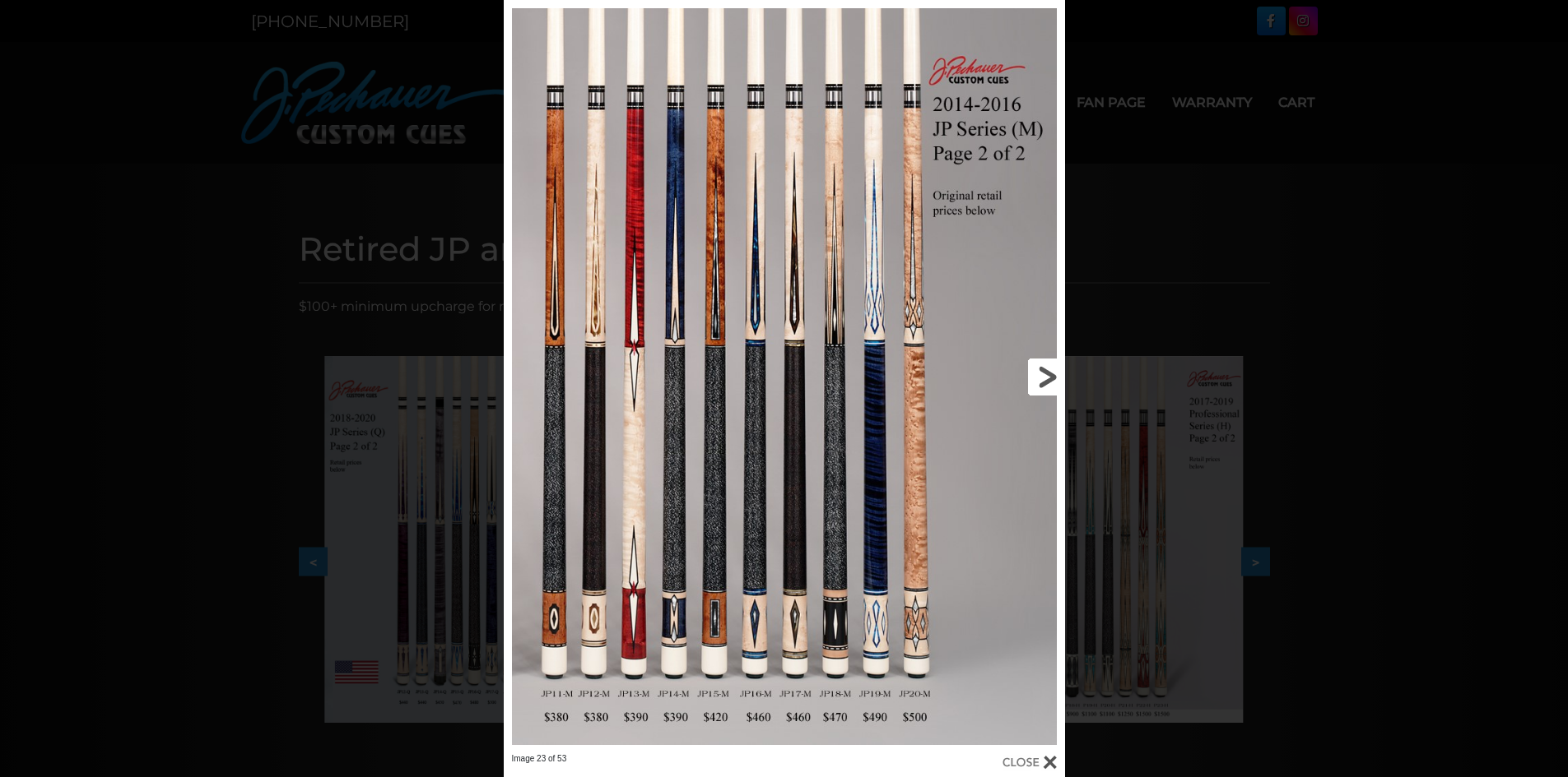
click at [1040, 378] on link at bounding box center [938, 377] width 253 height 754
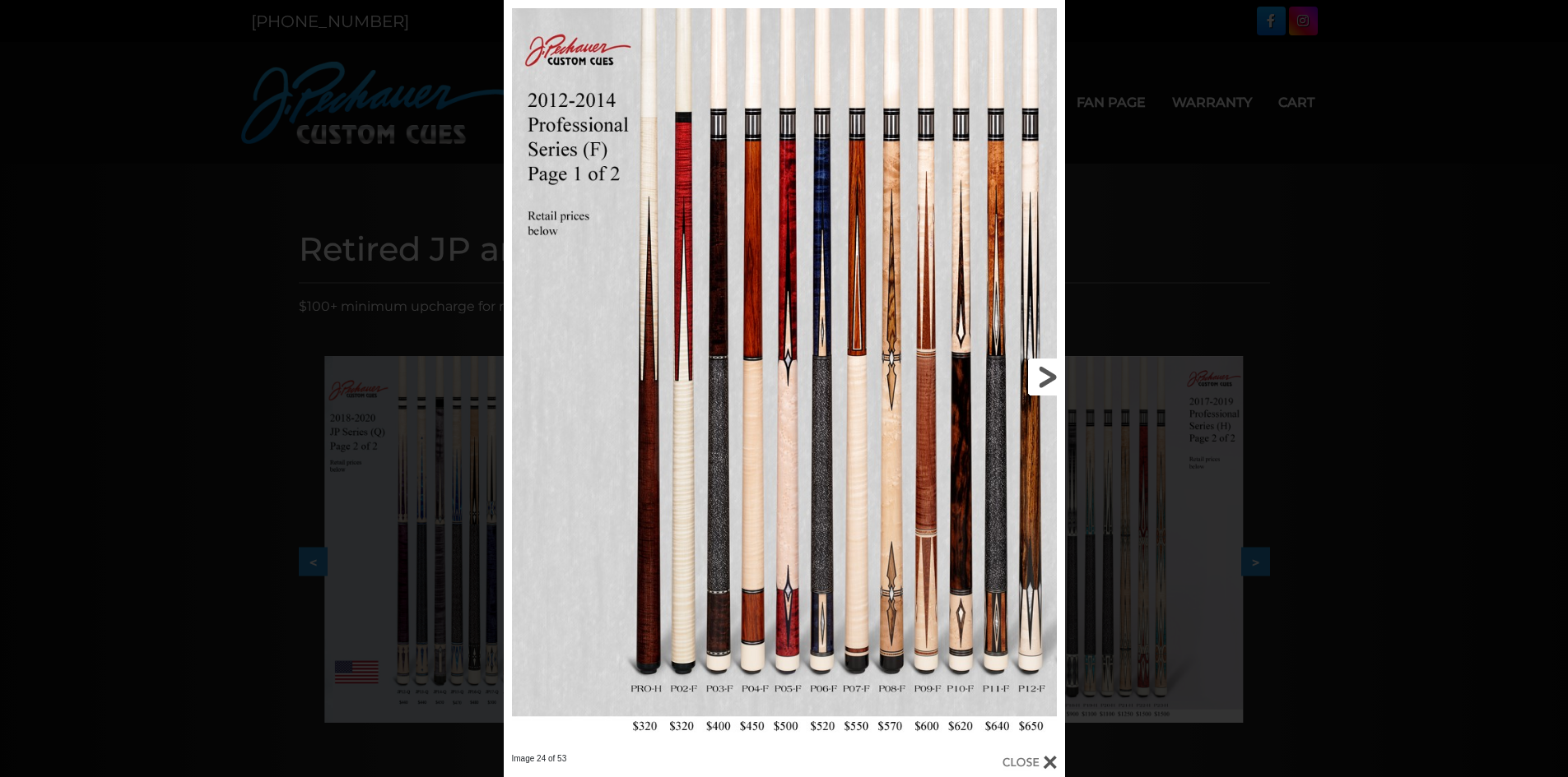
click at [1040, 378] on link at bounding box center [938, 377] width 253 height 754
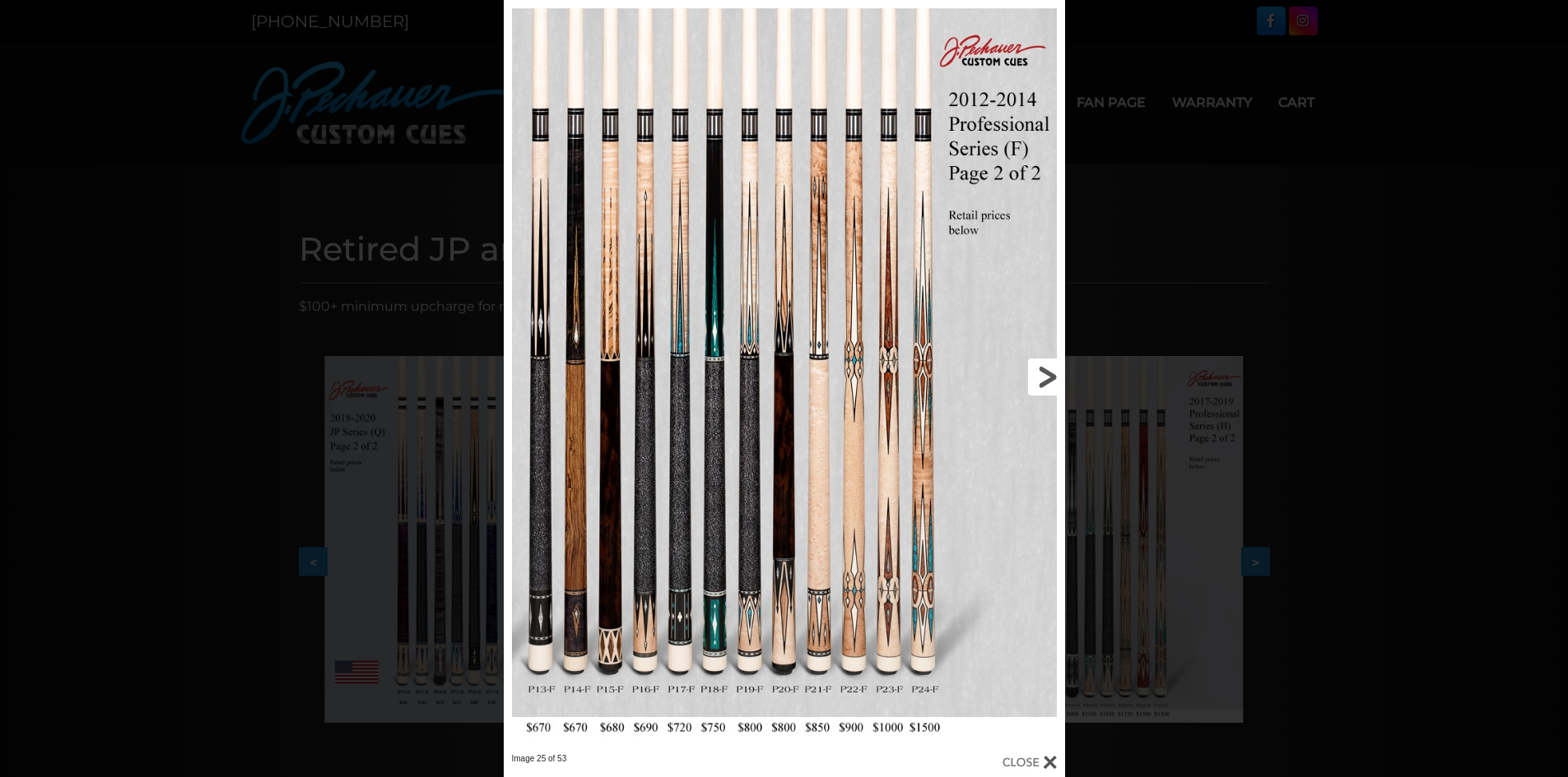
click at [1039, 381] on link at bounding box center [938, 377] width 253 height 754
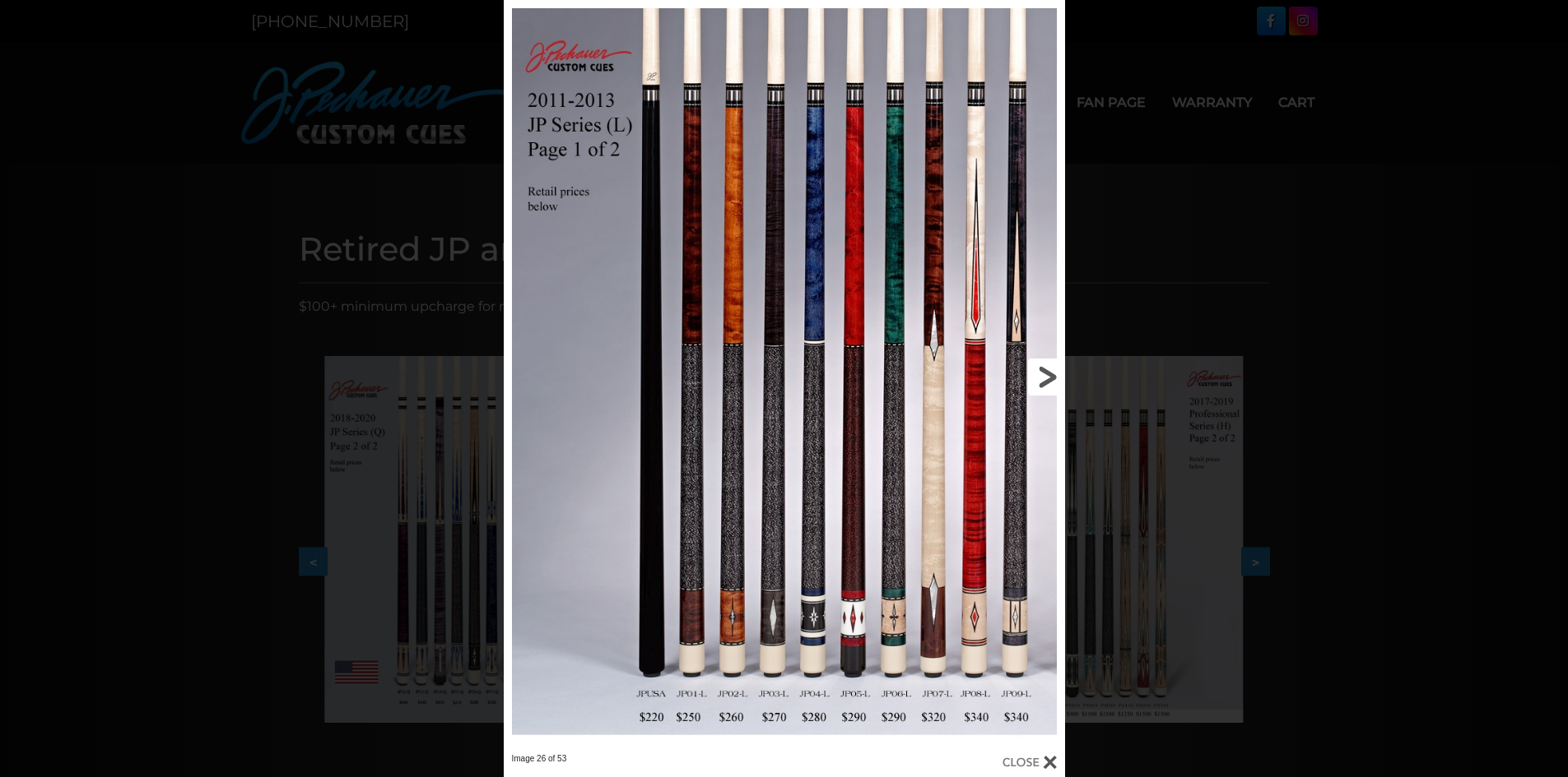
click at [1048, 381] on link at bounding box center [938, 377] width 253 height 754
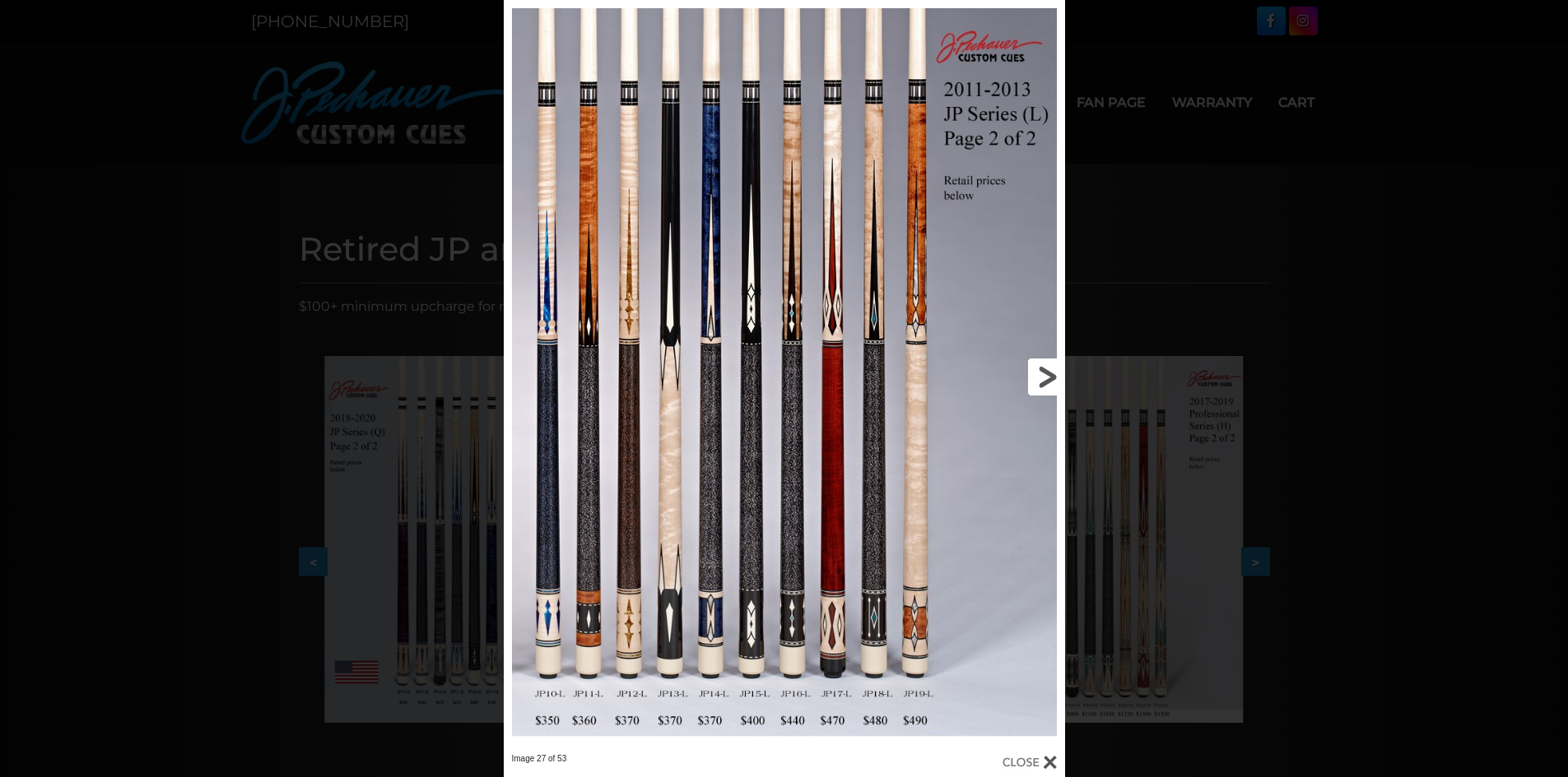
click at [1048, 379] on link at bounding box center [938, 377] width 253 height 754
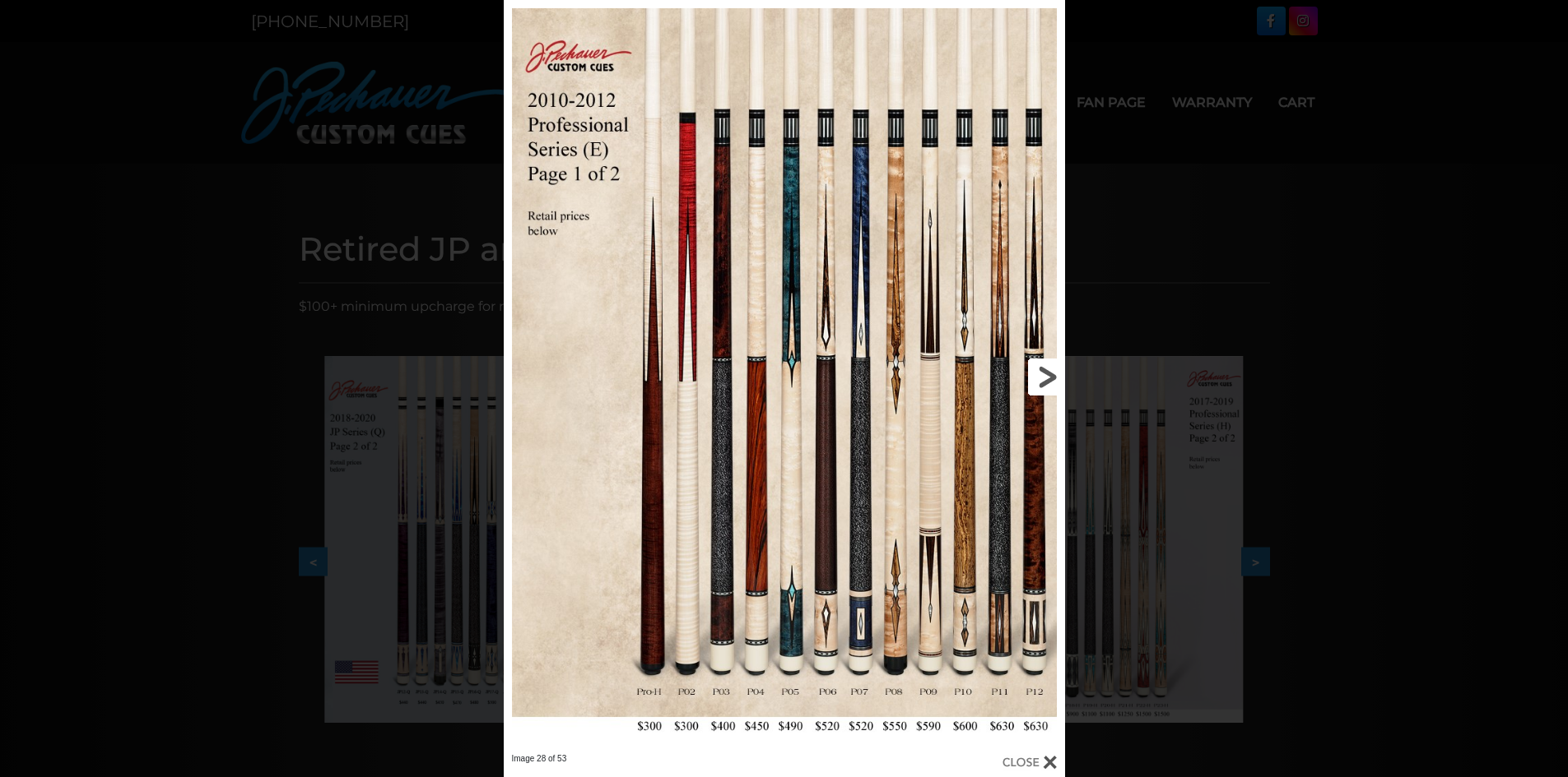
click at [1048, 379] on link at bounding box center [938, 377] width 253 height 754
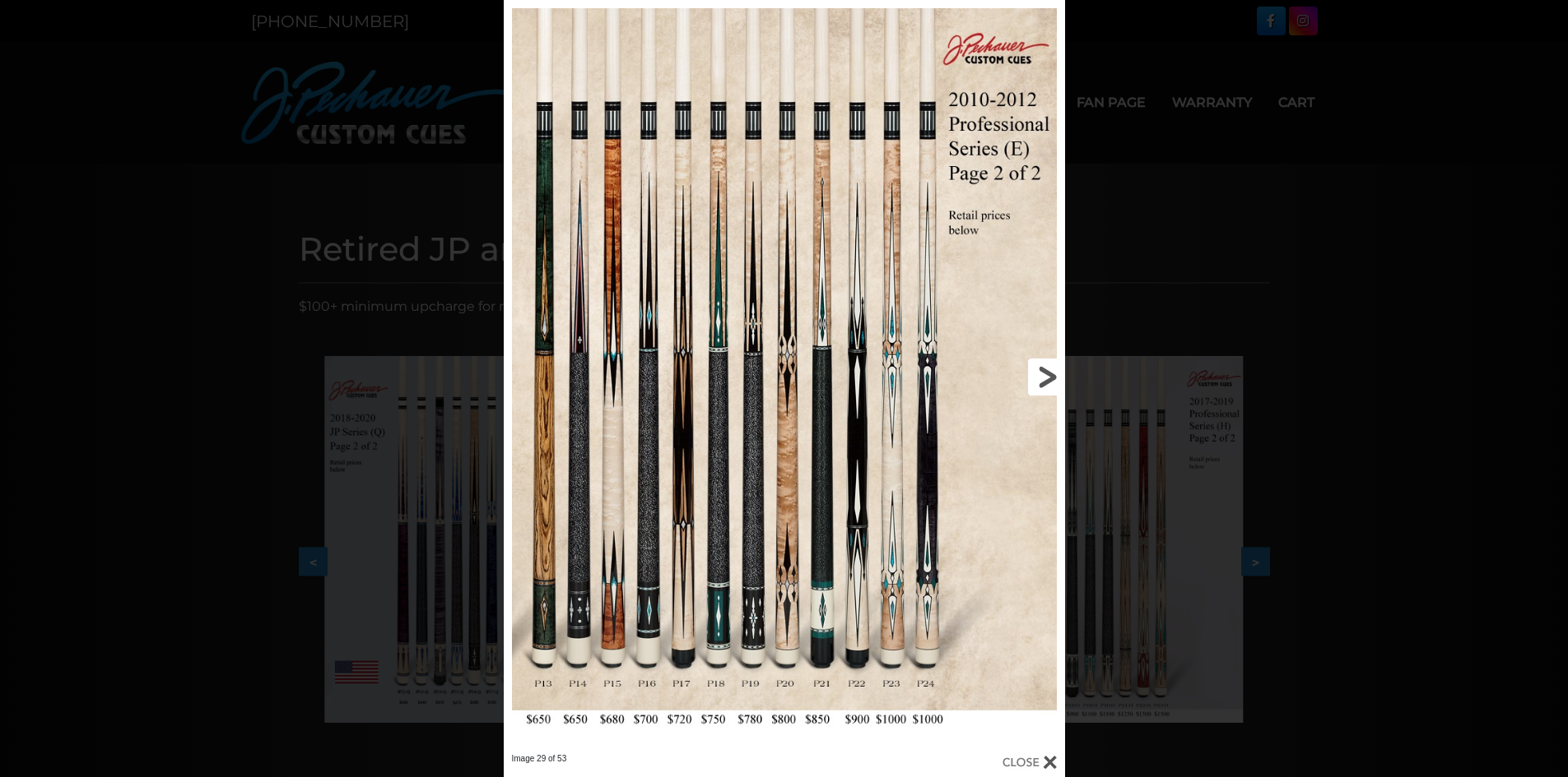
click at [1043, 374] on link at bounding box center [938, 377] width 253 height 754
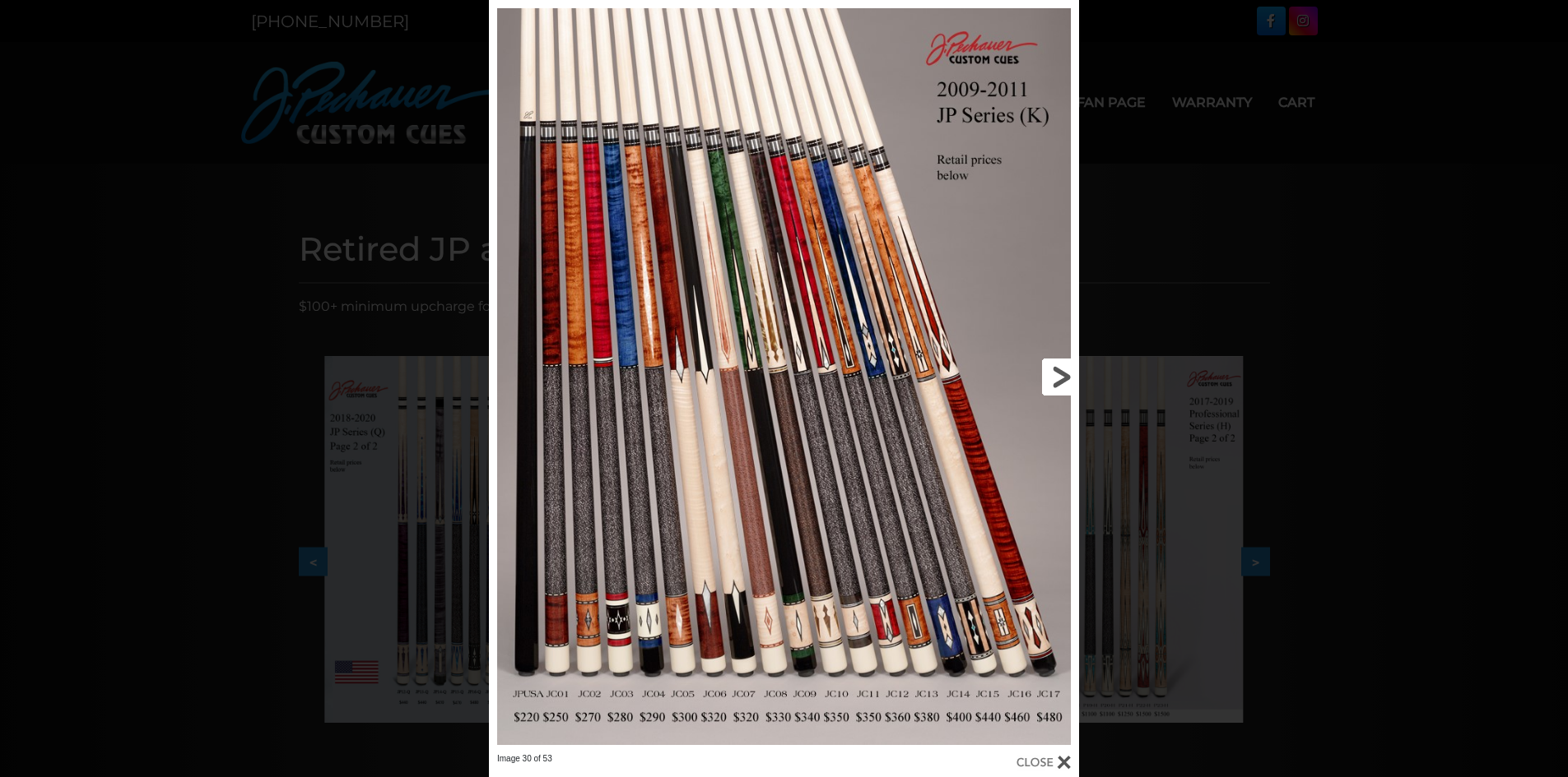
click at [1051, 375] on link at bounding box center [946, 377] width 266 height 754
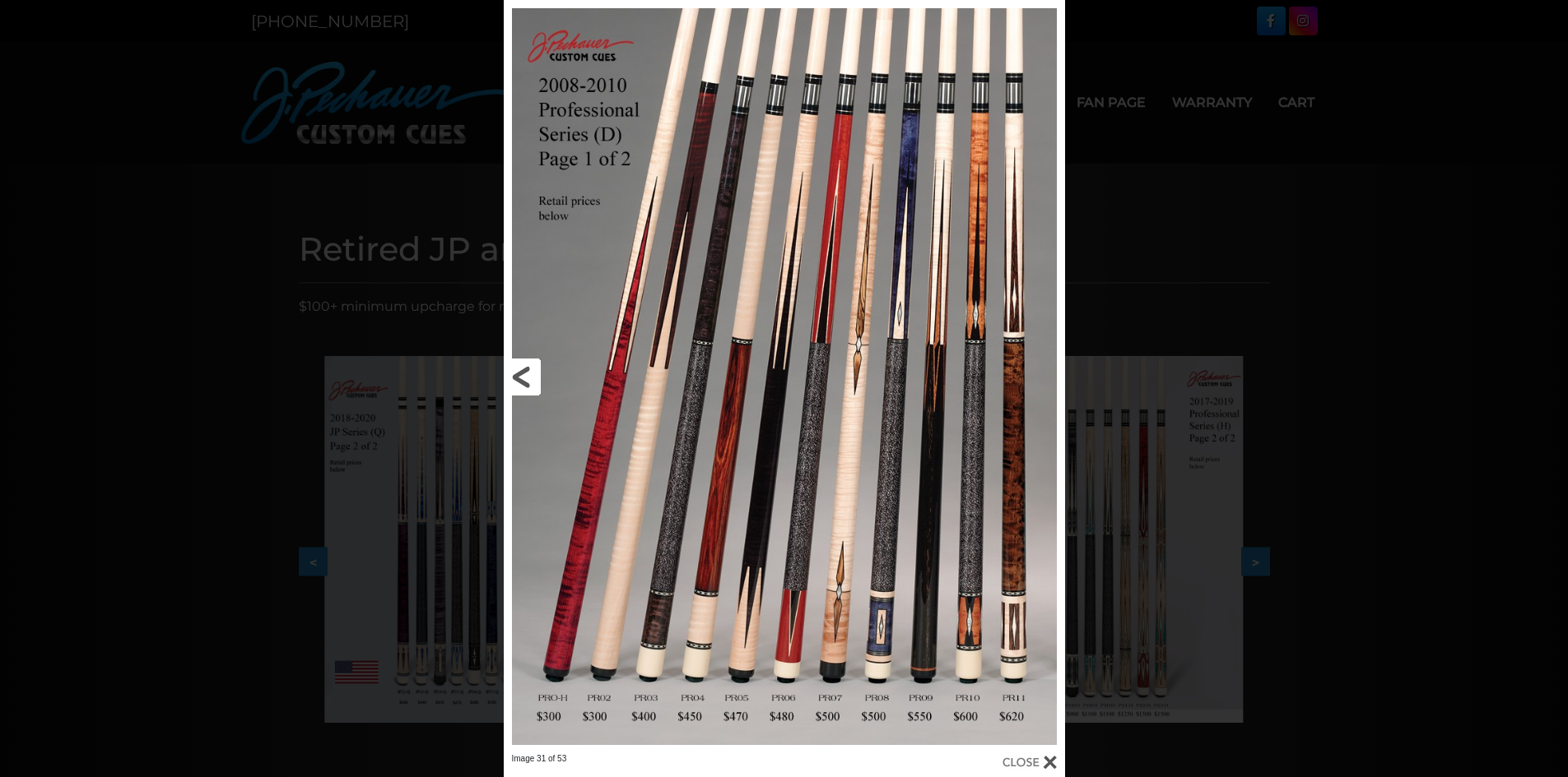
click at [526, 376] on link at bounding box center [630, 377] width 253 height 754
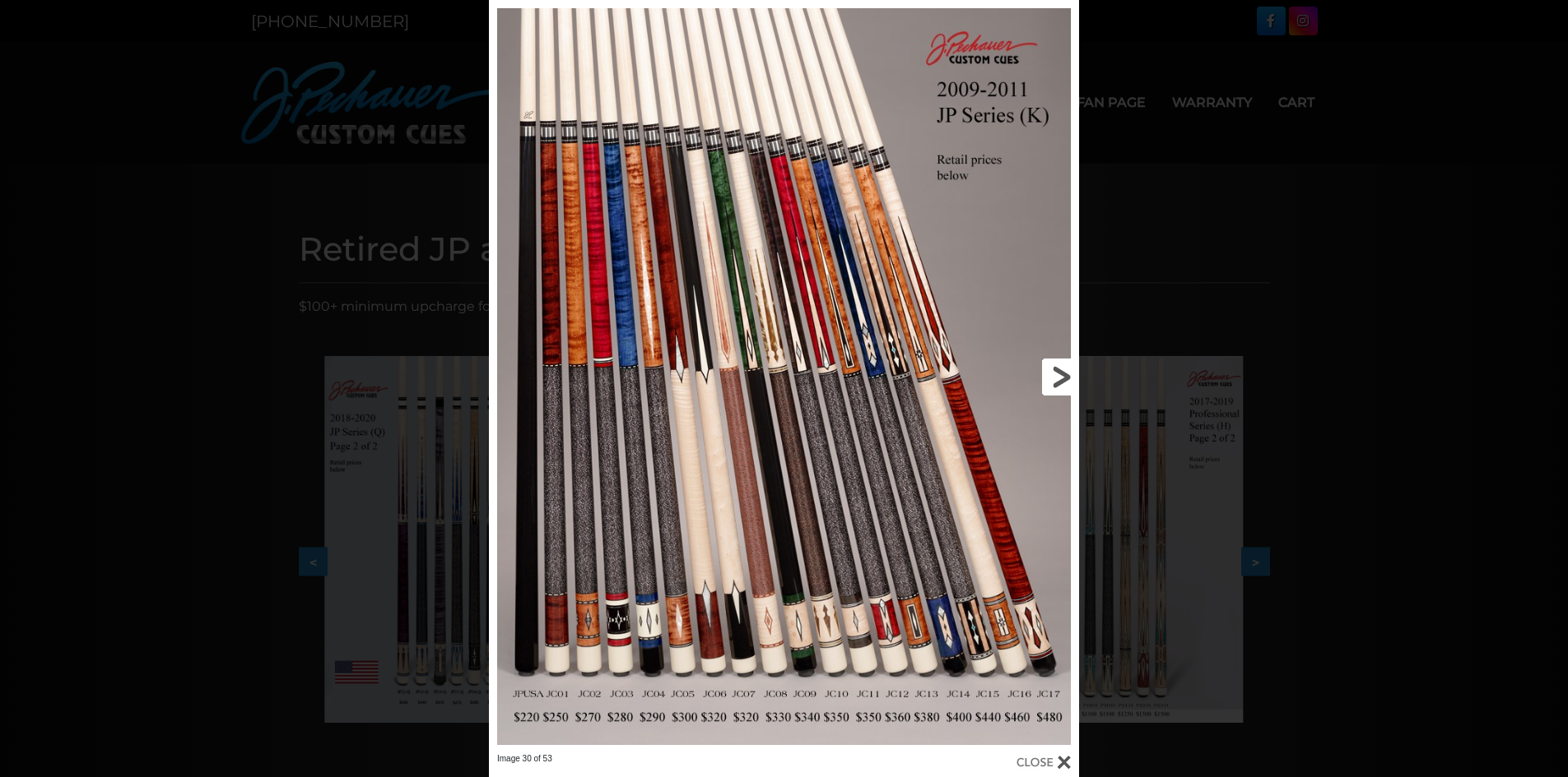
click at [1057, 378] on link at bounding box center [946, 377] width 266 height 754
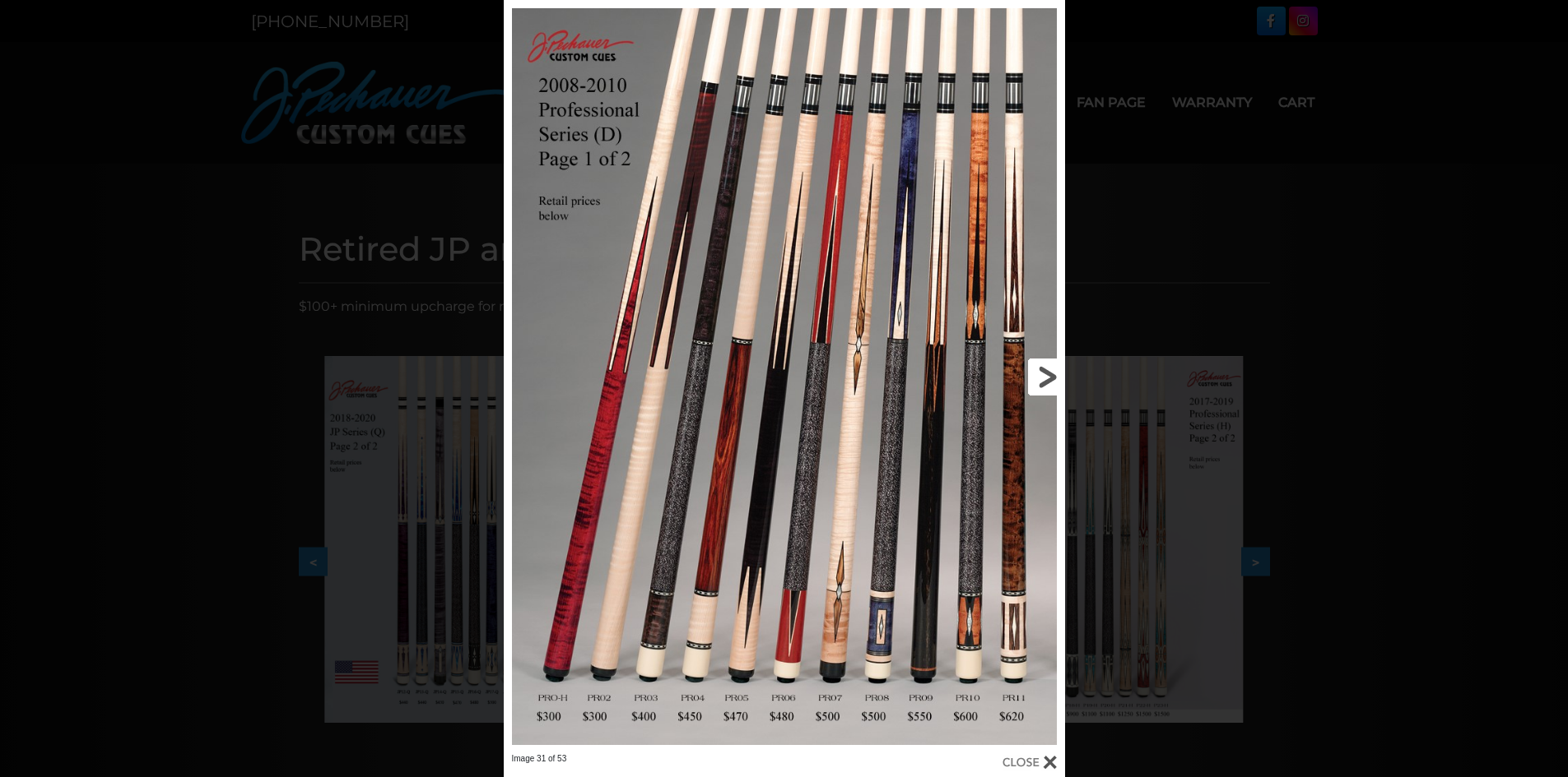
click at [1047, 378] on link at bounding box center [938, 377] width 253 height 754
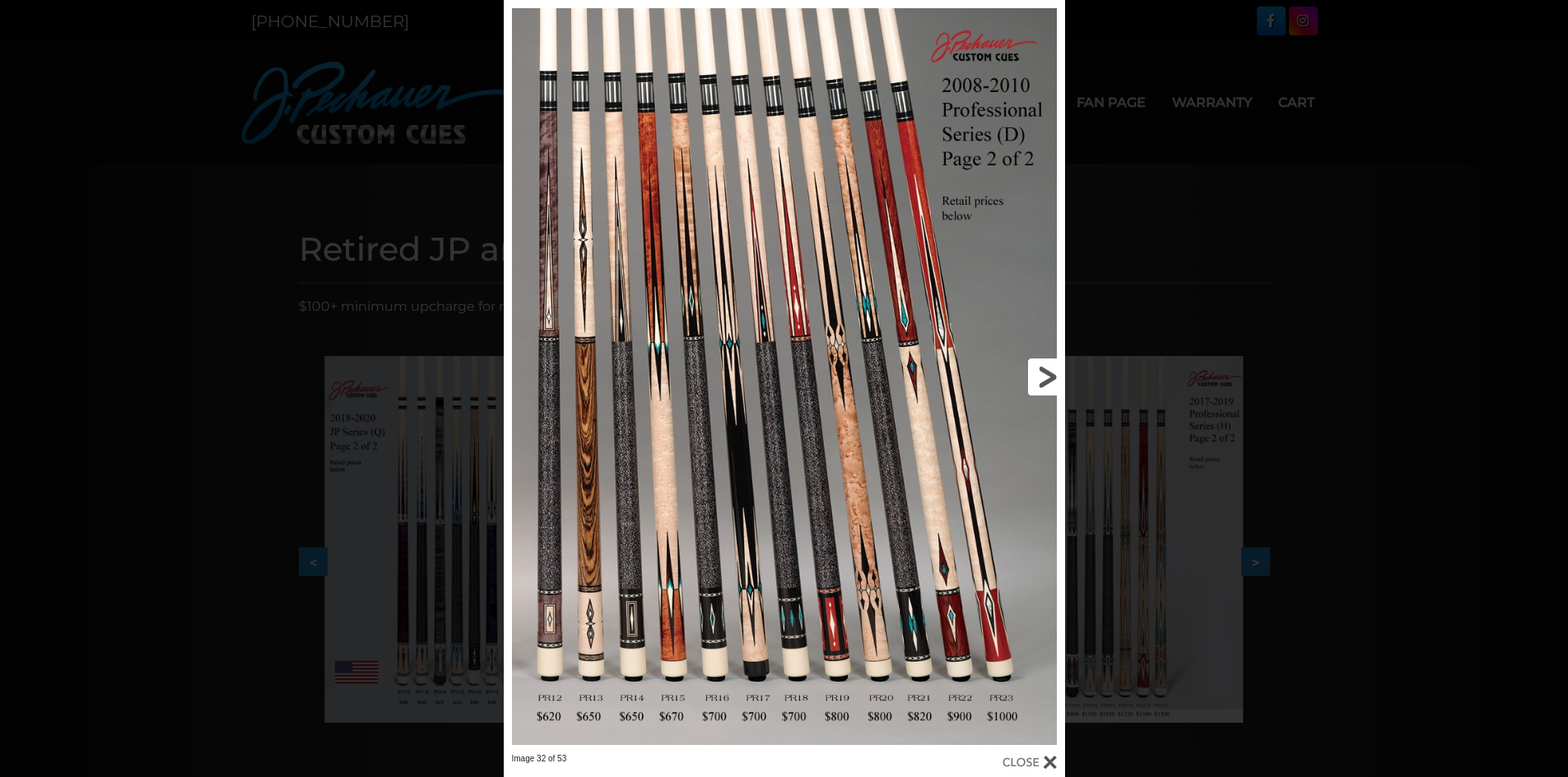
click at [1044, 378] on link at bounding box center [938, 377] width 253 height 754
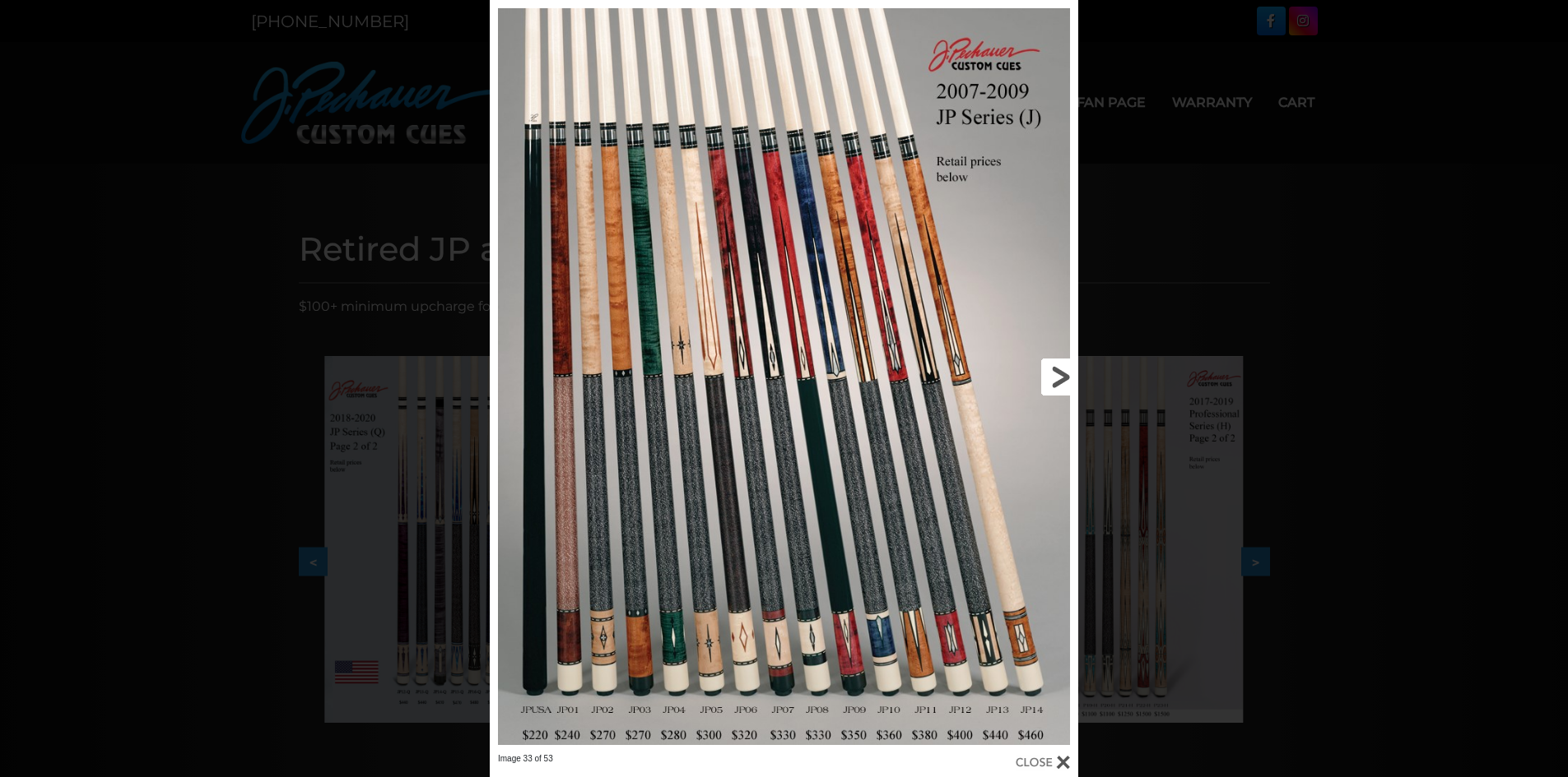
click at [1047, 376] on link at bounding box center [946, 377] width 265 height 754
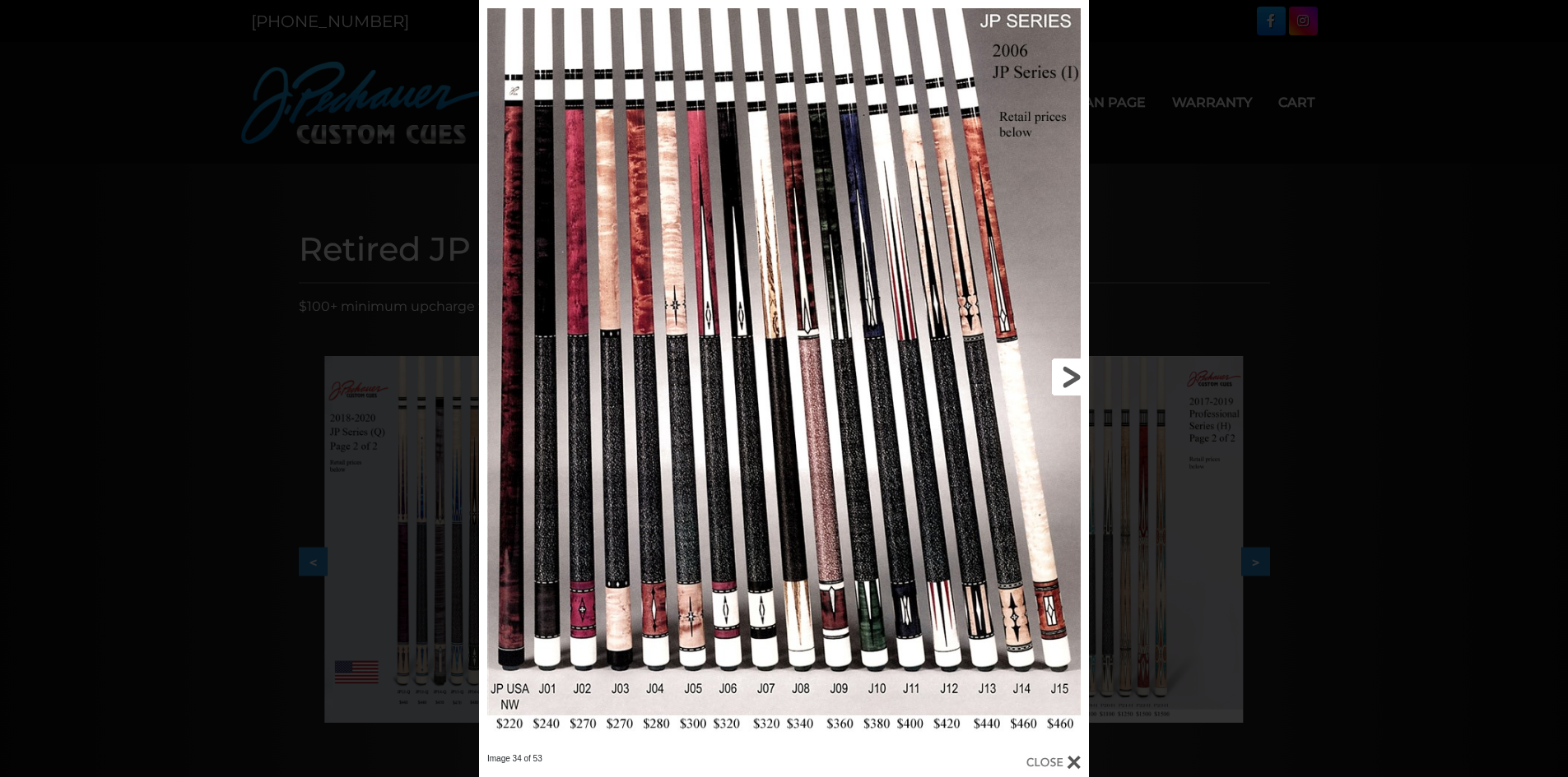
click at [1073, 379] on link at bounding box center [952, 377] width 274 height 754
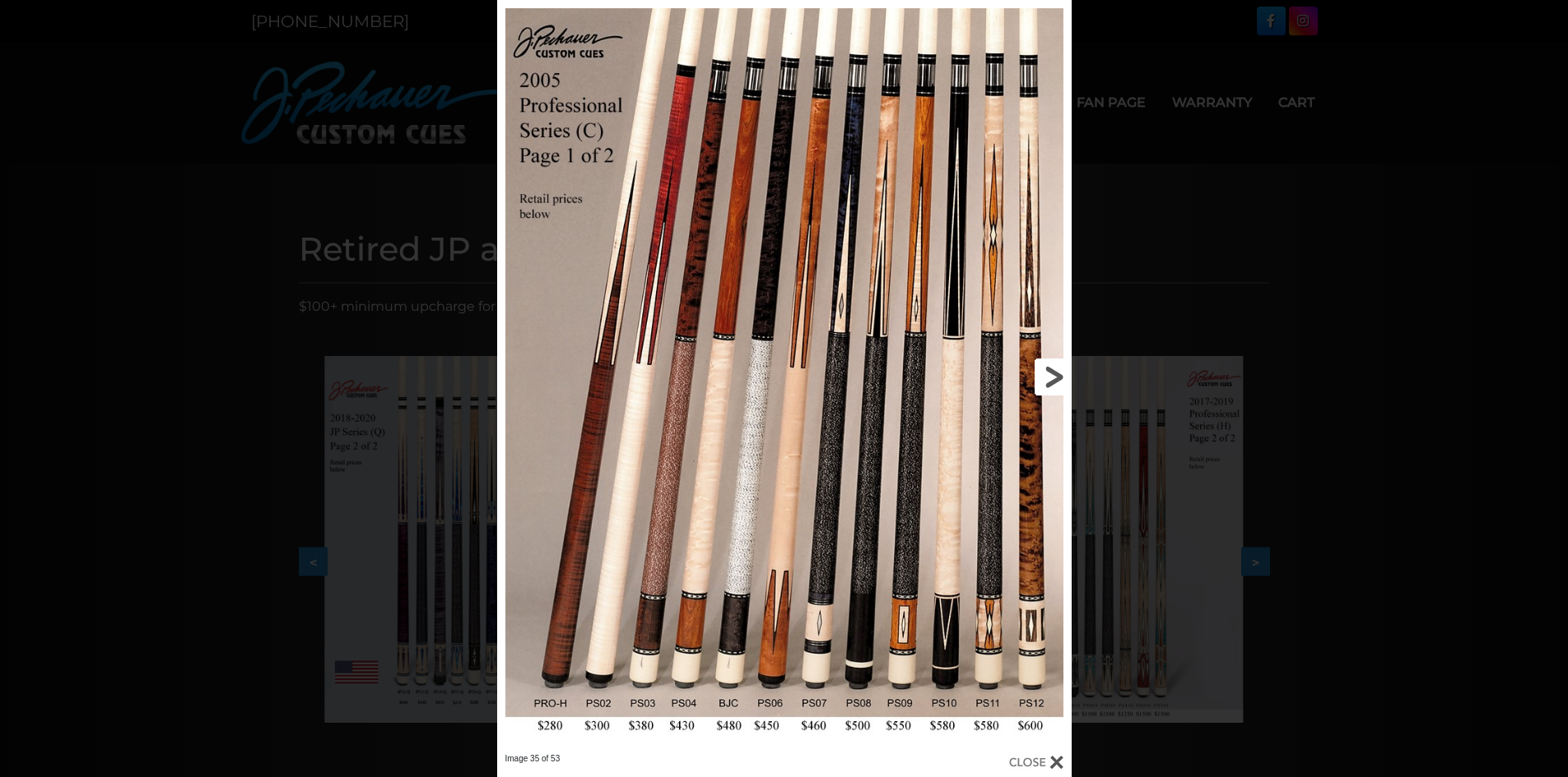
click at [1047, 377] on link at bounding box center [941, 377] width 259 height 754
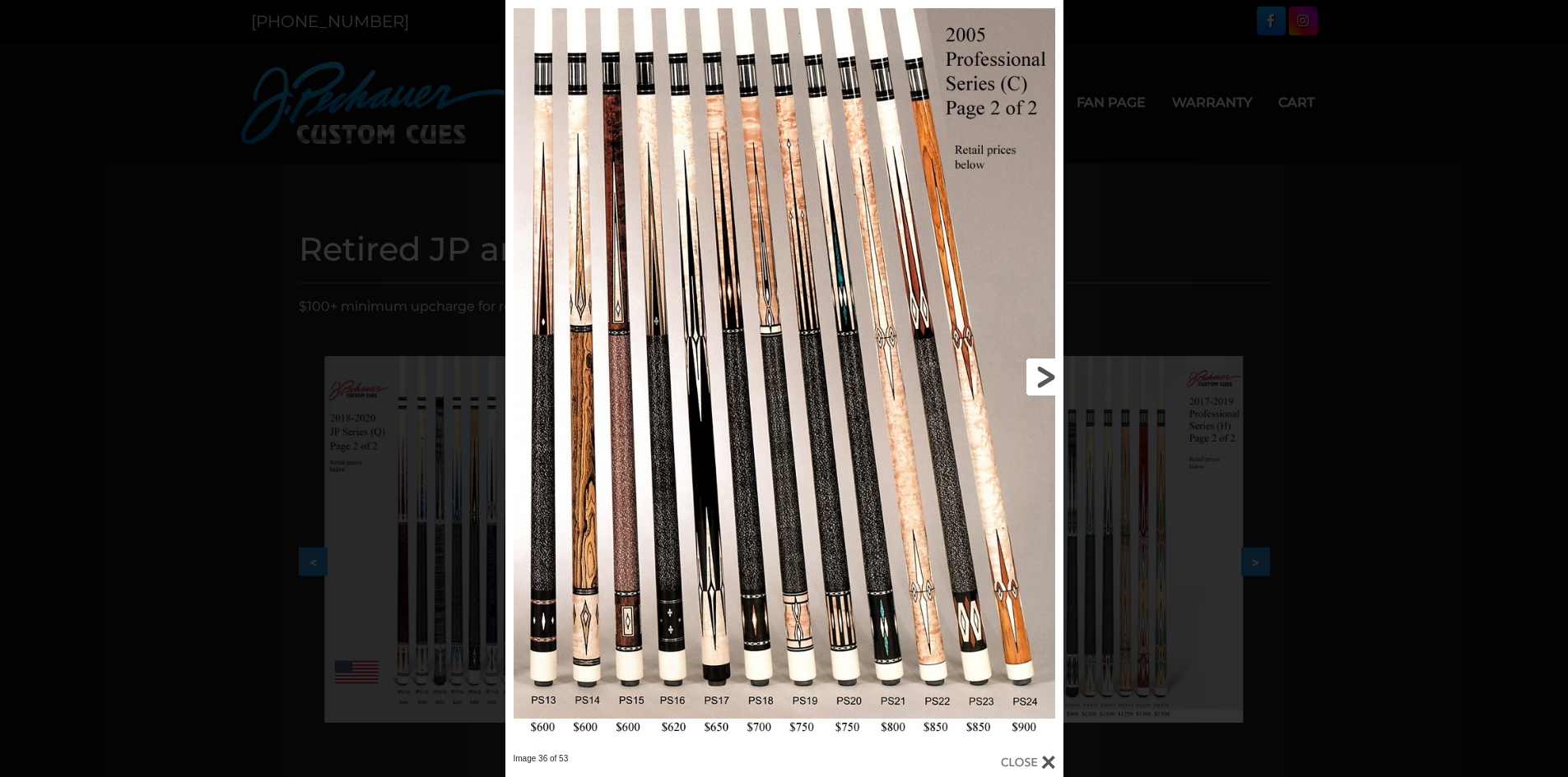
click at [1047, 377] on link at bounding box center [936, 377] width 251 height 754
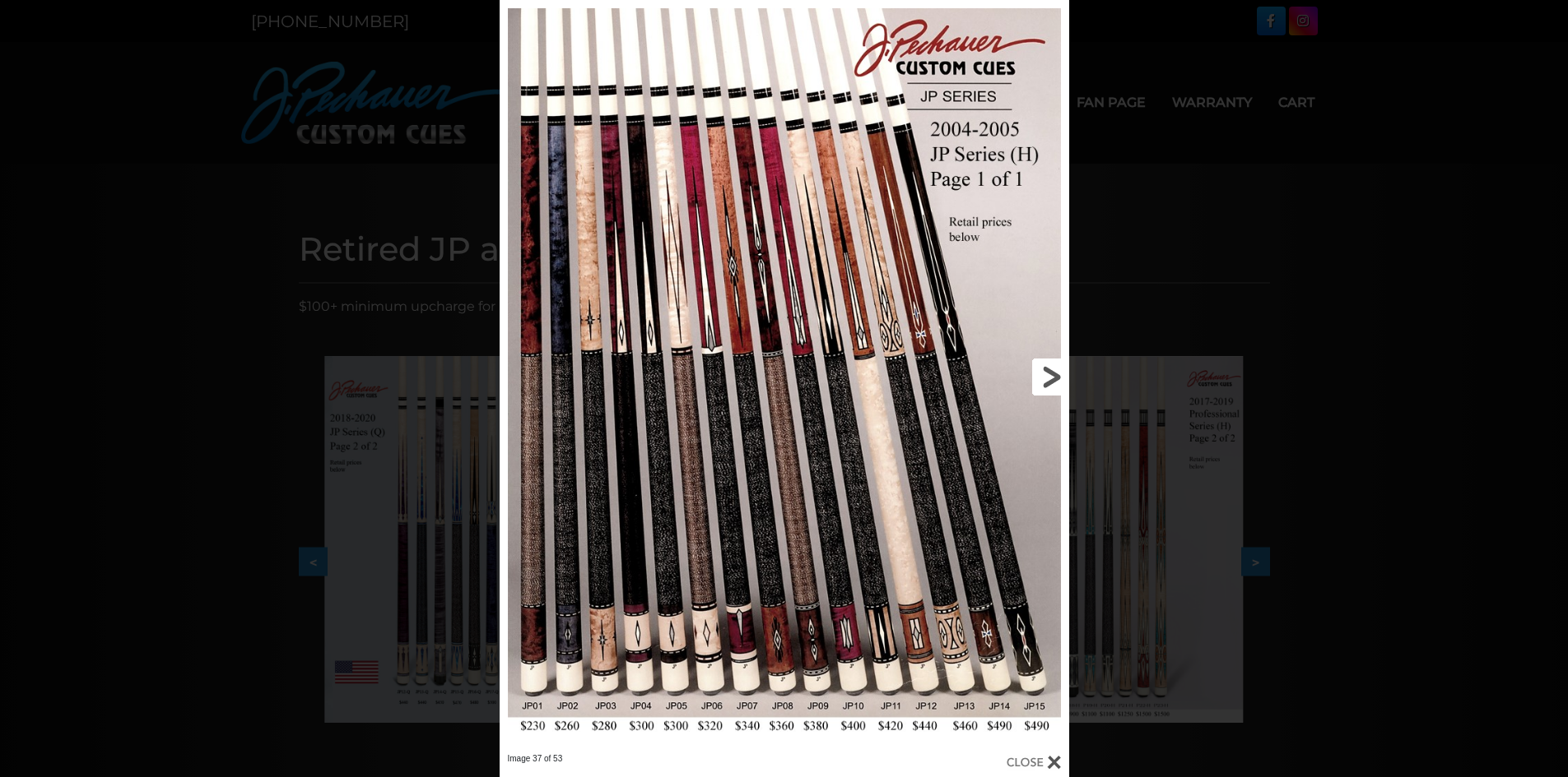
click at [1052, 375] on link at bounding box center [940, 377] width 256 height 754
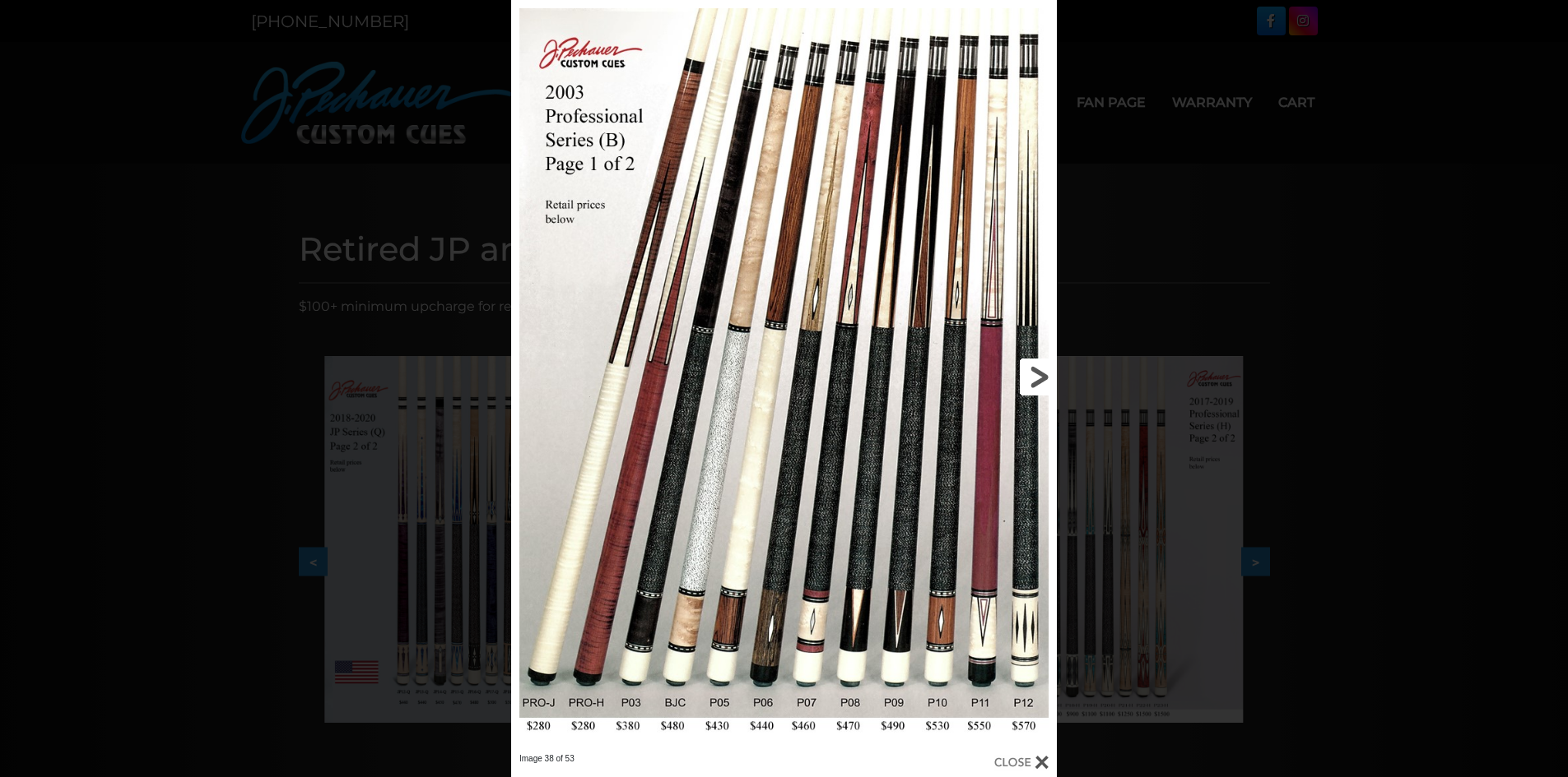
click at [1042, 375] on link at bounding box center [933, 377] width 245 height 754
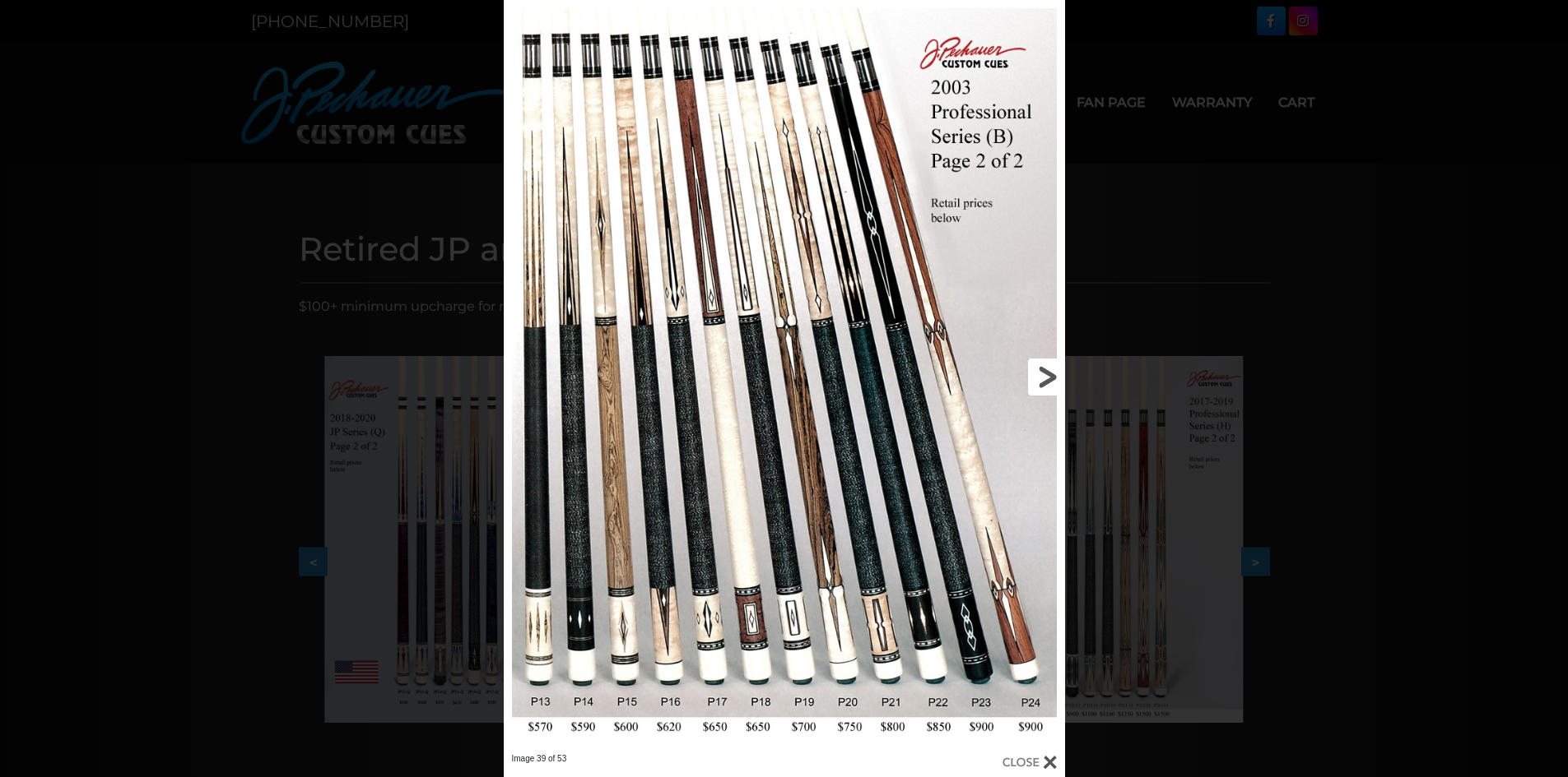
click at [1042, 375] on link at bounding box center [938, 377] width 253 height 754
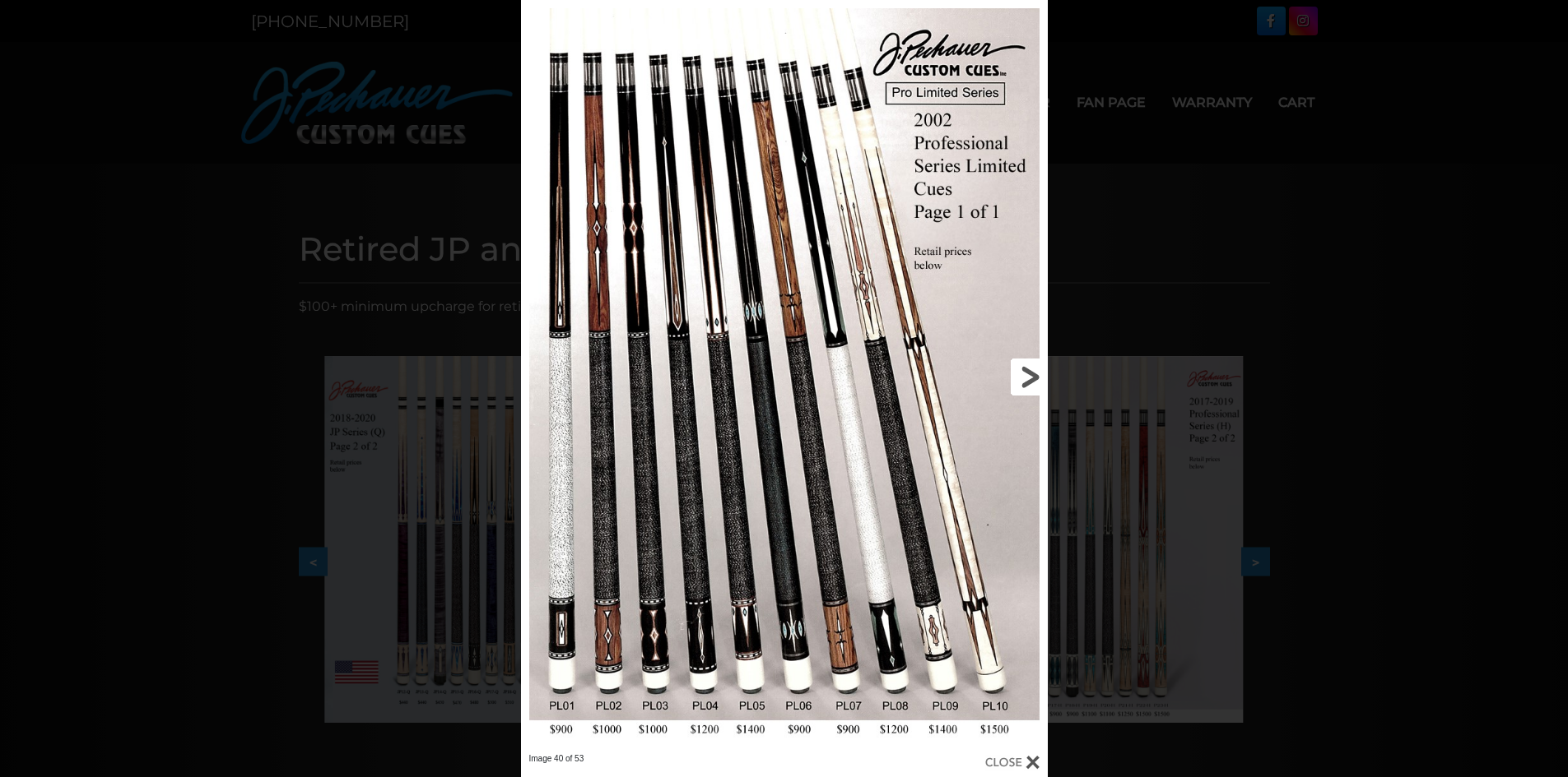
click at [1032, 377] on link at bounding box center [929, 377] width 237 height 754
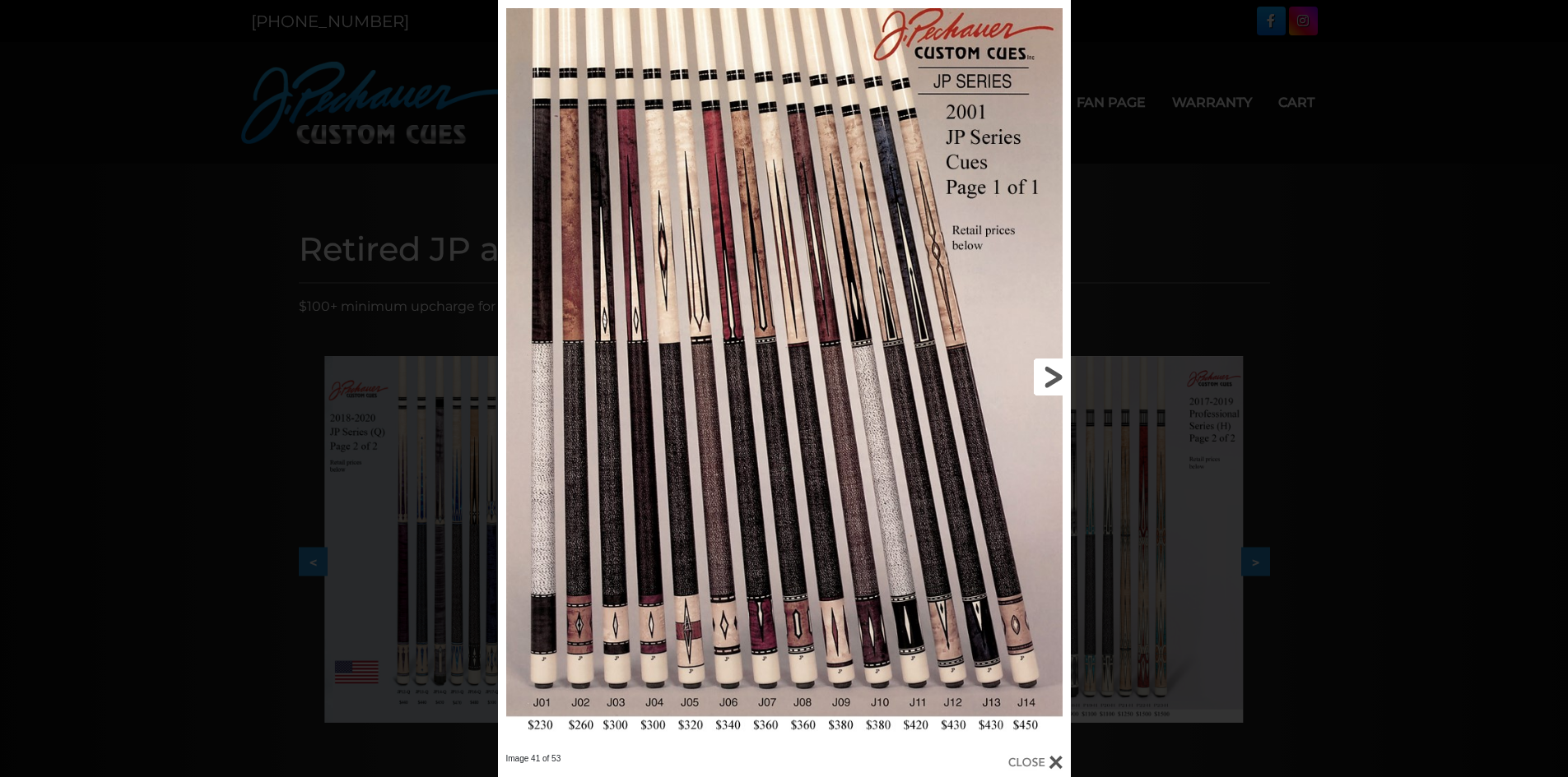
click at [1044, 376] on link at bounding box center [941, 377] width 258 height 754
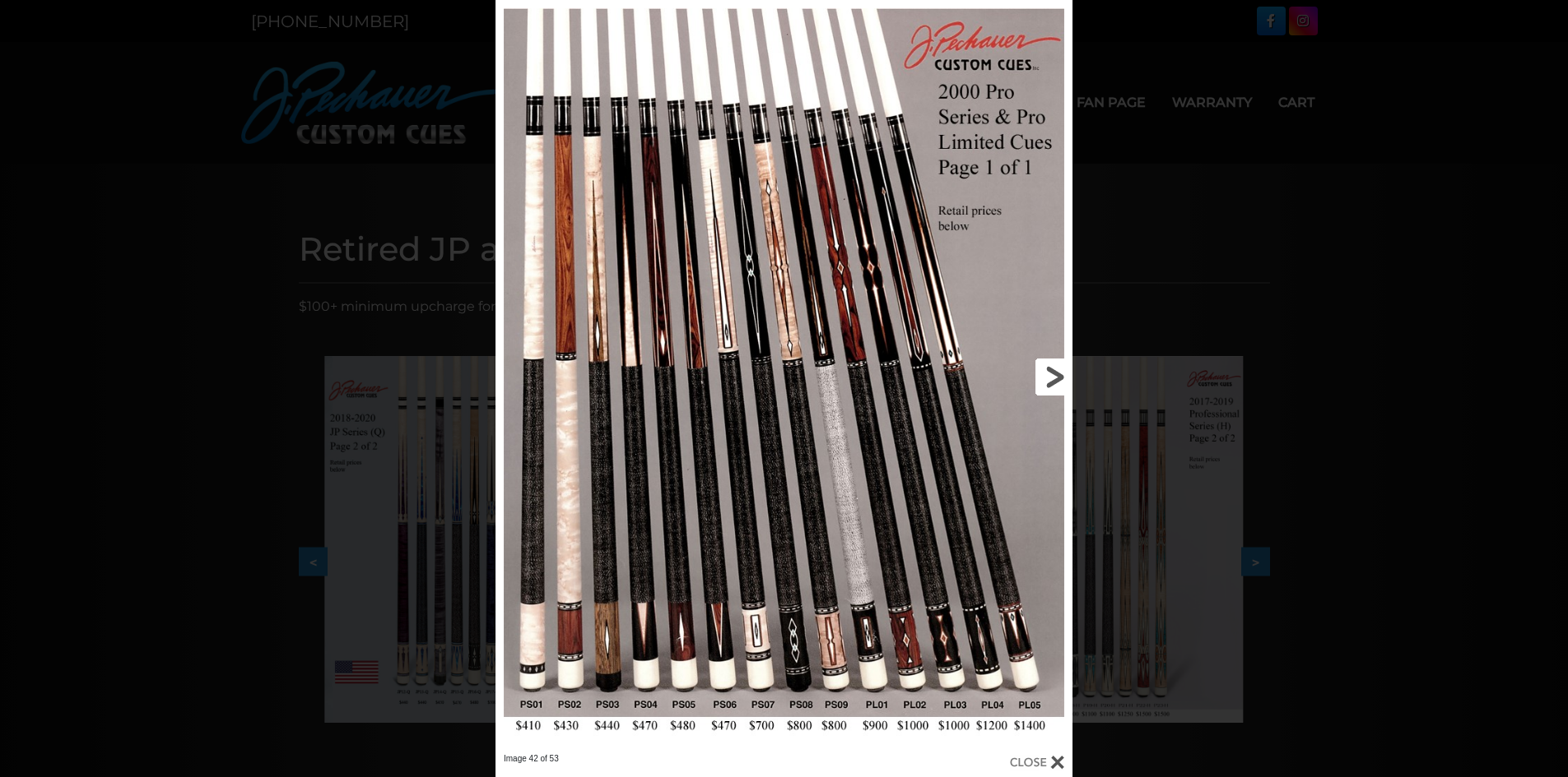
click at [1048, 376] on link at bounding box center [943, 377] width 259 height 754
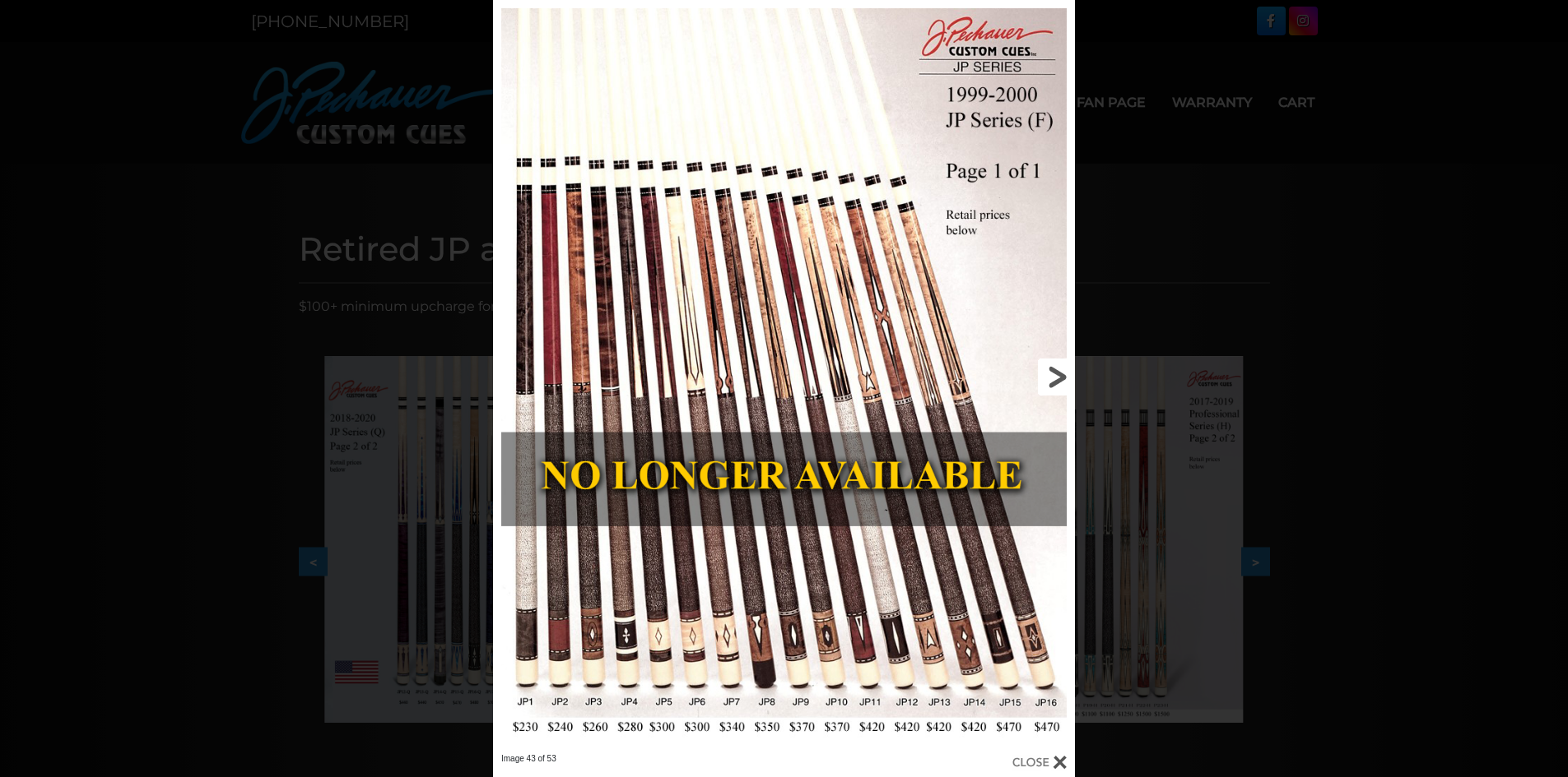
click at [1051, 375] on link at bounding box center [944, 377] width 261 height 754
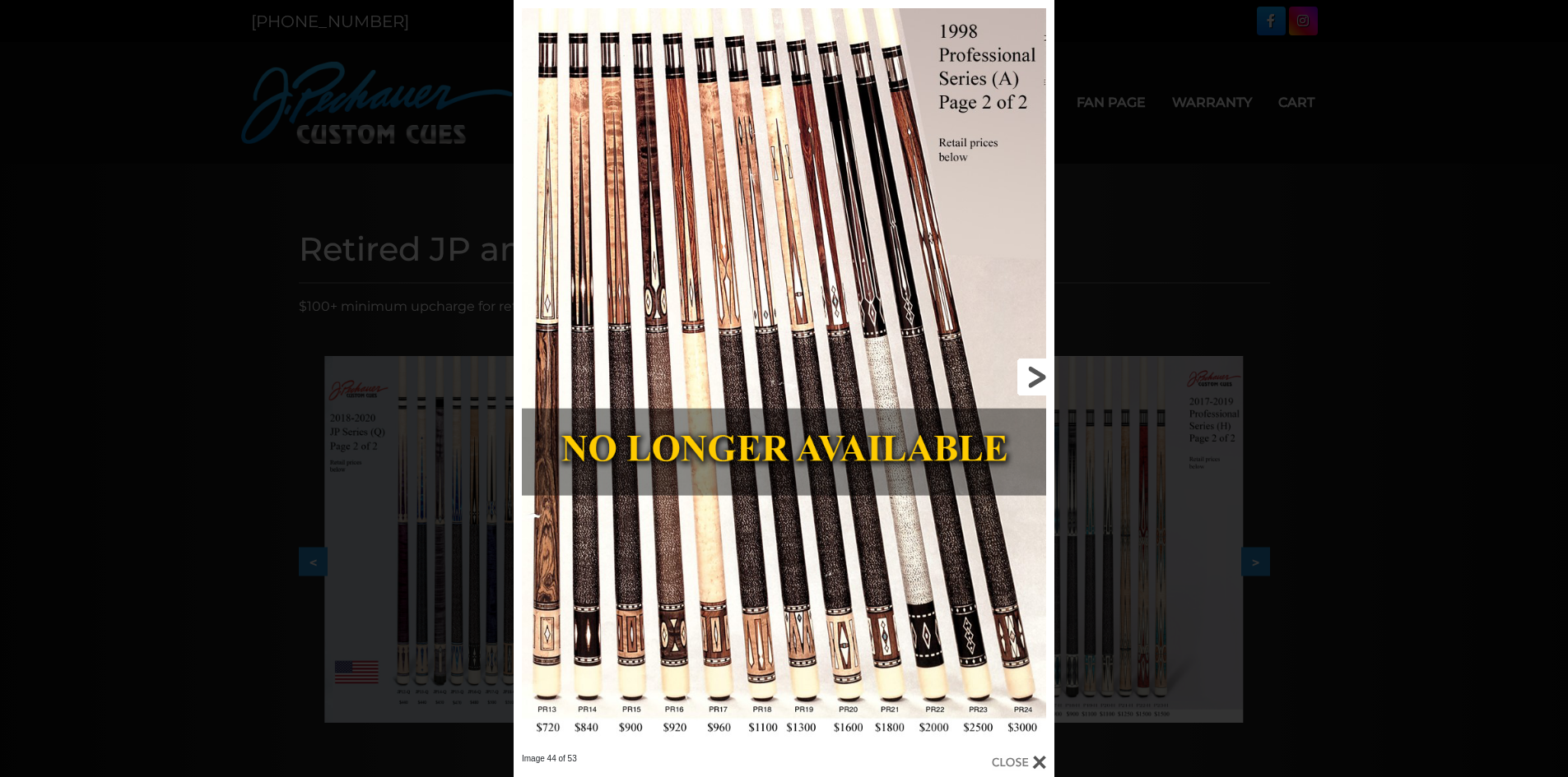
click at [1039, 376] on link at bounding box center [932, 377] width 243 height 754
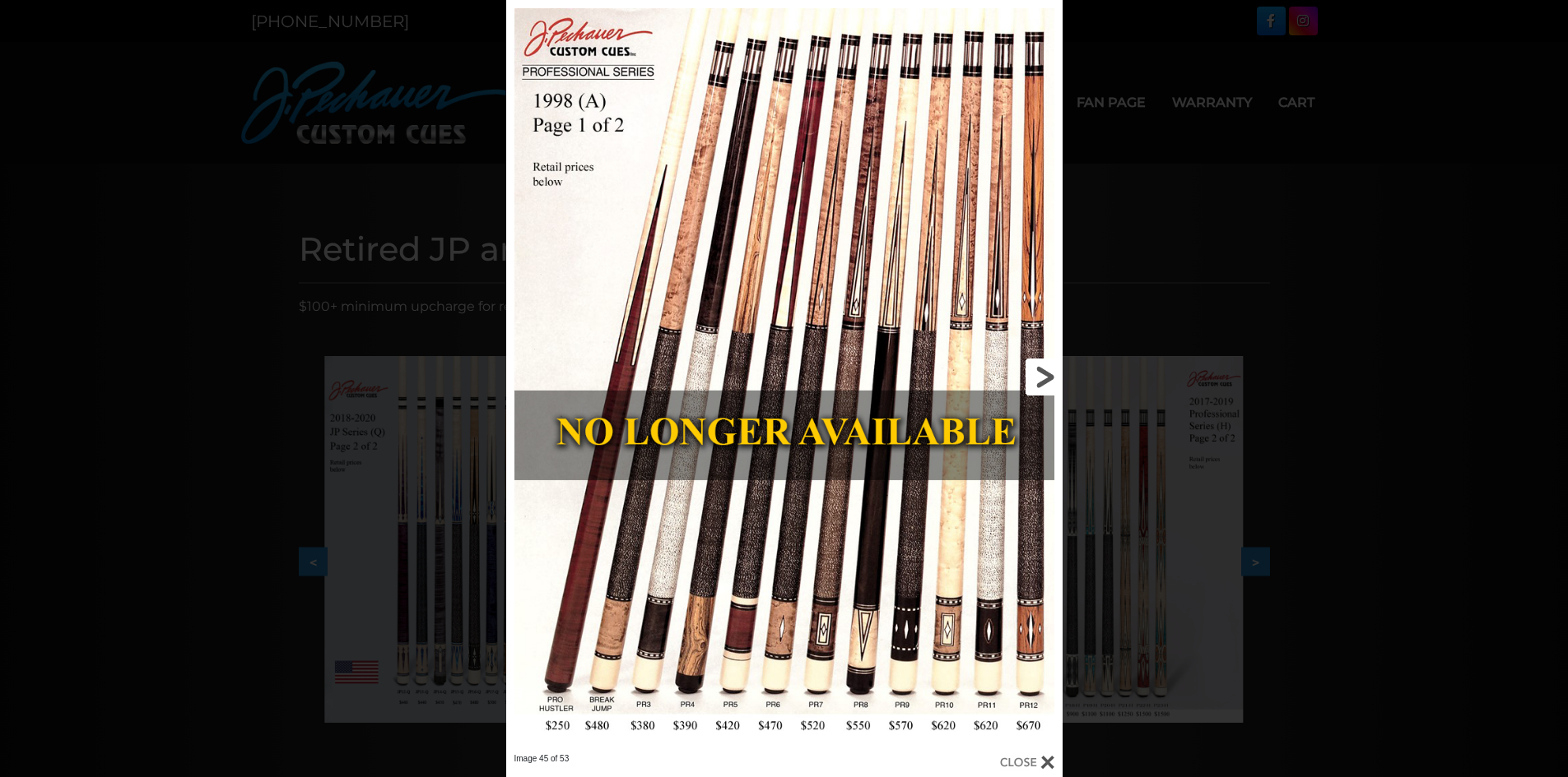
click at [1042, 376] on link at bounding box center [936, 377] width 250 height 754
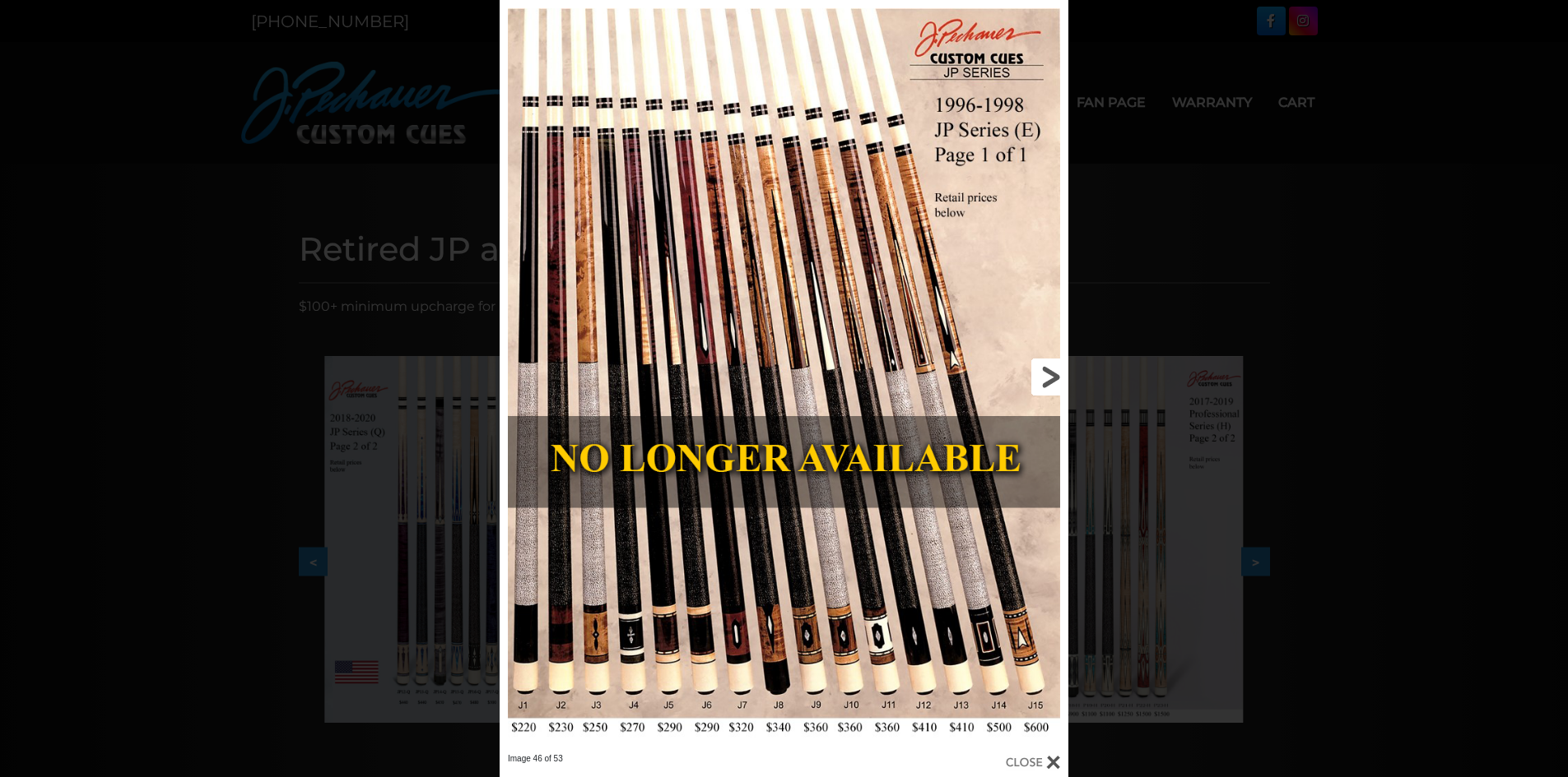
click at [1043, 376] on link at bounding box center [940, 377] width 256 height 754
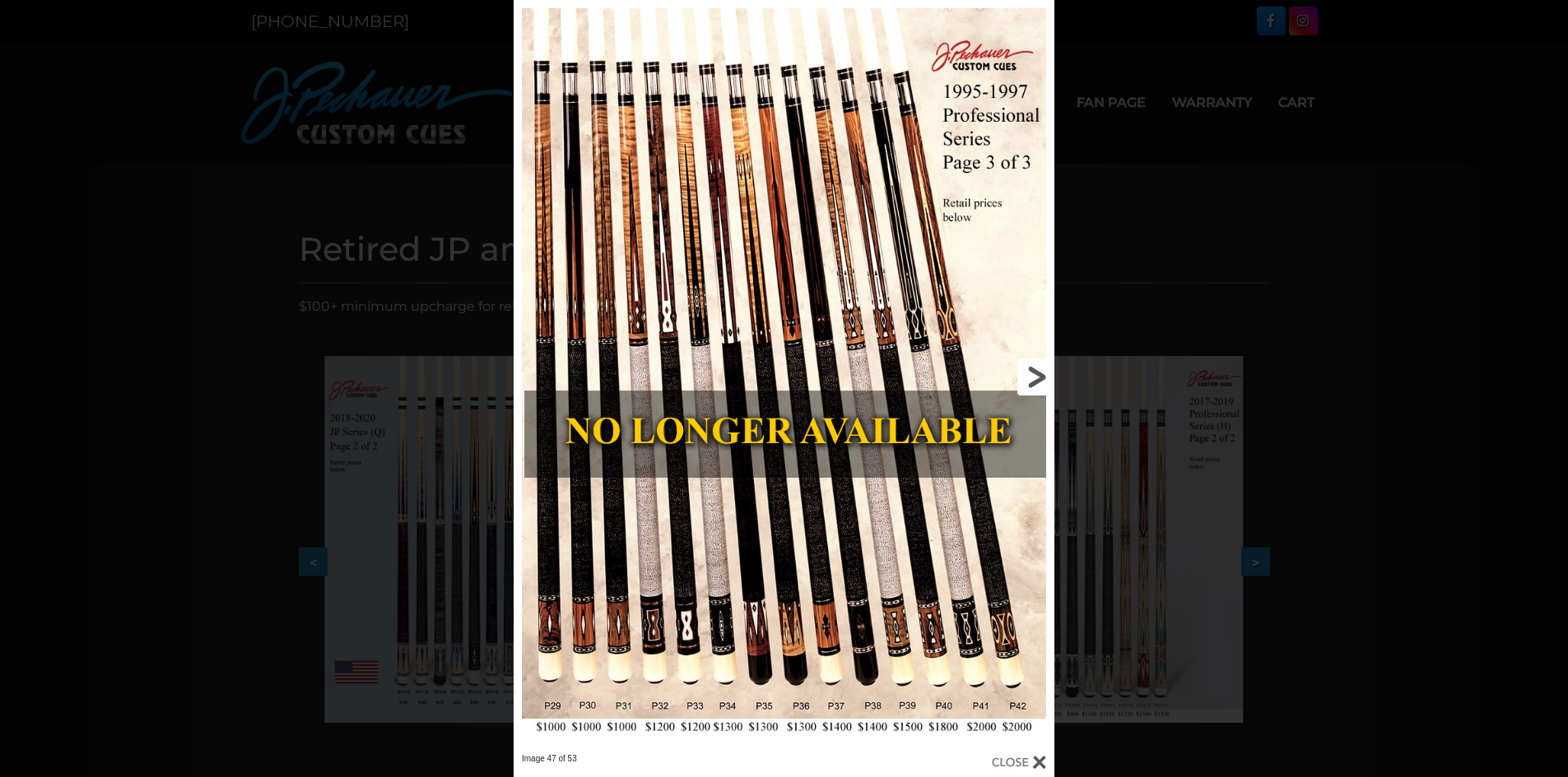
click at [1030, 376] on link at bounding box center [932, 377] width 243 height 754
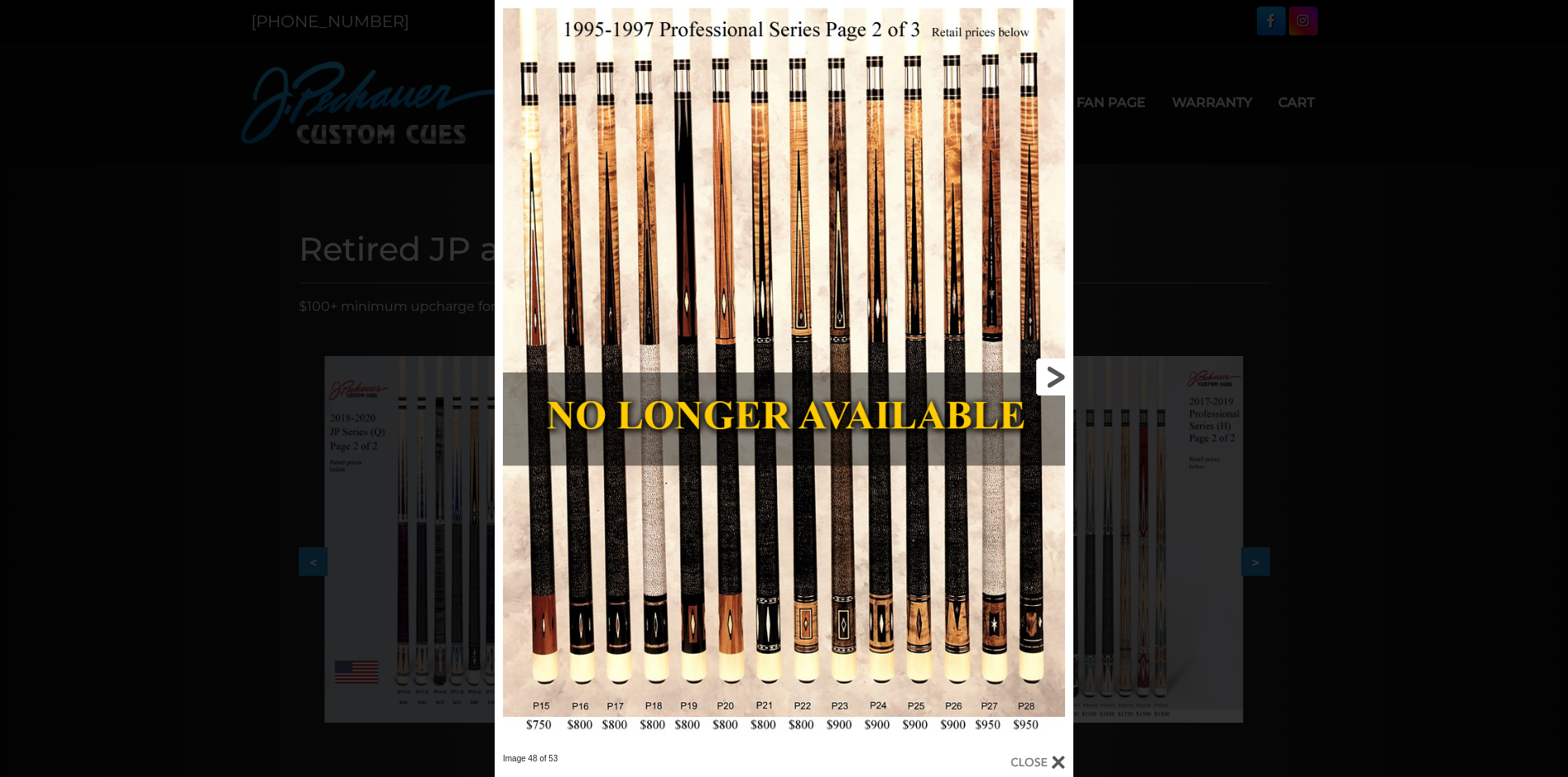
click at [1048, 376] on link at bounding box center [943, 377] width 260 height 754
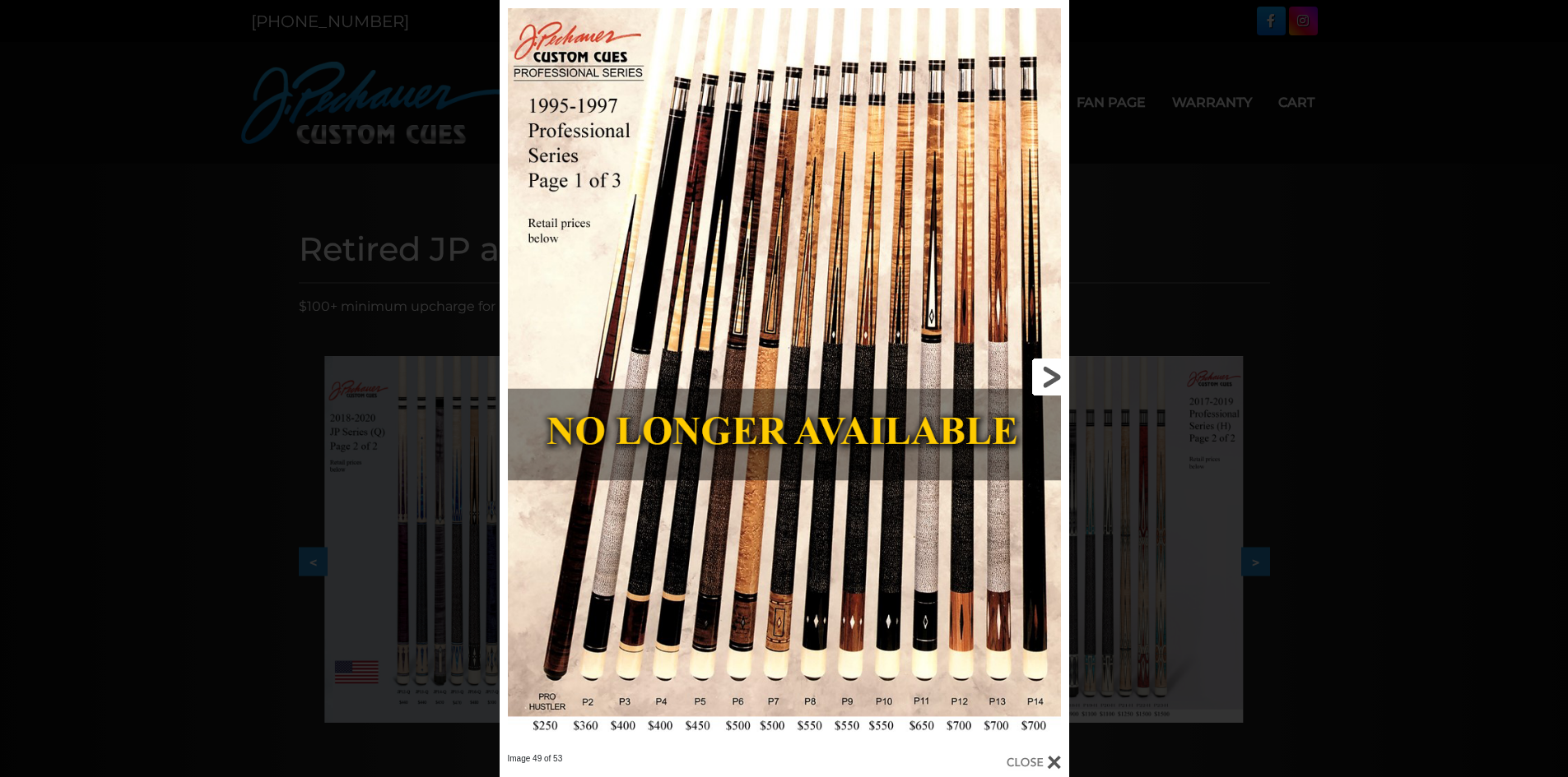
click at [1048, 376] on link at bounding box center [940, 377] width 256 height 754
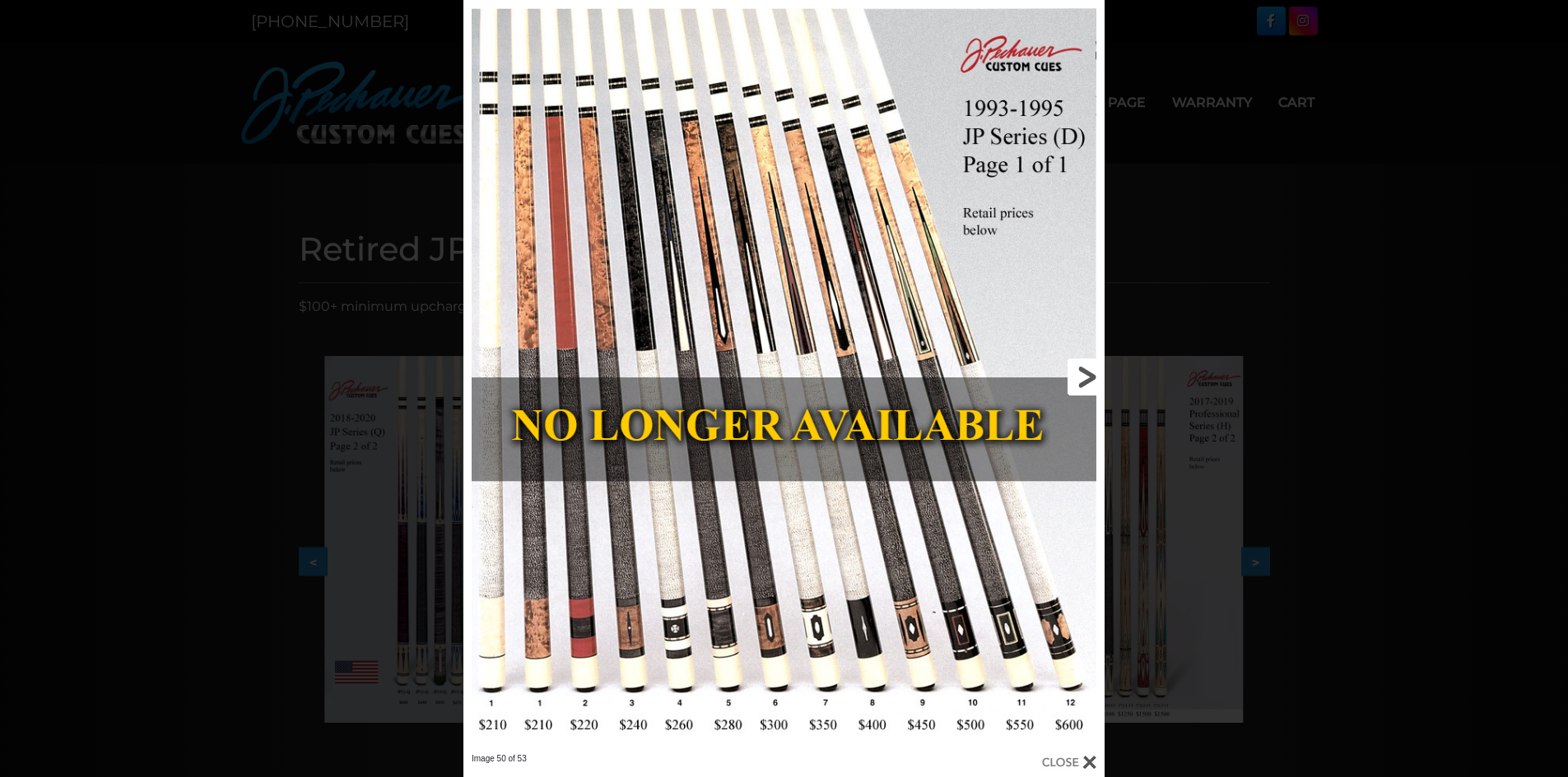
click at [1086, 379] on link at bounding box center [960, 377] width 289 height 754
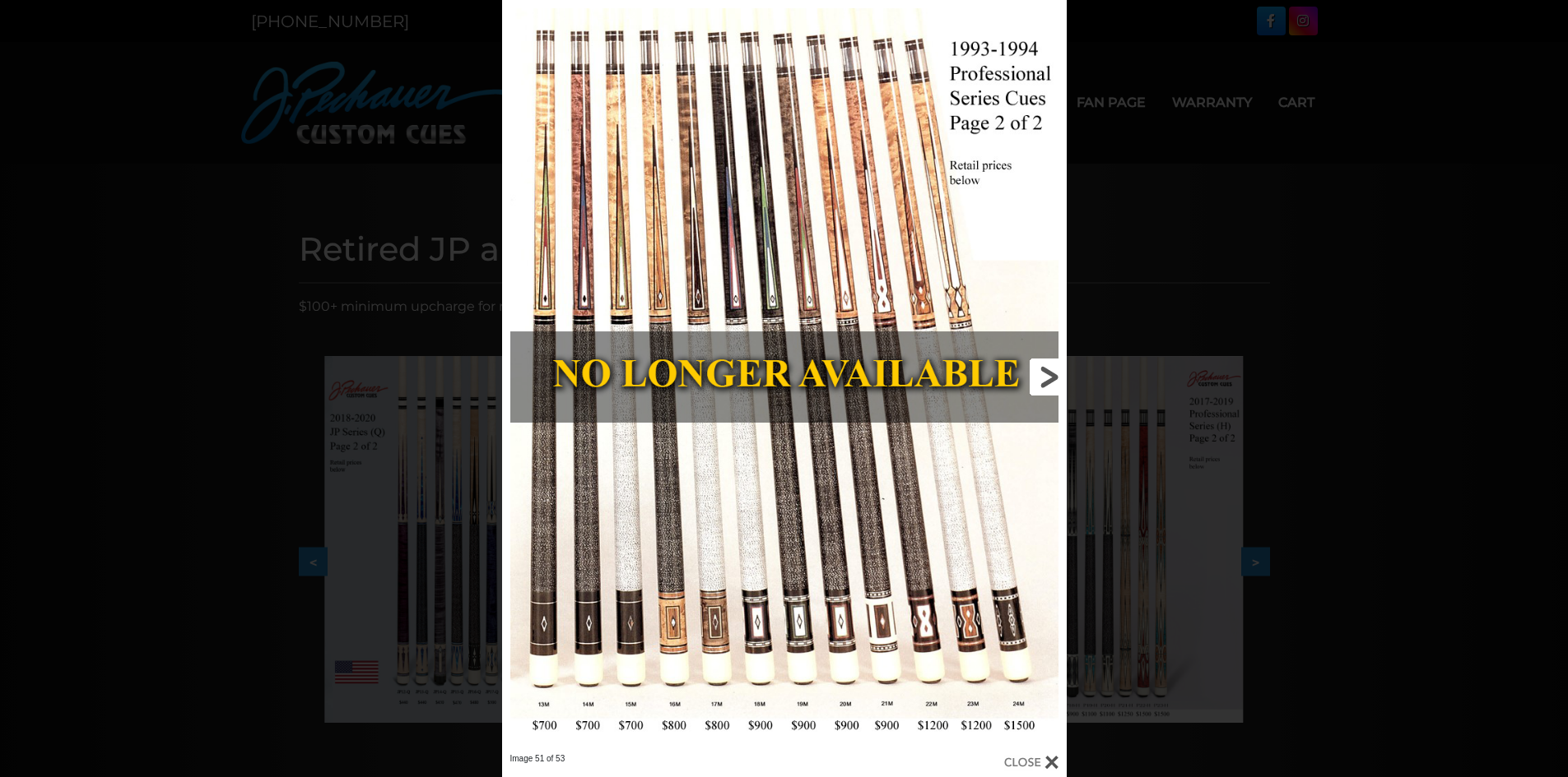
click at [1049, 380] on link at bounding box center [939, 377] width 255 height 754
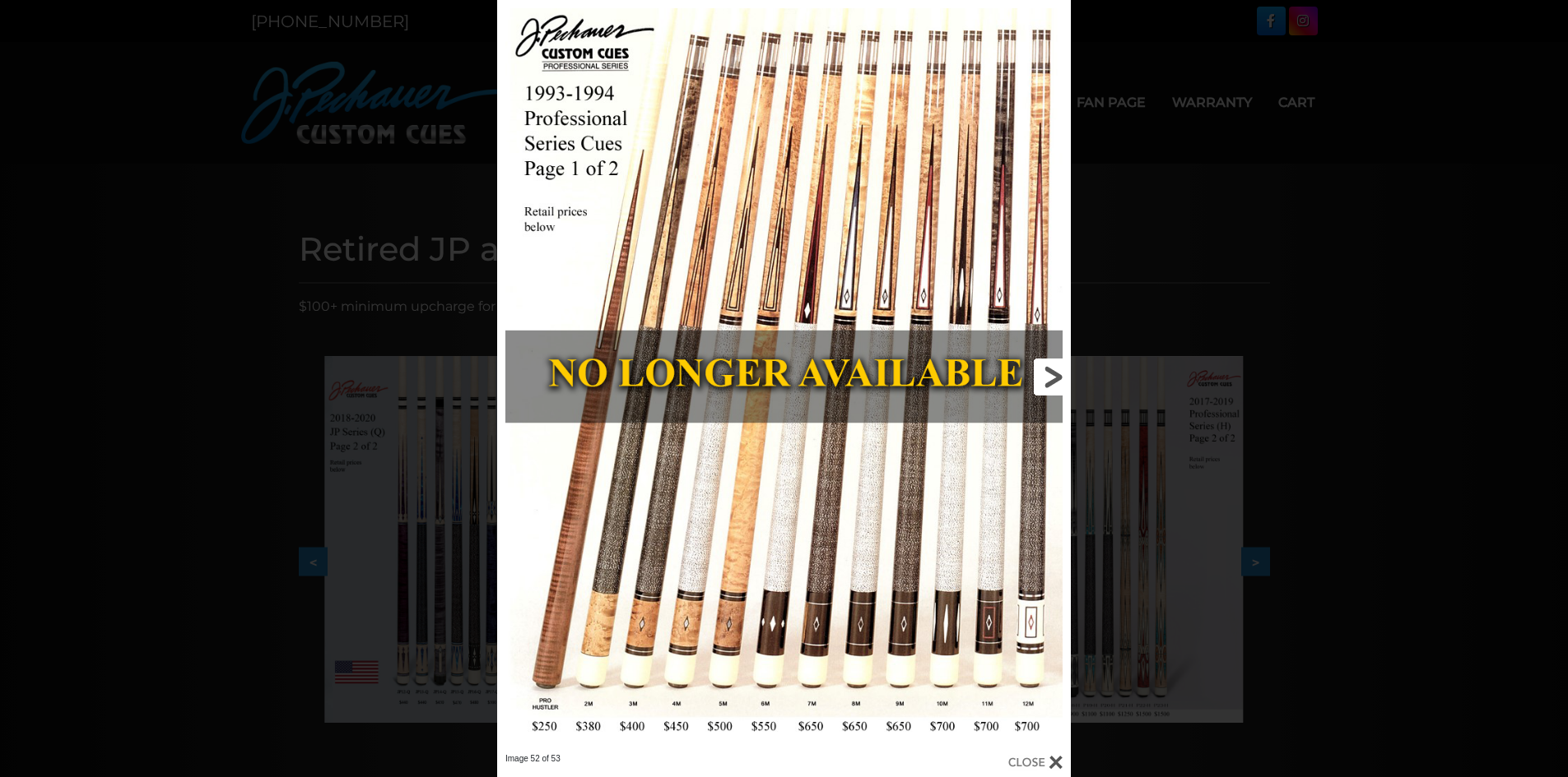
click at [1053, 372] on link at bounding box center [941, 377] width 259 height 754
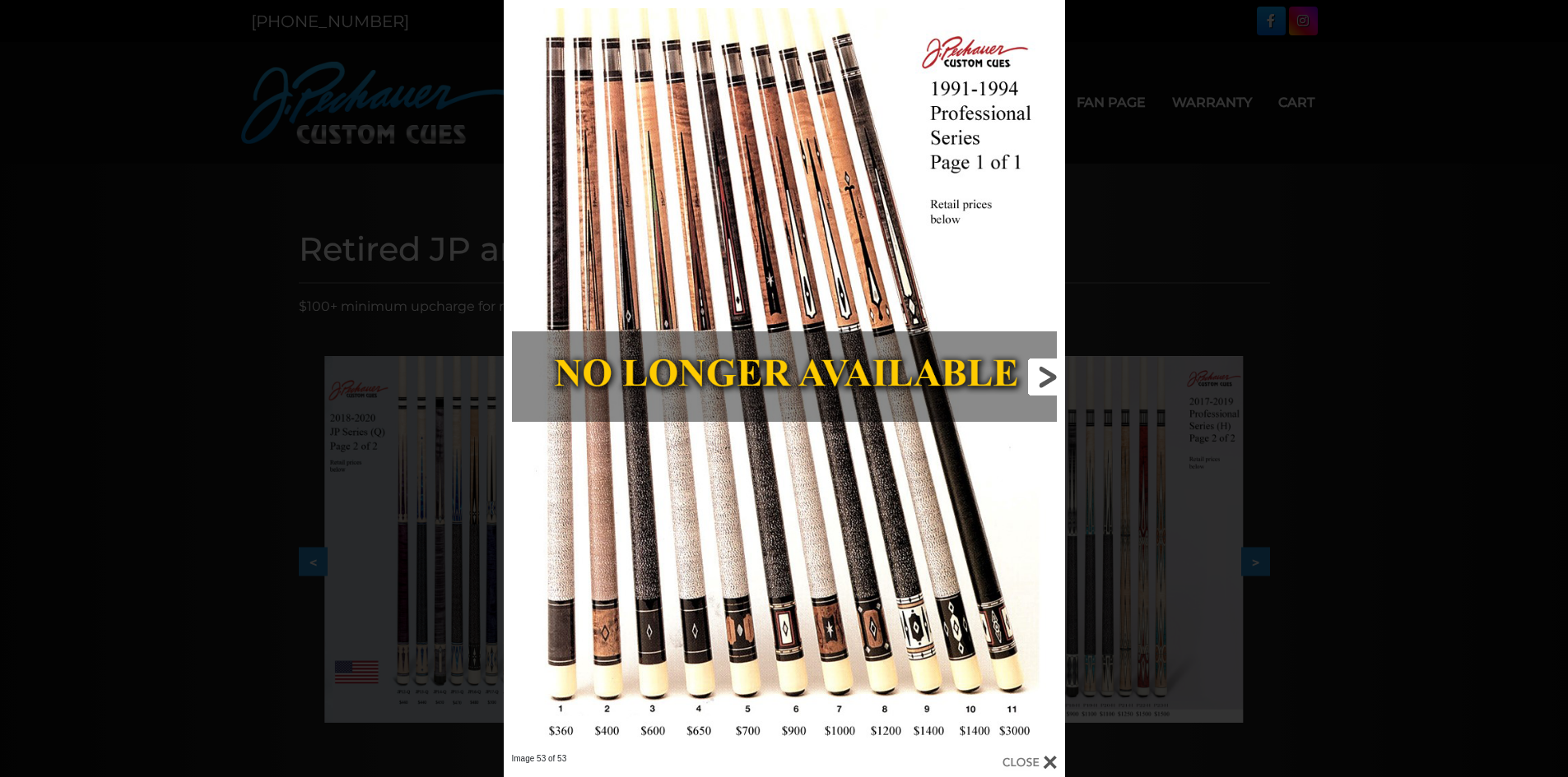
click at [1043, 376] on link at bounding box center [938, 377] width 253 height 754
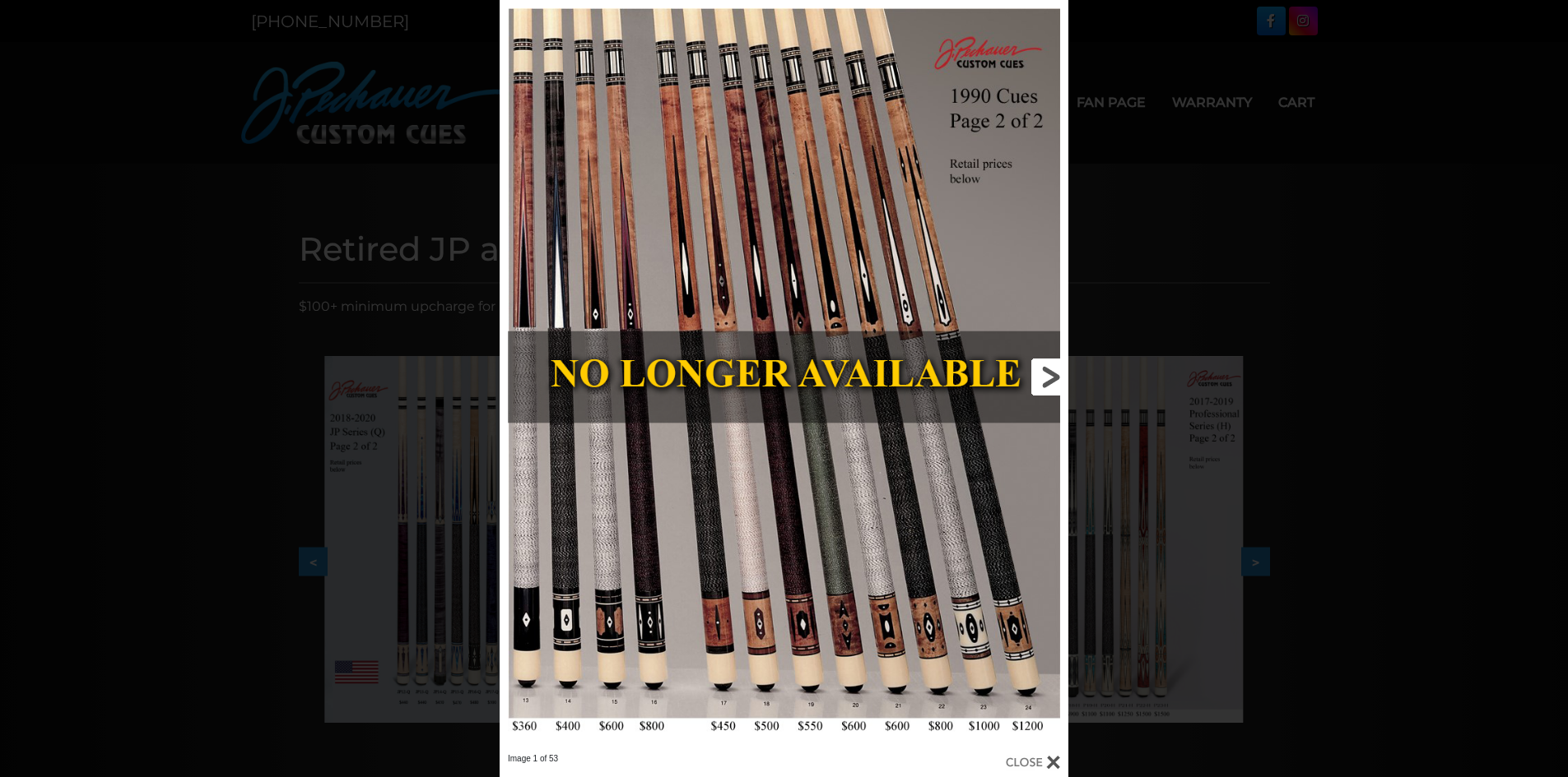
click at [1045, 374] on link at bounding box center [940, 377] width 256 height 754
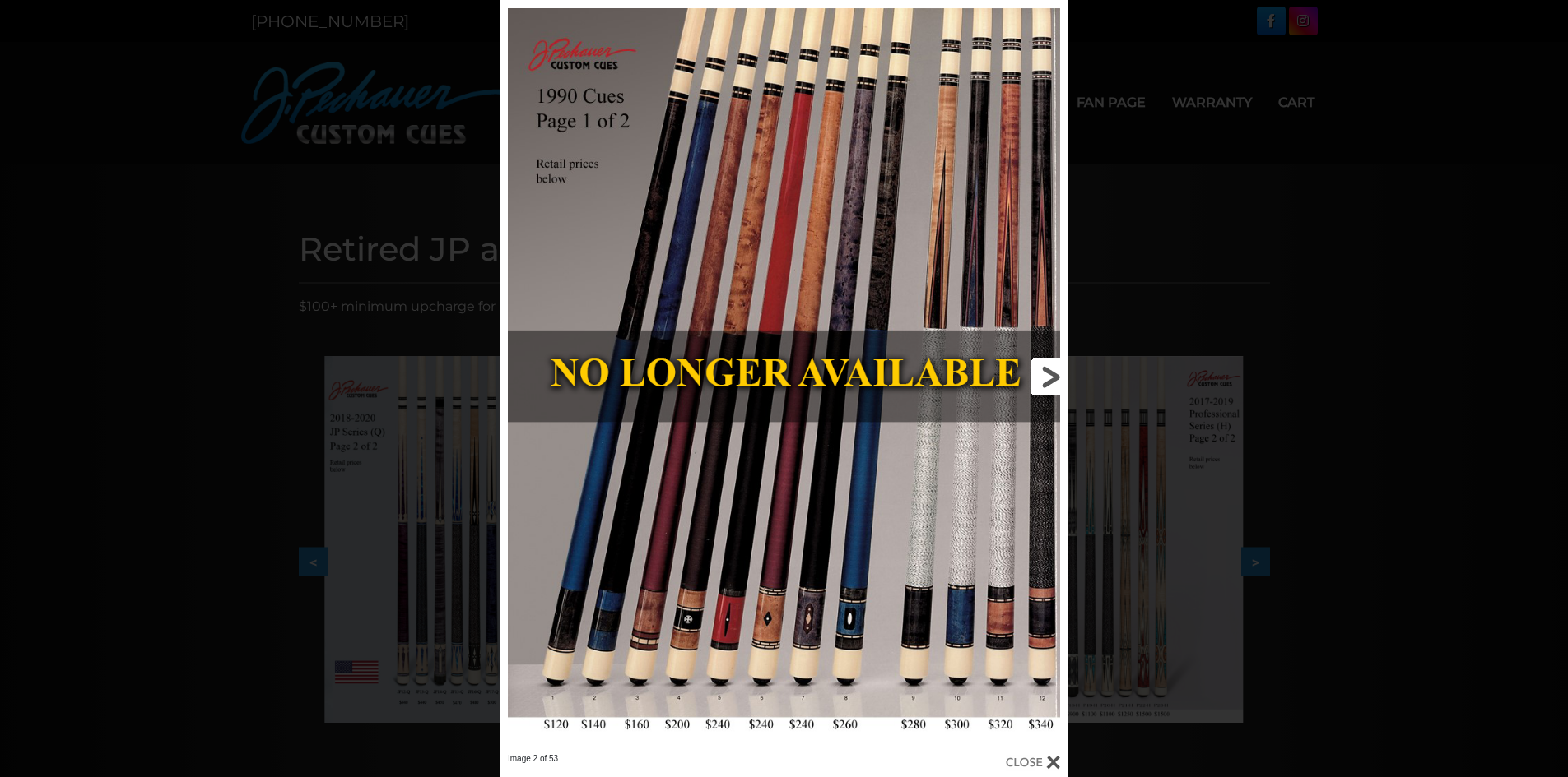
click at [1045, 374] on link at bounding box center [940, 377] width 256 height 754
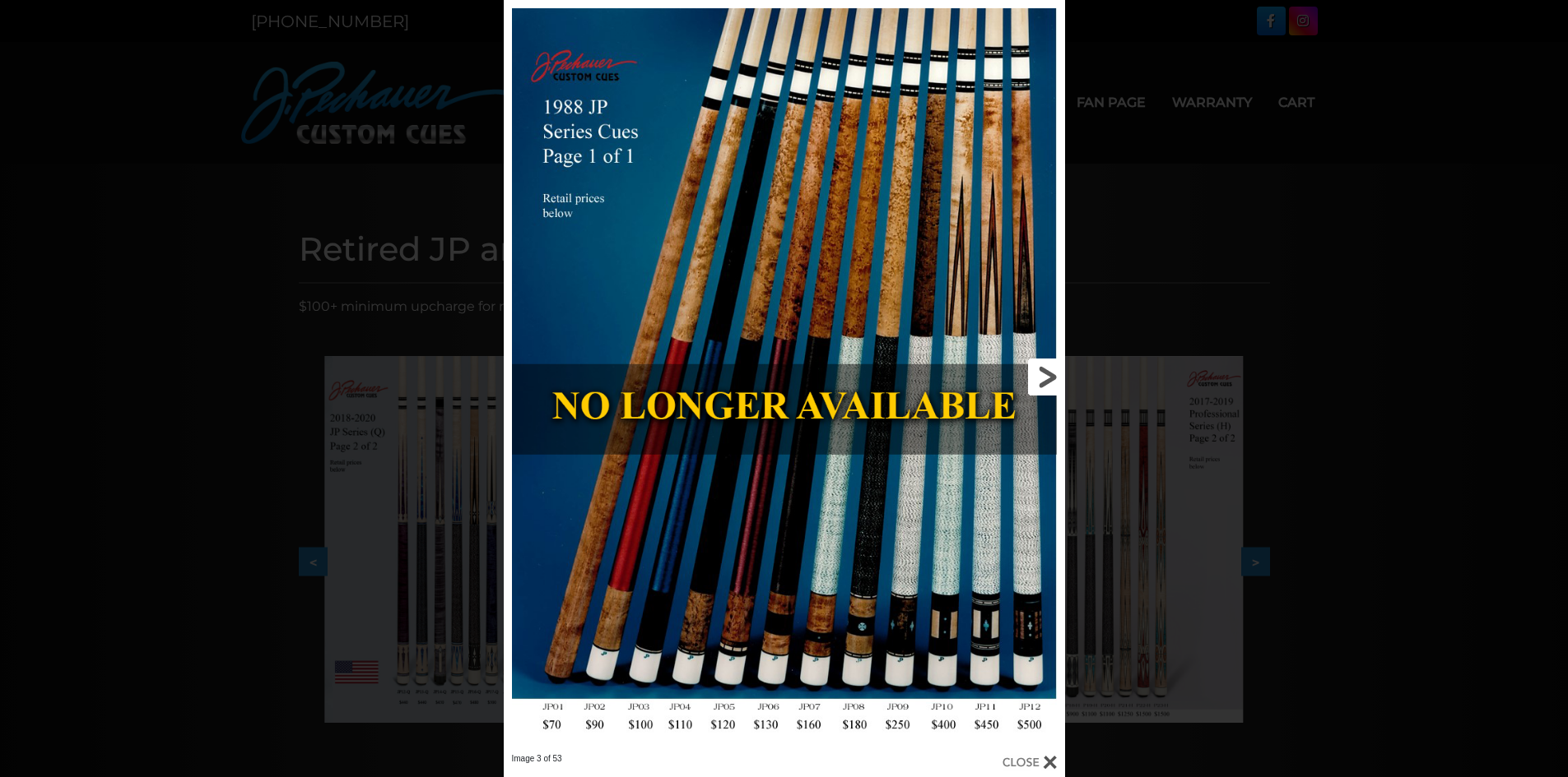
click at [1045, 374] on link at bounding box center [938, 377] width 253 height 754
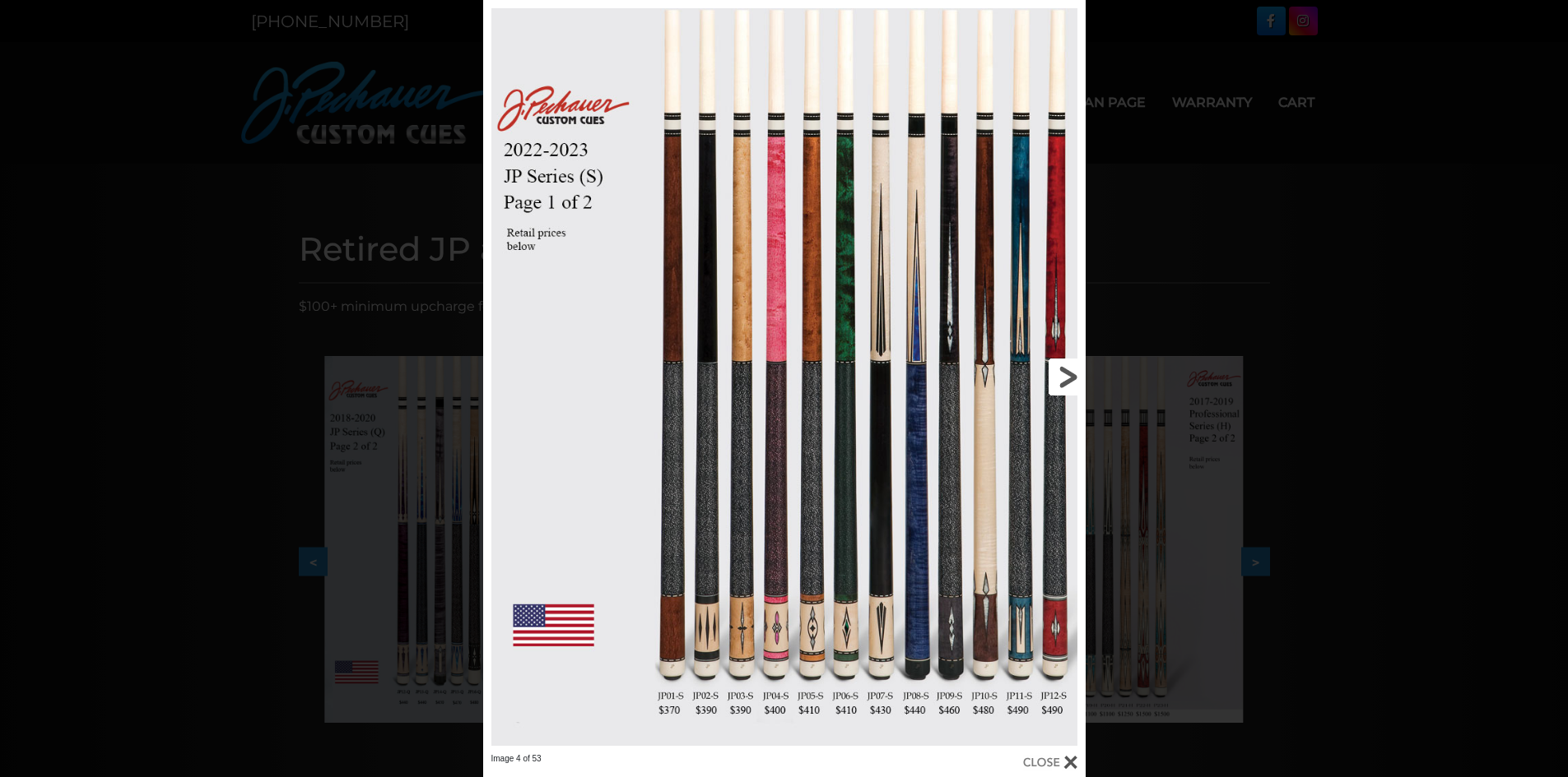
click at [1065, 377] on link at bounding box center [949, 377] width 271 height 754
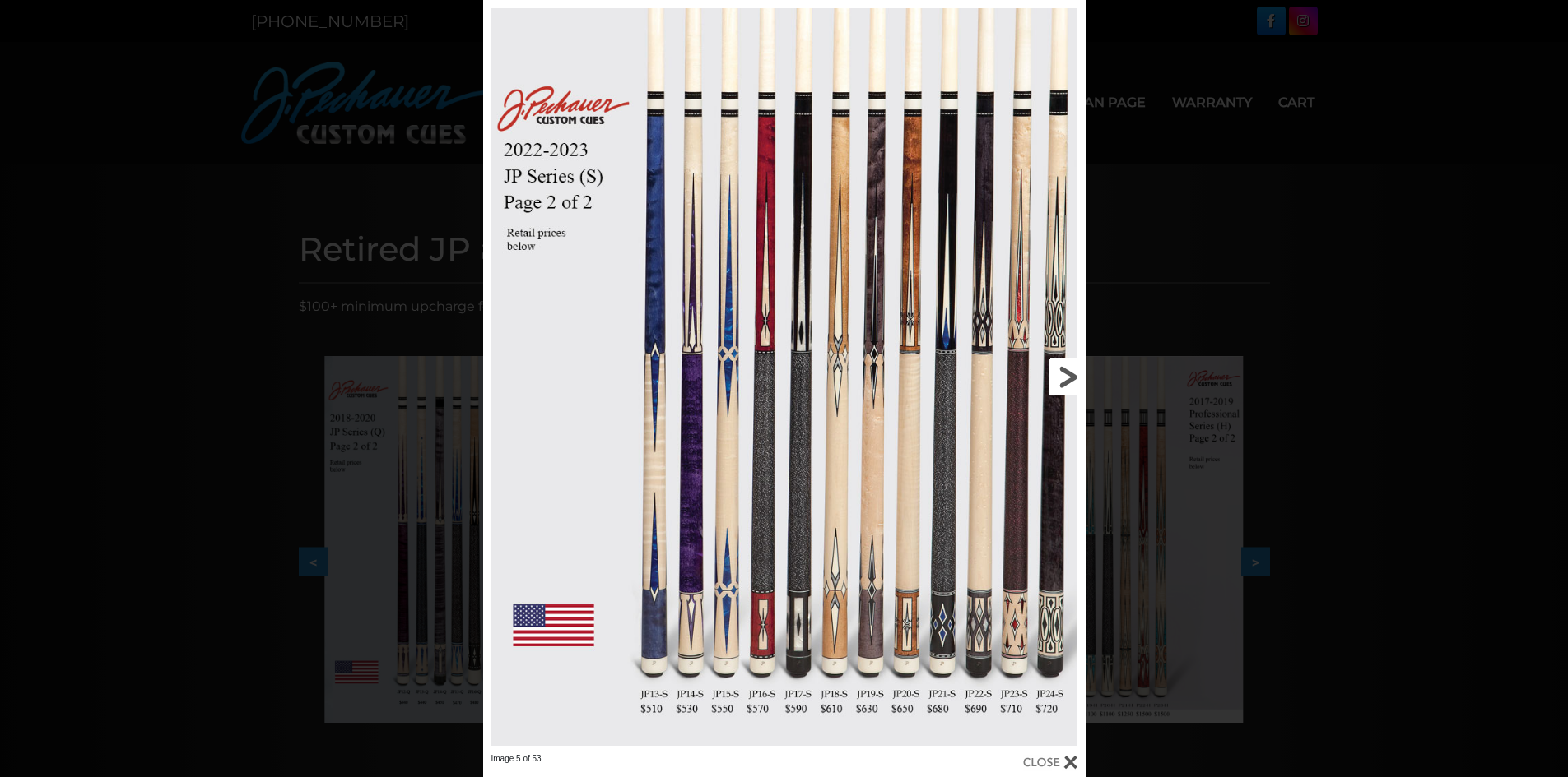
click at [1065, 377] on link at bounding box center [949, 377] width 271 height 754
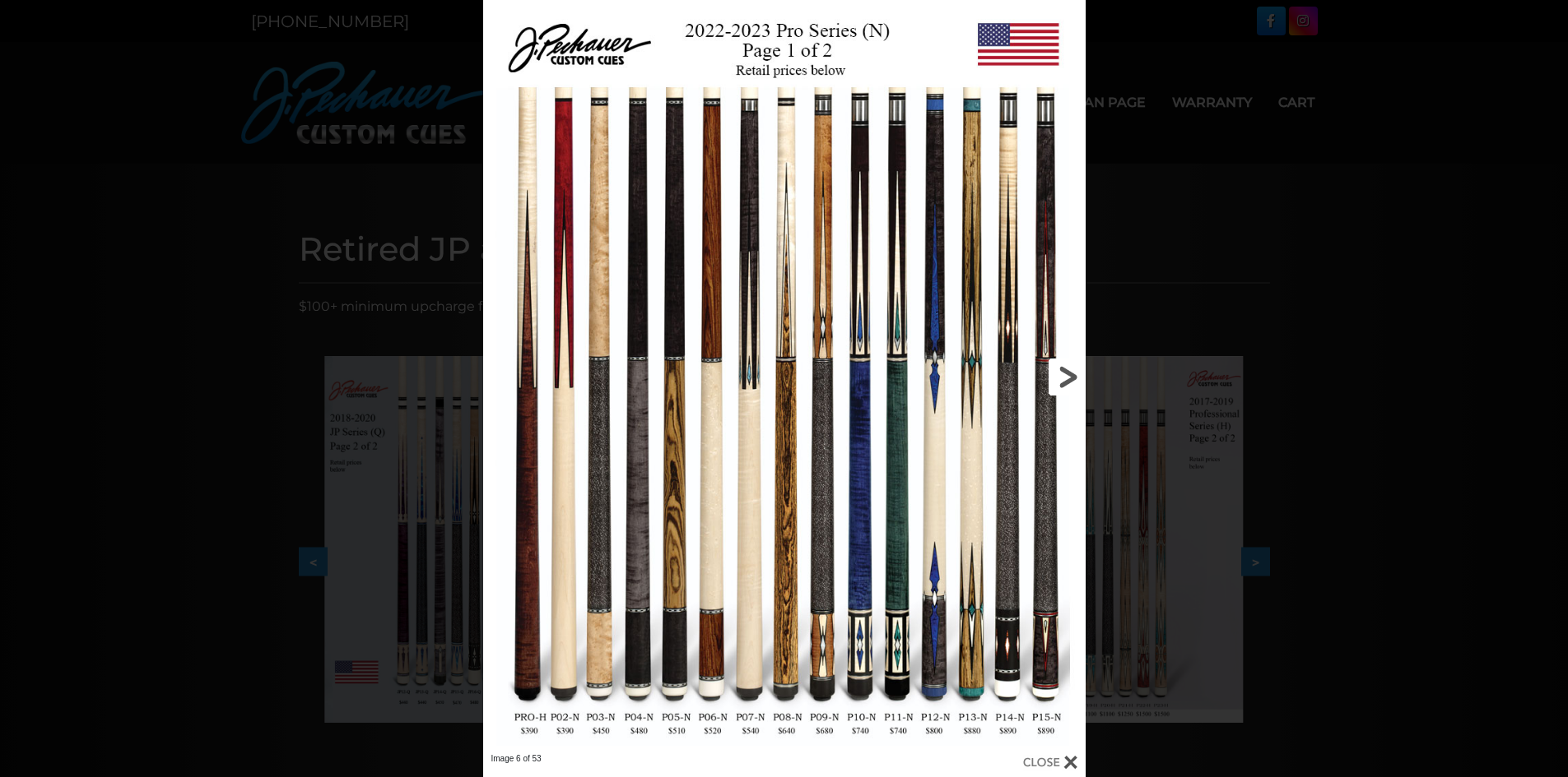
click at [1065, 377] on link at bounding box center [949, 377] width 271 height 754
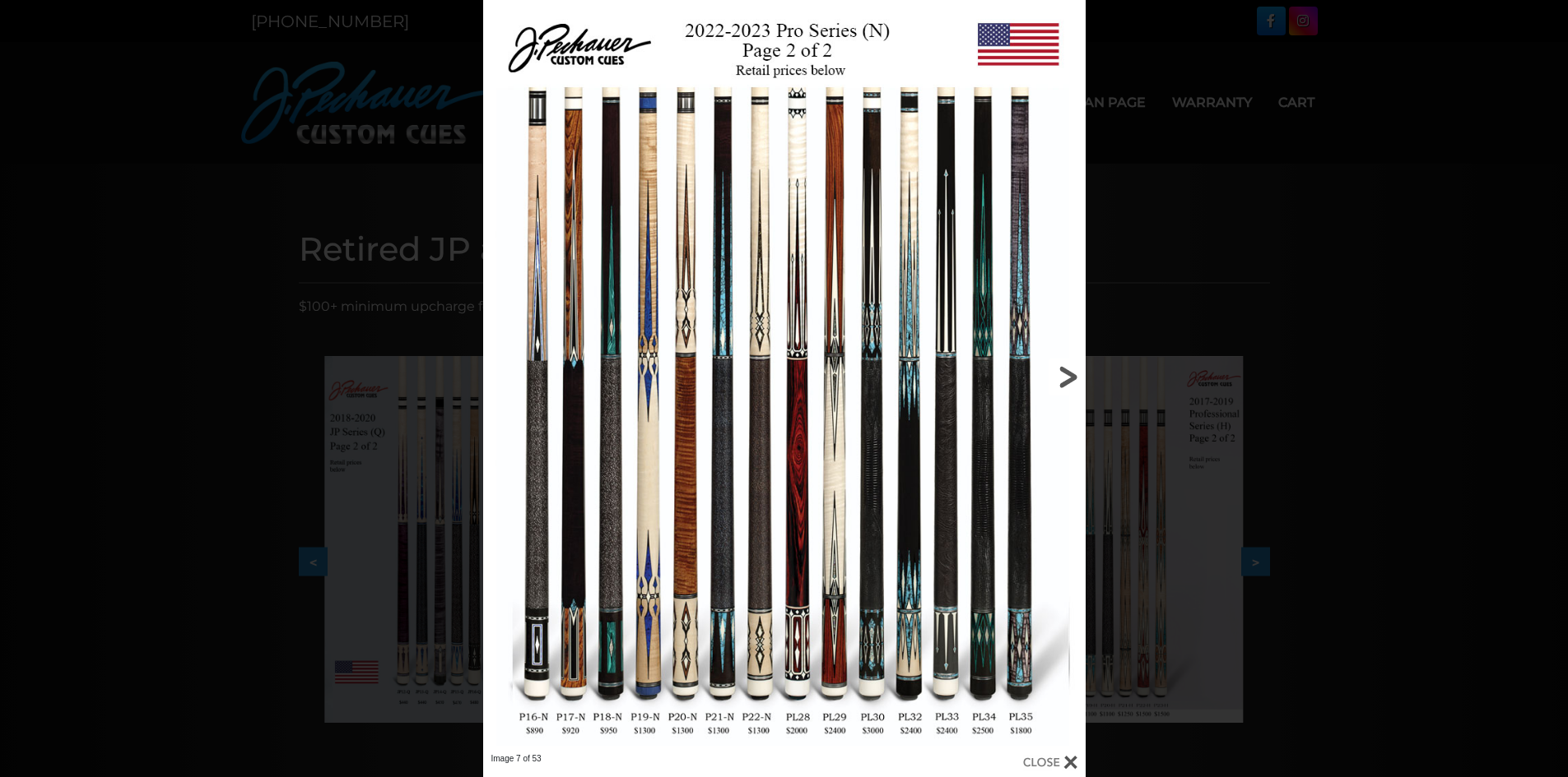
click at [1065, 377] on link at bounding box center [949, 377] width 271 height 754
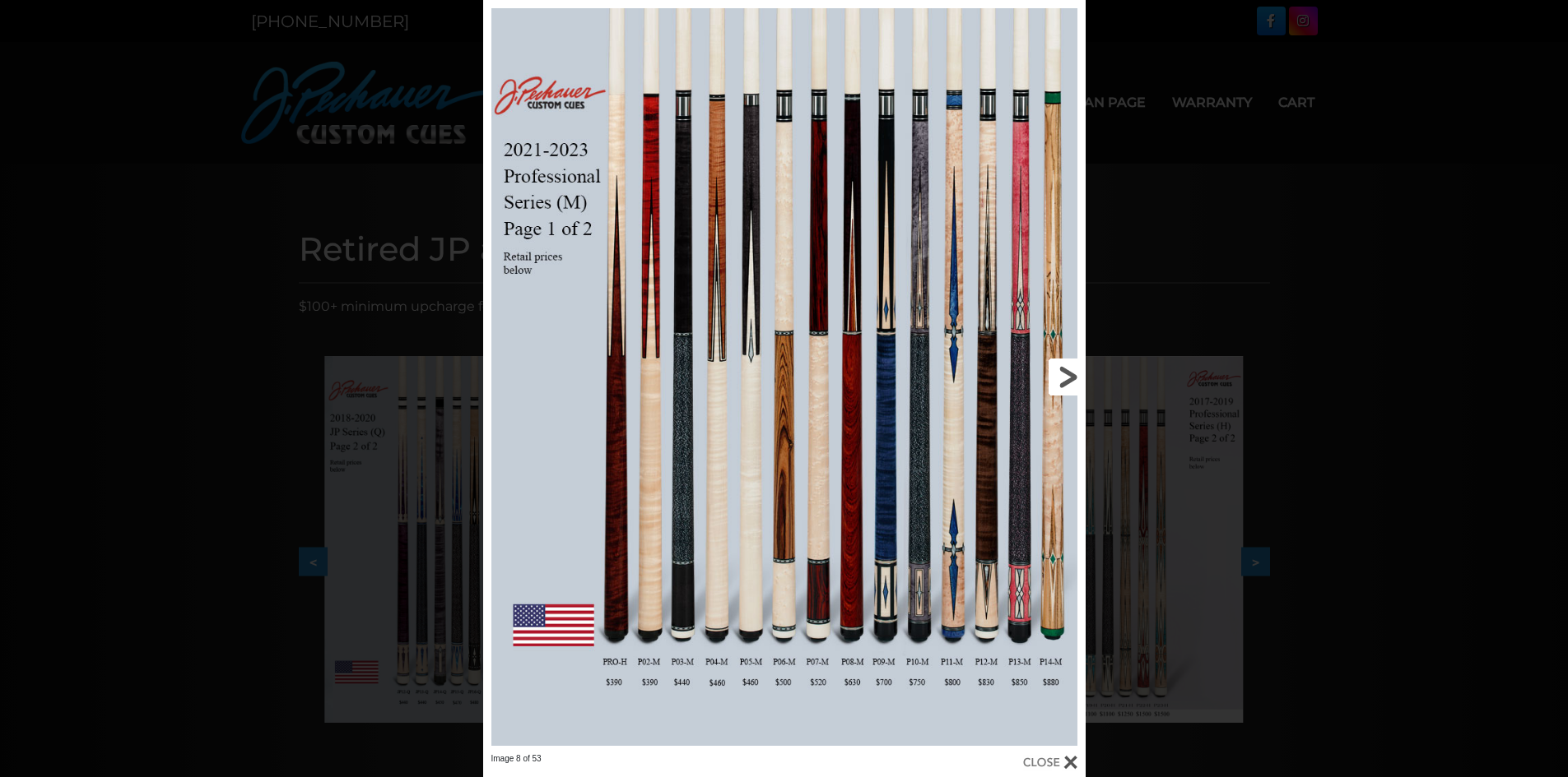
click at [1065, 377] on link at bounding box center [949, 377] width 271 height 754
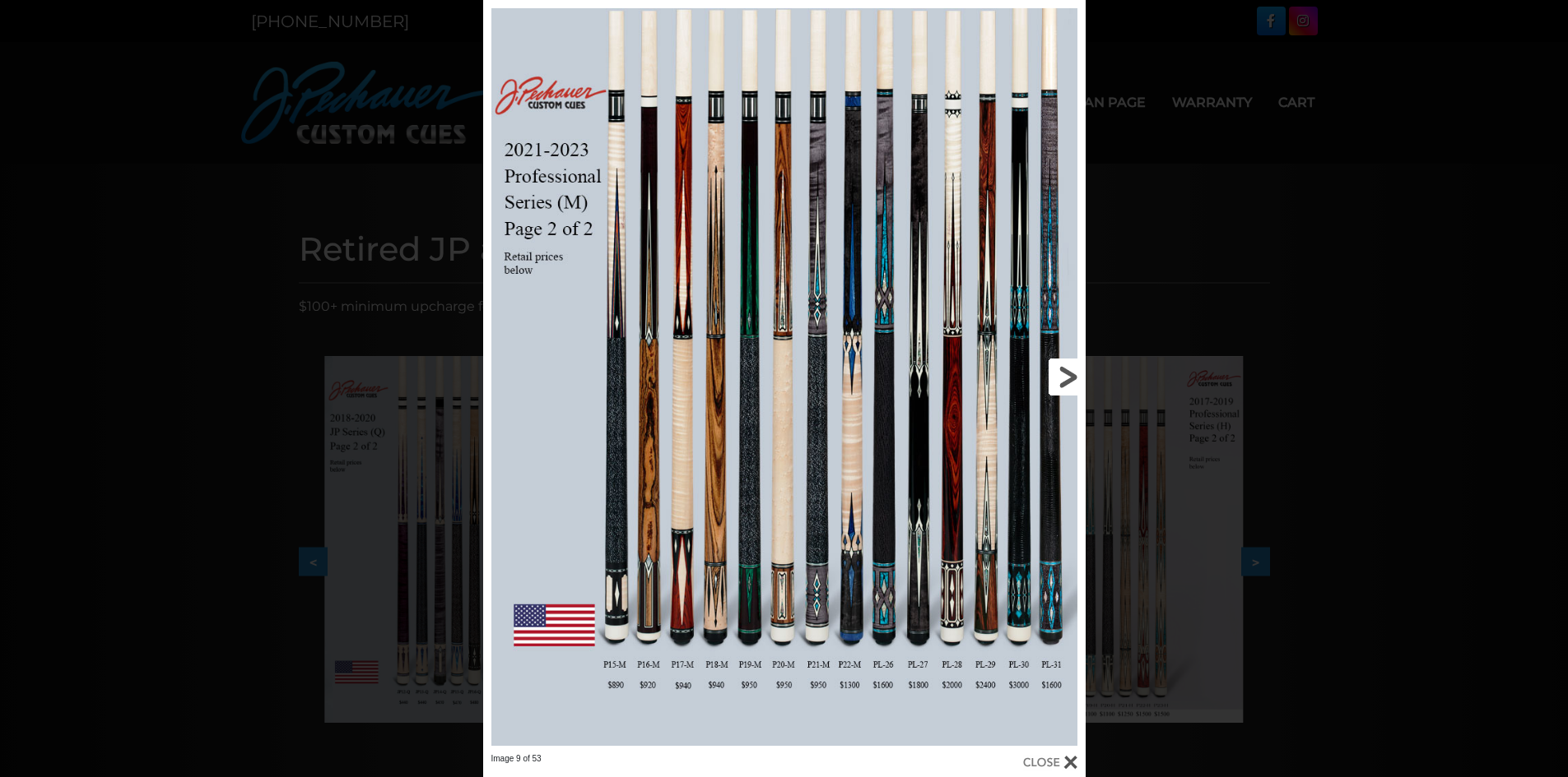
click at [1065, 377] on link at bounding box center [949, 377] width 271 height 754
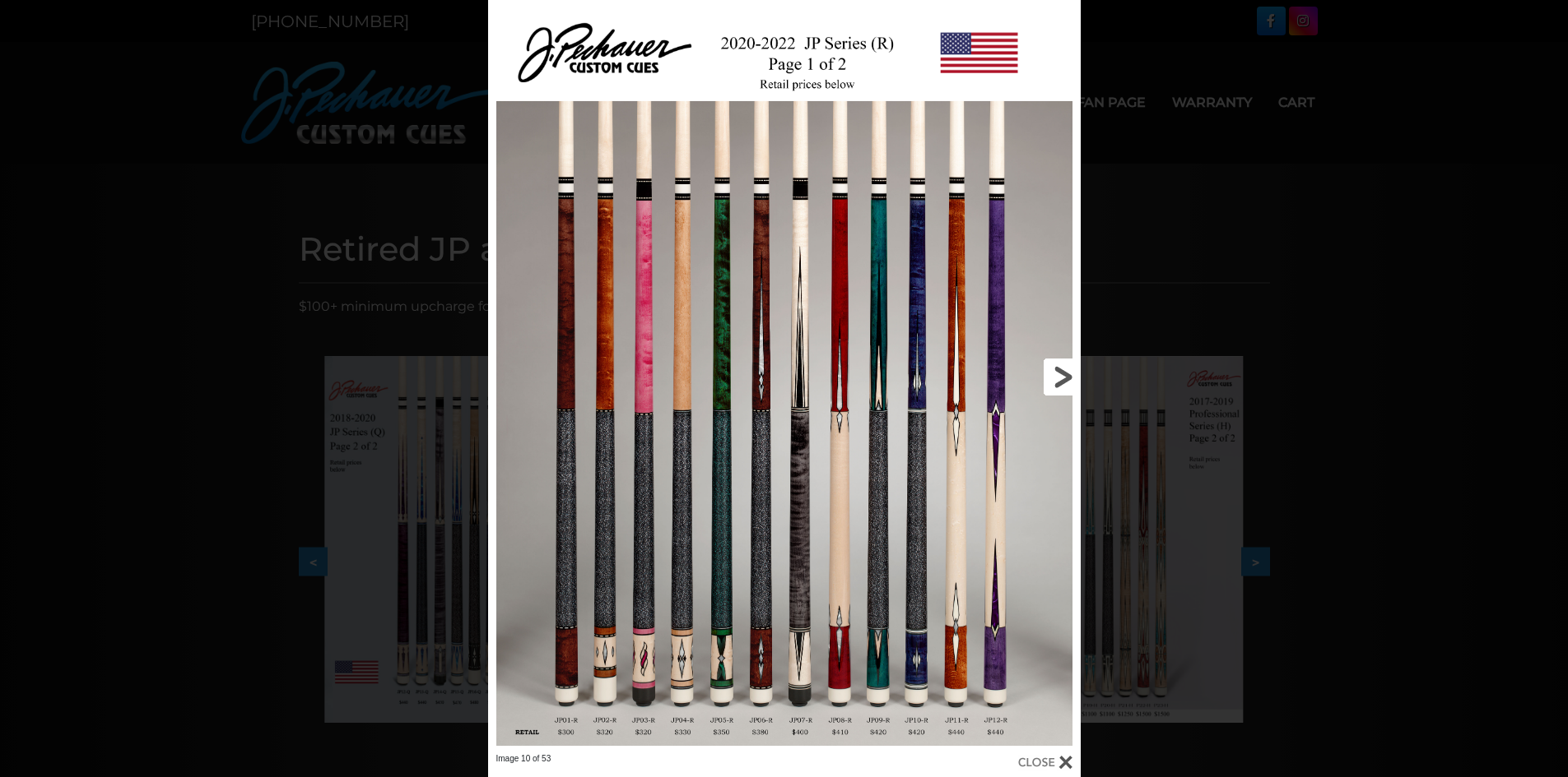
click at [1065, 377] on link at bounding box center [948, 377] width 267 height 754
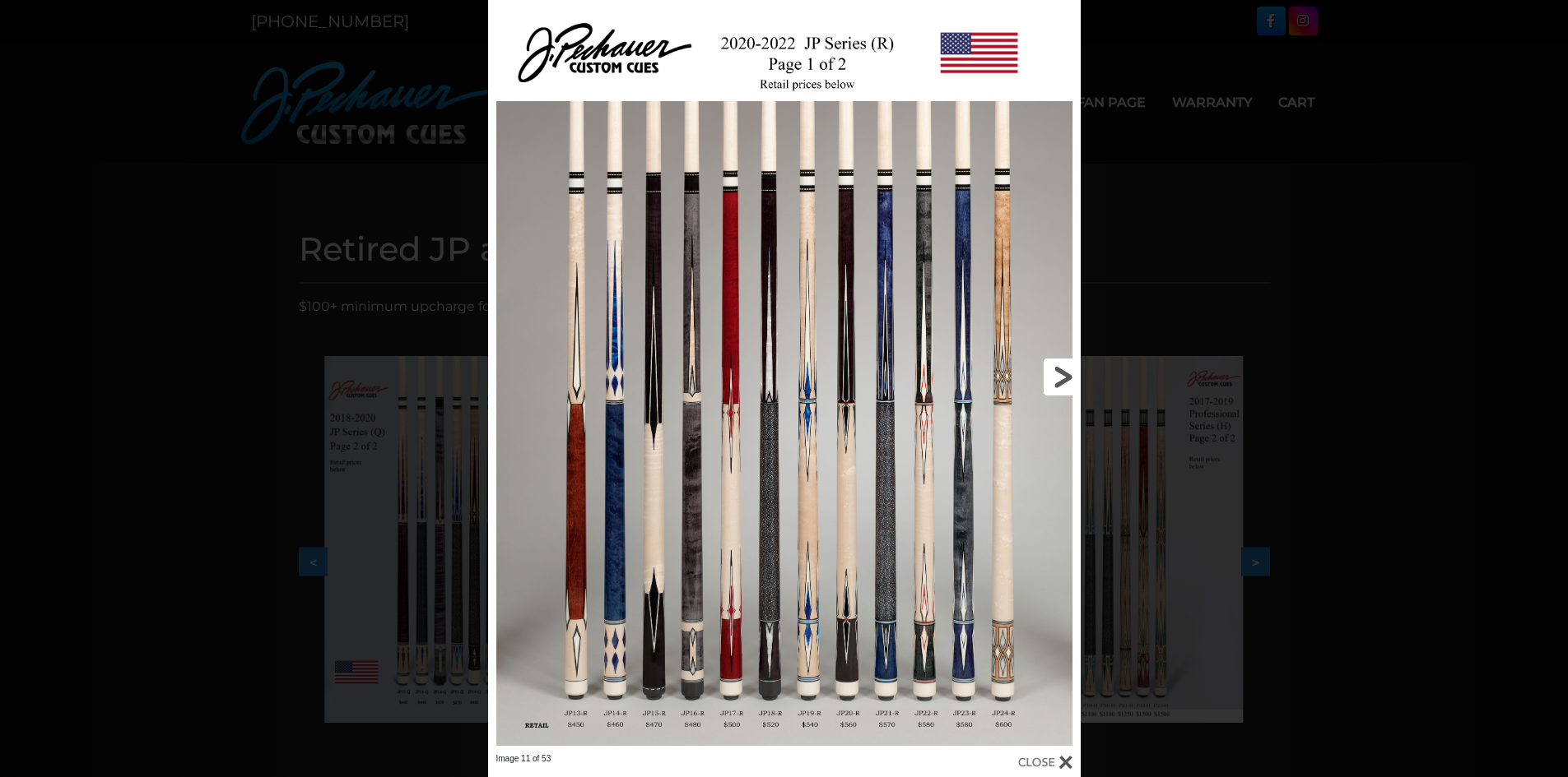
click at [1065, 377] on link at bounding box center [948, 377] width 267 height 754
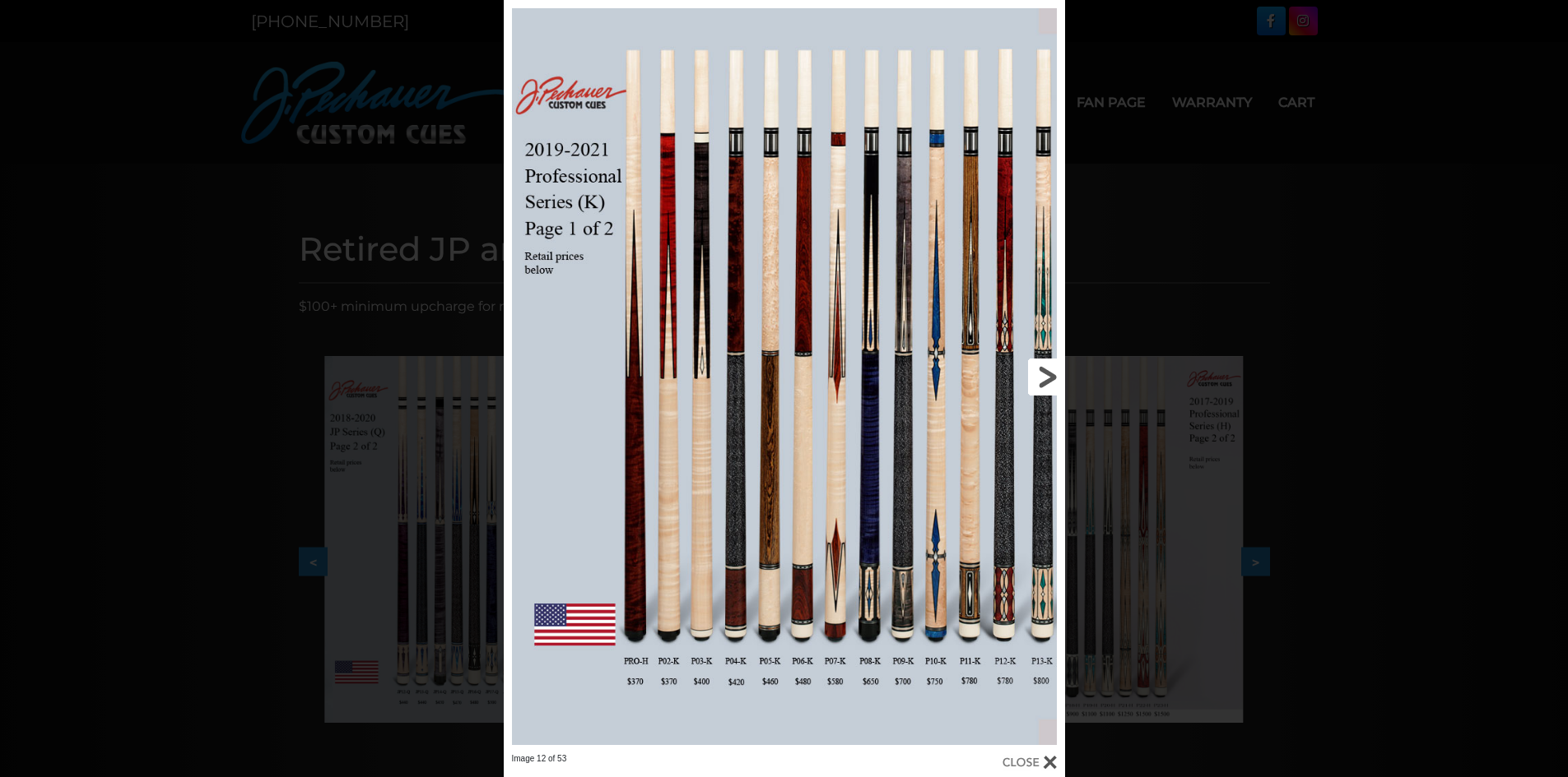
click at [1048, 379] on link at bounding box center [938, 377] width 253 height 754
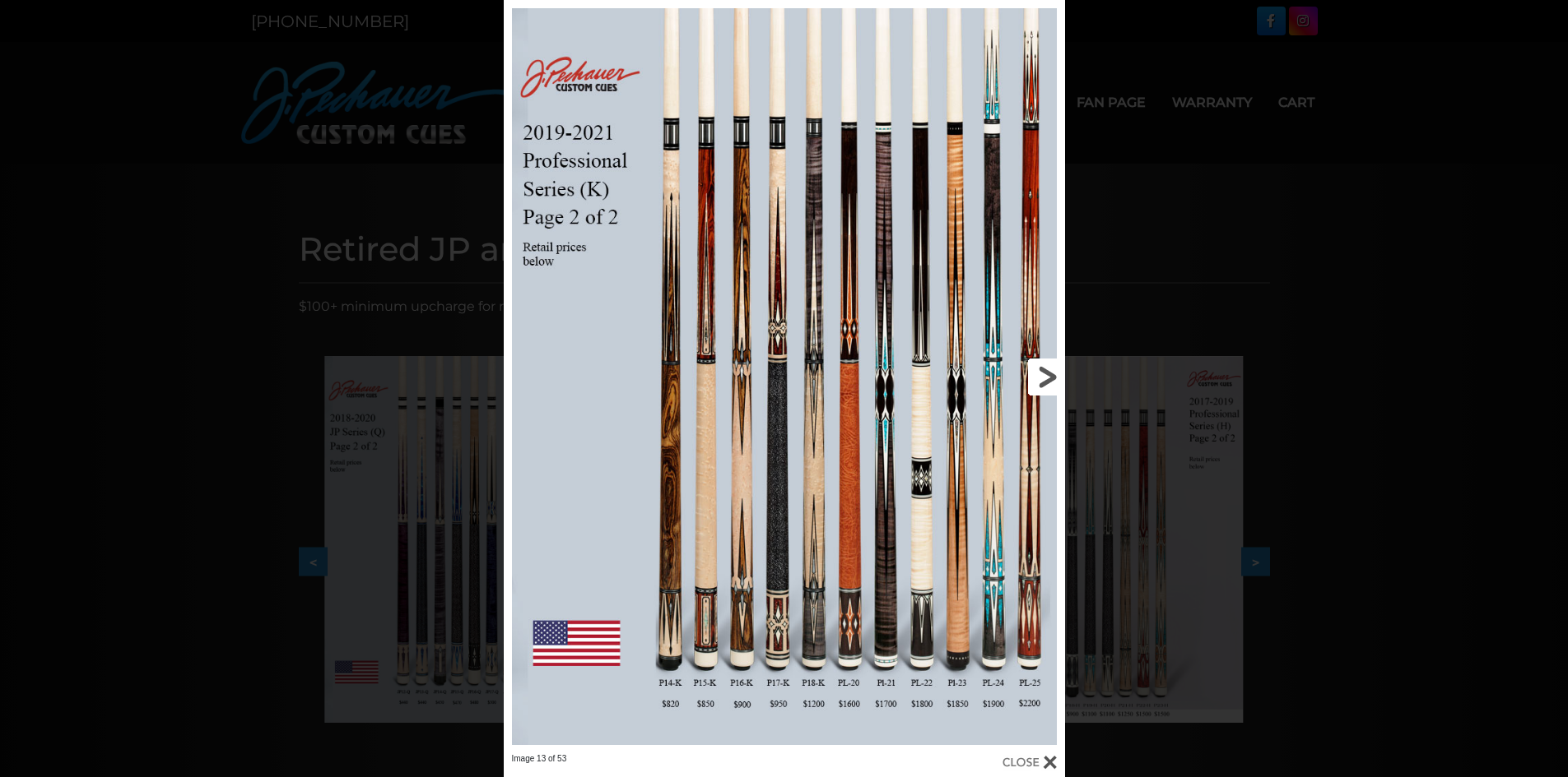
click at [1043, 380] on link at bounding box center [938, 377] width 253 height 754
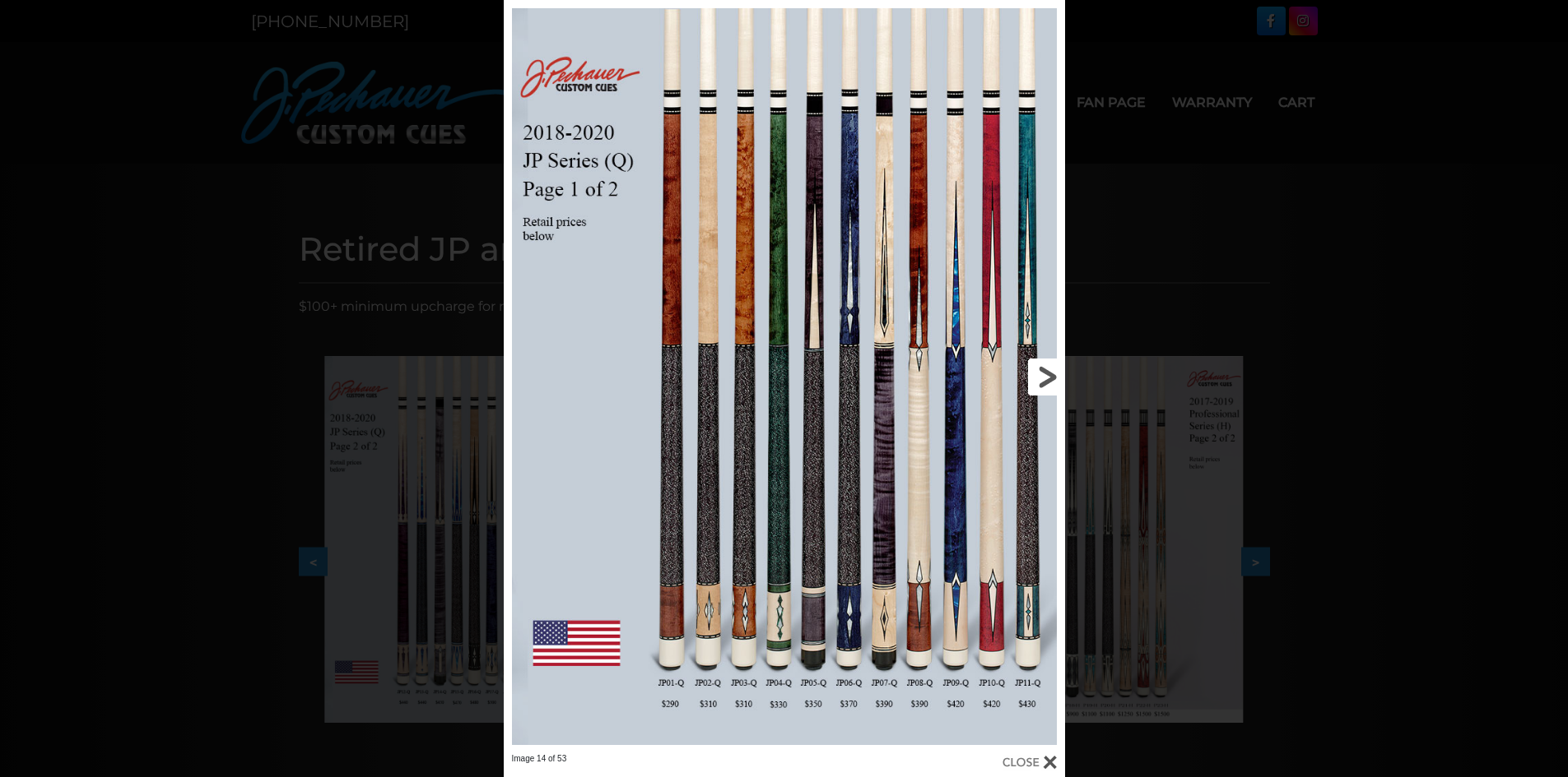
click at [1044, 377] on link at bounding box center [938, 377] width 253 height 754
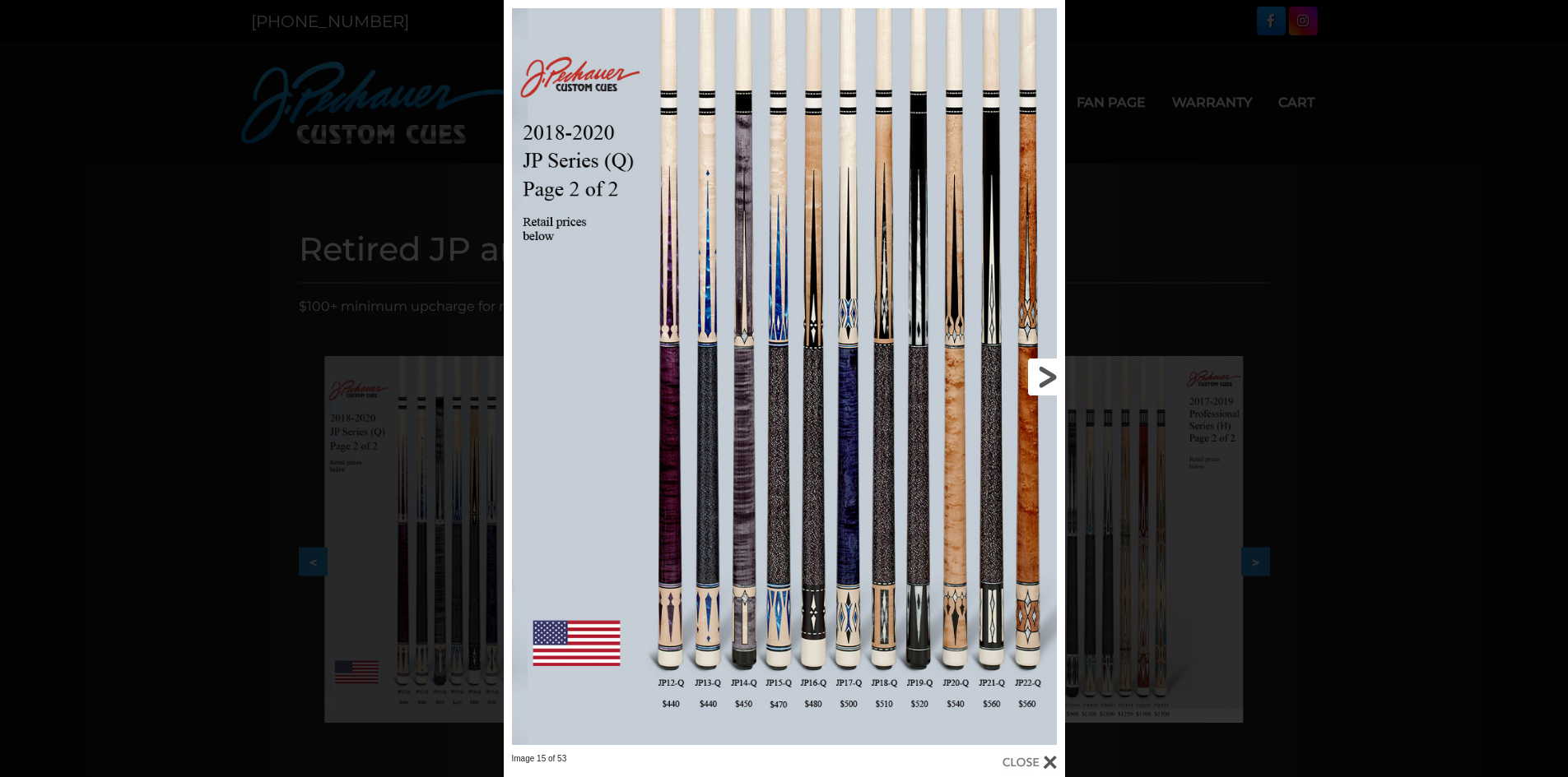
click at [1044, 377] on link at bounding box center [938, 377] width 253 height 754
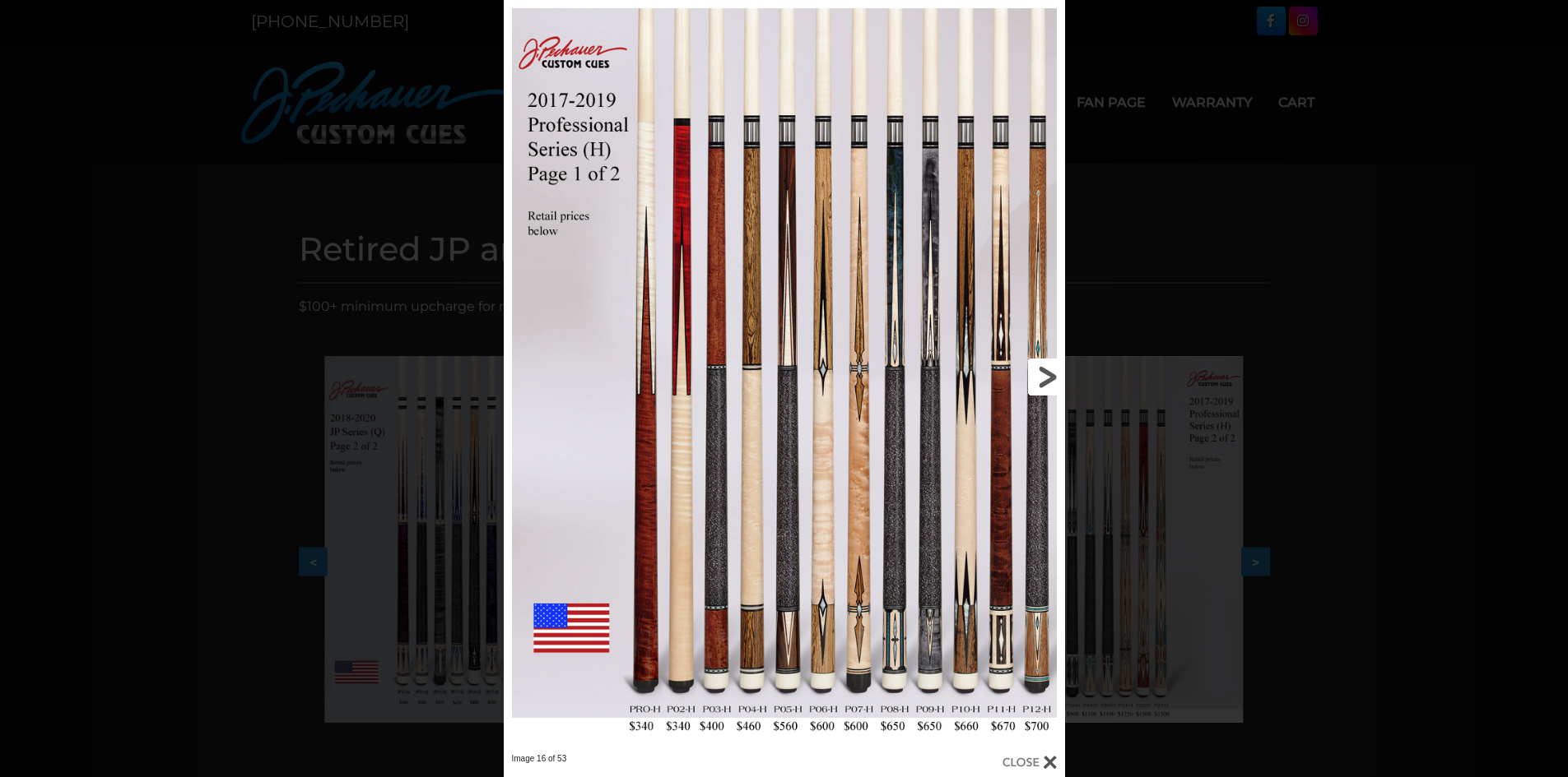
click at [1044, 377] on link at bounding box center [938, 377] width 253 height 754
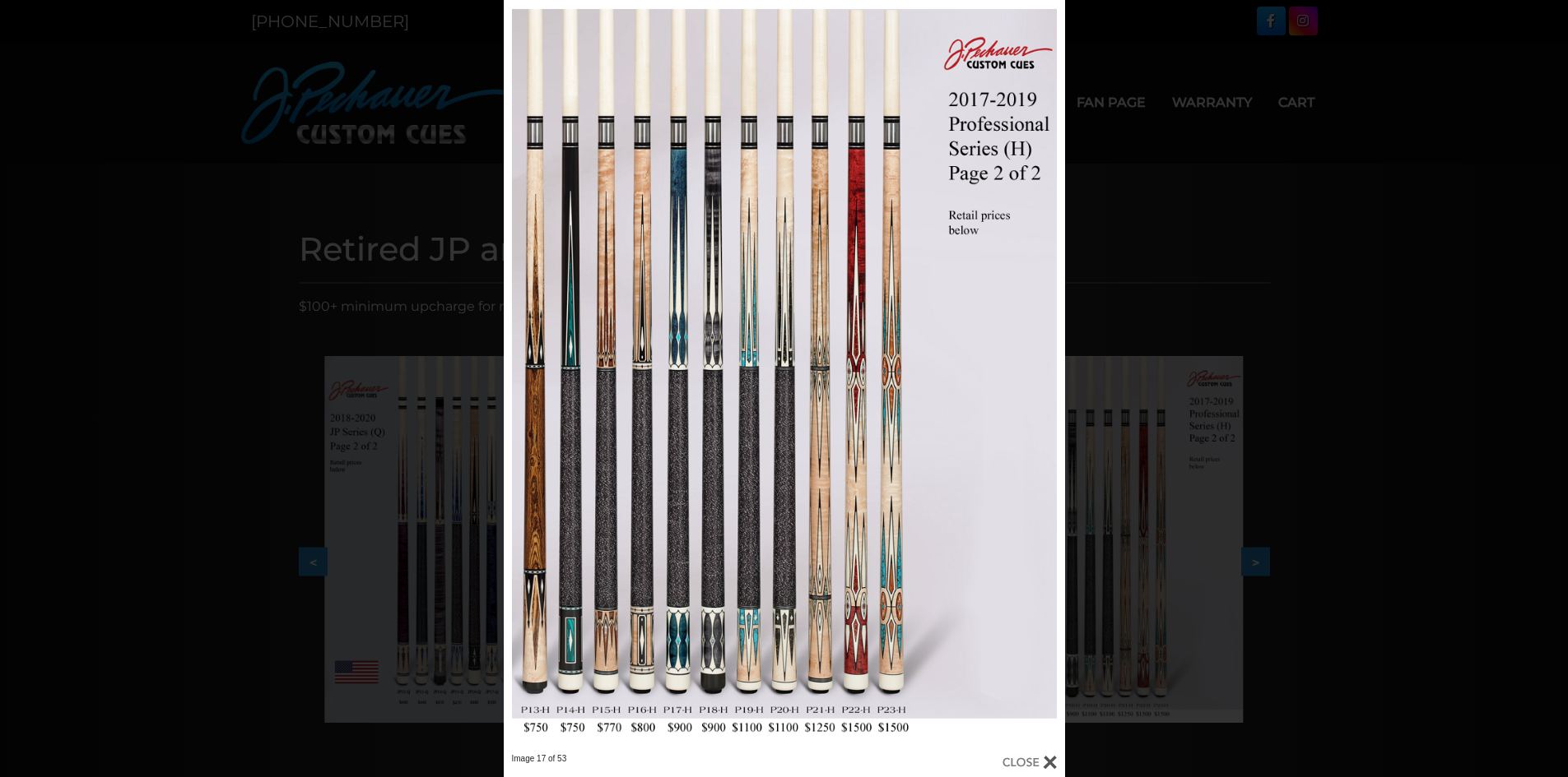
click at [1048, 759] on div at bounding box center [1029, 762] width 55 height 18
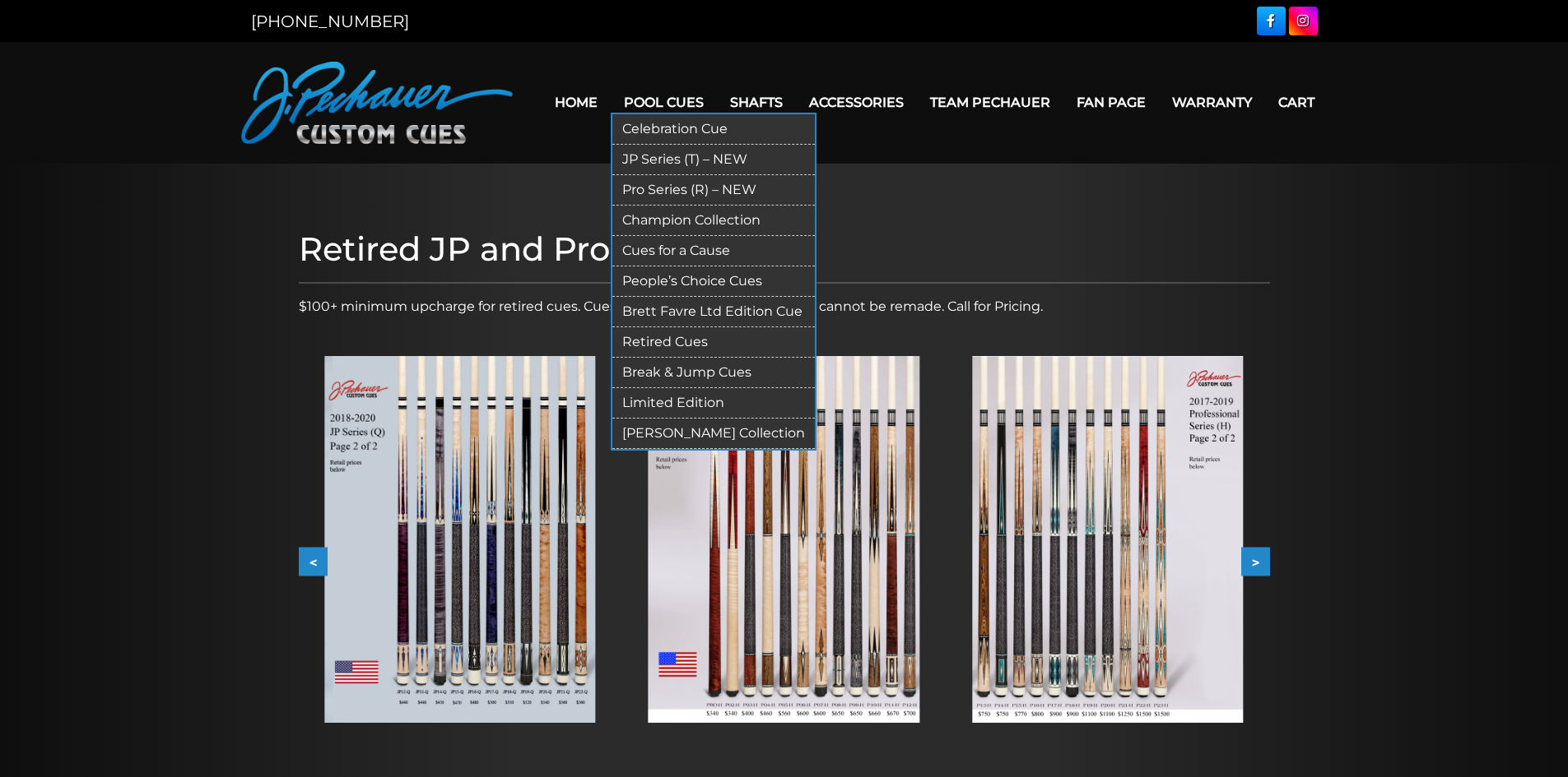
click at [670, 435] on link "[PERSON_NAME] Collection" at bounding box center [713, 434] width 202 height 30
